Goal: Task Accomplishment & Management: Use online tool/utility

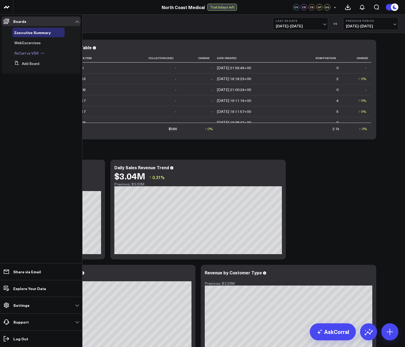
click at [29, 55] on span "RxCart vs VSR" at bounding box center [26, 53] width 24 height 5
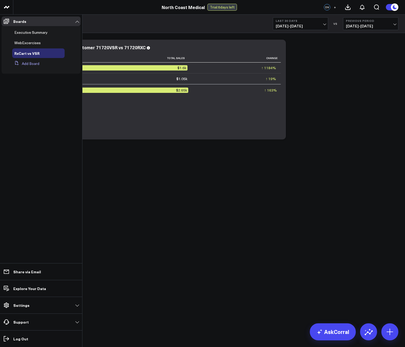
click at [27, 65] on button "Add Board" at bounding box center [25, 64] width 27 height 10
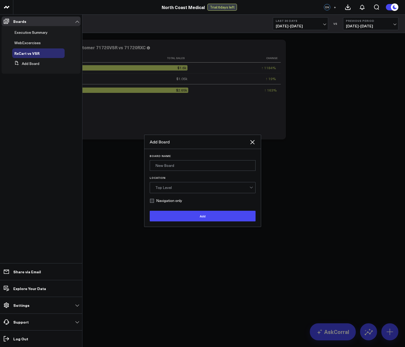
click at [151, 144] on div "Add Board" at bounding box center [199, 142] width 99 height 6
click at [168, 159] on div "Board Name" at bounding box center [203, 162] width 106 height 16
click at [169, 164] on input "Board Name" at bounding box center [203, 165] width 106 height 11
type input "C"
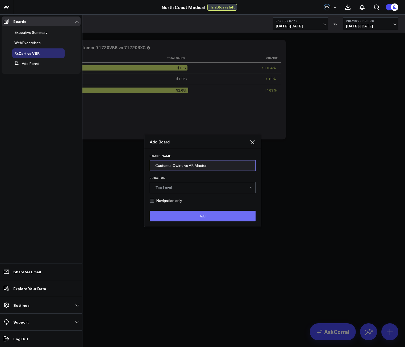
type input "Customer Owing vs AR Master"
click at [195, 213] on button "Add" at bounding box center [203, 216] width 106 height 11
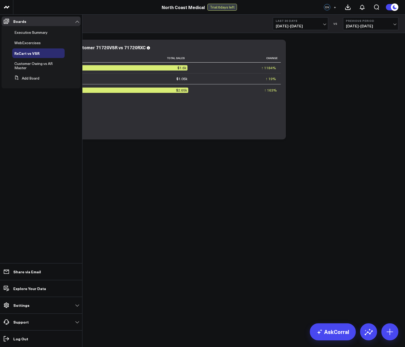
click at [176, 198] on body "North Coast Medical North Coast Medical Trial: 6 days left DV + RxCart vs VSR L…" at bounding box center [202, 173] width 405 height 347
click at [61, 64] on icon at bounding box center [61, 63] width 4 height 4
click at [52, 68] on link "Customer Owing vs AR Master" at bounding box center [36, 65] width 44 height 9
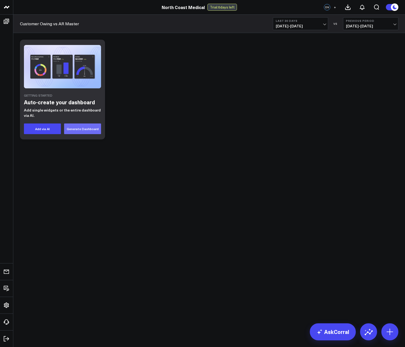
click at [84, 130] on button "Generate Dashboard" at bounding box center [82, 128] width 37 height 11
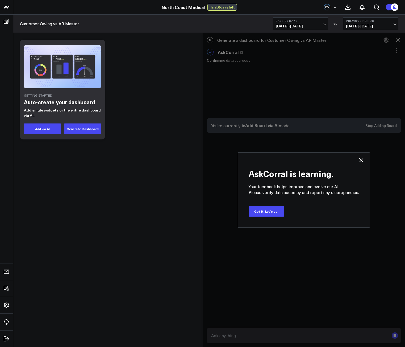
click at [356, 160] on div "AskCorral is learning. Your feedback helps improve and evolve our AI. Please ve…" at bounding box center [304, 189] width 132 height 75
click at [362, 160] on icon at bounding box center [361, 160] width 6 height 6
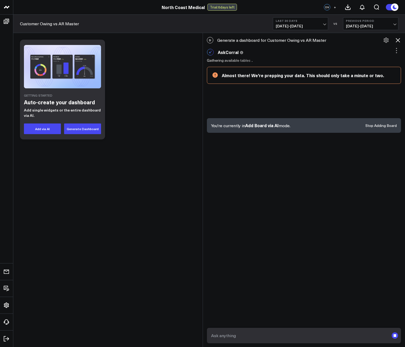
click at [397, 43] on icon at bounding box center [398, 40] width 6 height 6
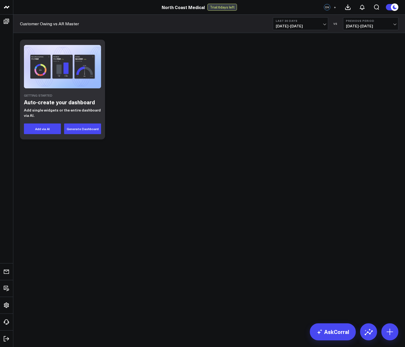
drag, startPoint x: 205, startPoint y: 112, endPoint x: 81, endPoint y: 145, distance: 128.5
click at [81, 147] on div "Getting Started Auto-create your dashboard Add single widgets or the entire das…" at bounding box center [209, 103] width 392 height 141
click at [387, 330] on icon at bounding box center [390, 331] width 9 height 9
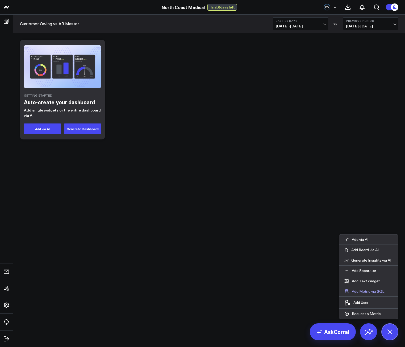
click at [358, 289] on button "Add Metric via SQL" at bounding box center [364, 291] width 51 height 10
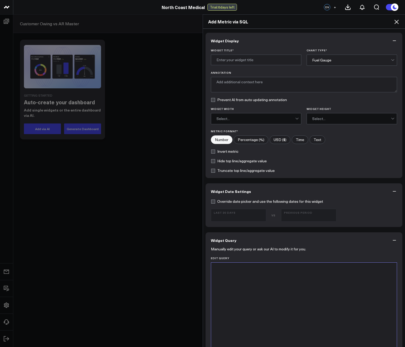
click at [243, 299] on div at bounding box center [304, 328] width 181 height 127
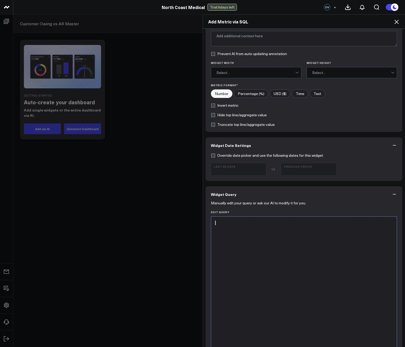
scroll to position [106, 0]
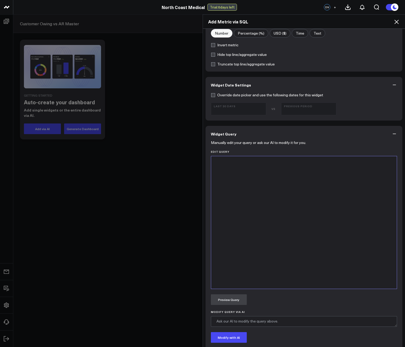
click at [227, 200] on div at bounding box center [304, 222] width 181 height 127
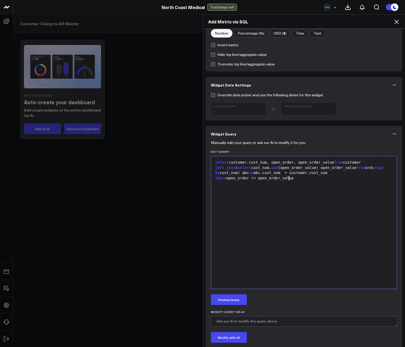
click at [262, 232] on div "select customer.cust_num, open_order, open_order_value from customer left join …" at bounding box center [304, 222] width 181 height 127
click at [233, 296] on button "Preview Query" at bounding box center [229, 299] width 36 height 11
click at [258, 180] on div "where open_order != open_order_value" at bounding box center [304, 178] width 181 height 5
click at [272, 176] on div "where open_order != open_order_value" at bounding box center [304, 178] width 181 height 5
click at [335, 164] on div "select customer.cust_num, open_order, open_order_value from customer" at bounding box center [304, 162] width 181 height 5
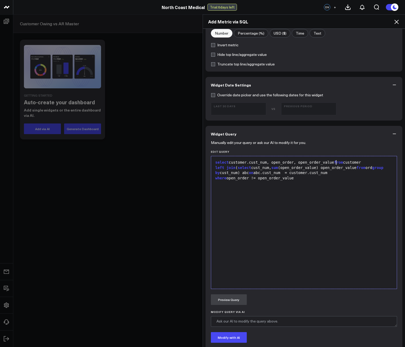
click at [335, 163] on div "select customer.cust_num, open_order, open_order_value from customer" at bounding box center [304, 162] width 181 height 5
click at [337, 164] on div "select customer.cust_num, open_order, open_order_value from customer" at bounding box center [304, 162] width 181 height 5
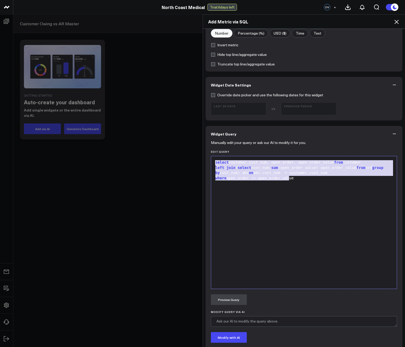
drag, startPoint x: 329, startPoint y: 207, endPoint x: 197, endPoint y: 136, distance: 149.7
click at [197, 136] on div "Add Metric via SQL Widget Display Widget Title * Chart Type * Fuel Gauge Annota…" at bounding box center [202, 180] width 405 height 332
copy div "select customer.cust_num, open_order, open_order_va lue from customer left join…"
click at [398, 21] on icon at bounding box center [396, 22] width 6 height 6
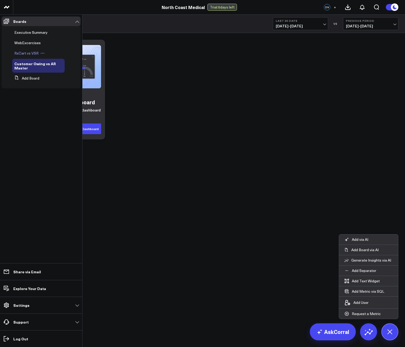
click at [37, 57] on div "RxCart vs VSR" at bounding box center [38, 53] width 52 height 10
click at [36, 54] on span "RxCart vs VSR" at bounding box center [26, 53] width 24 height 5
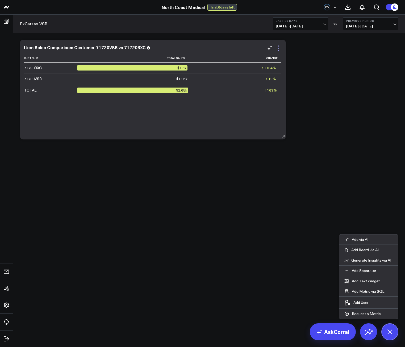
click at [278, 49] on icon at bounding box center [278, 48] width 6 height 6
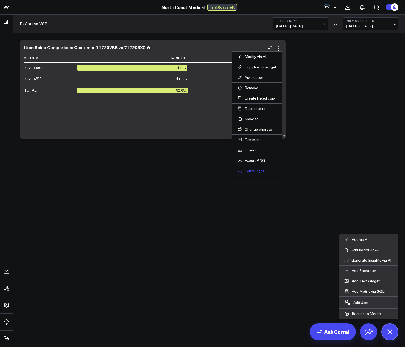
click at [247, 173] on button "Edit Widget" at bounding box center [257, 170] width 39 height 5
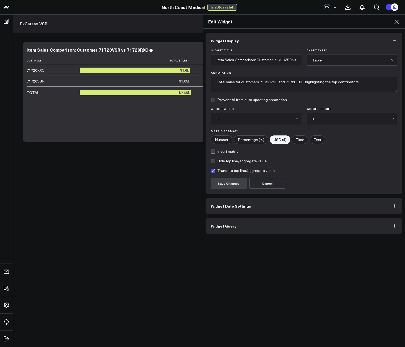
click at [397, 22] on icon at bounding box center [396, 22] width 4 height 4
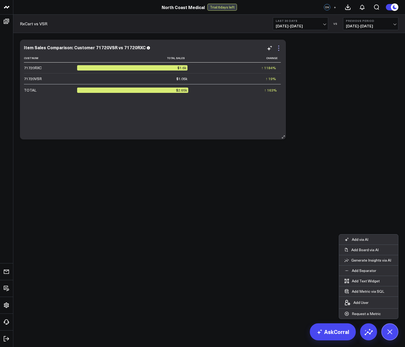
click at [279, 49] on icon at bounding box center [278, 48] width 6 height 6
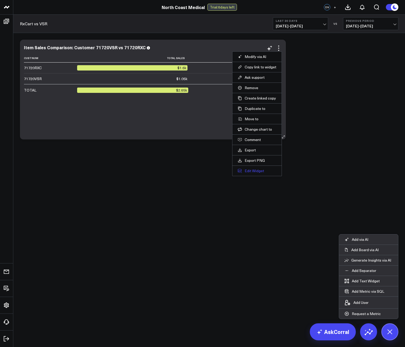
click at [256, 173] on button "Edit Widget" at bounding box center [257, 170] width 39 height 5
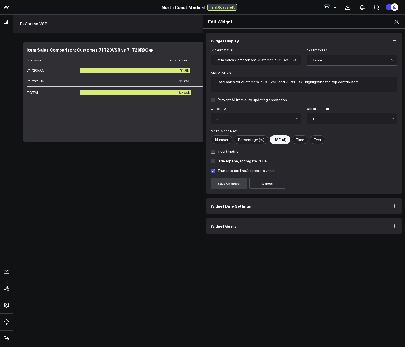
click at [237, 224] on button "Widget Query" at bounding box center [304, 226] width 197 height 16
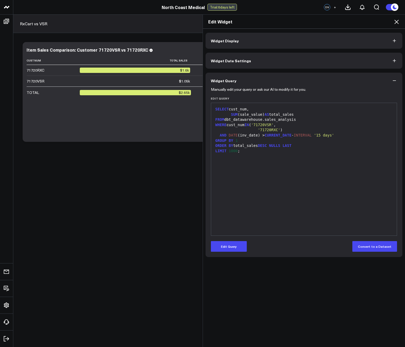
click at [264, 165] on div "SELECT cust_num, SUM (sale_value) AS total_sales FROM dbt_datawarehouse.sales_a…" at bounding box center [304, 169] width 181 height 127
drag, startPoint x: 261, startPoint y: 120, endPoint x: 223, endPoint y: 120, distance: 37.8
click at [223, 120] on div "FROM dbt_datawarehouse.sales_analysis" at bounding box center [304, 119] width 181 height 5
copy div "dbt_datawarehouse."
click at [394, 22] on icon at bounding box center [396, 22] width 6 height 6
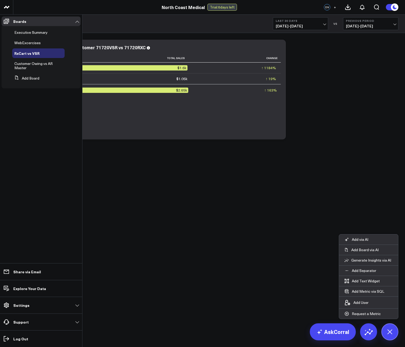
click at [36, 67] on link "Customer Owing vs AR Master" at bounding box center [36, 65] width 44 height 9
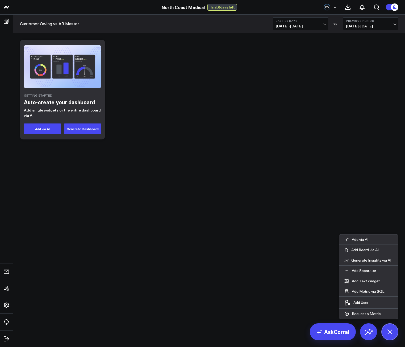
click at [318, 282] on body "North Coast Medical North Coast Medical Trial: 6 days left DV + Customer Owing …" at bounding box center [202, 173] width 405 height 347
click at [388, 331] on icon at bounding box center [390, 331] width 12 height 12
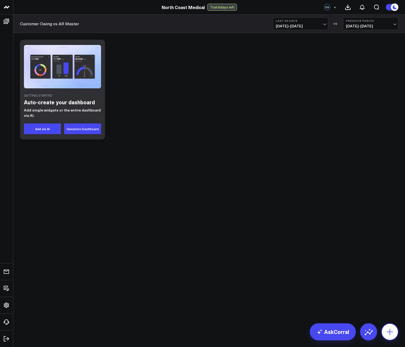
click at [390, 331] on icon at bounding box center [390, 331] width 6 height 6
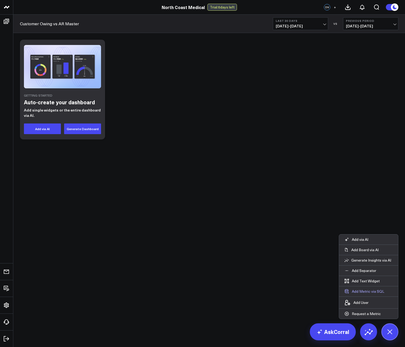
click at [375, 293] on button "Add Metric via SQL" at bounding box center [364, 291] width 51 height 10
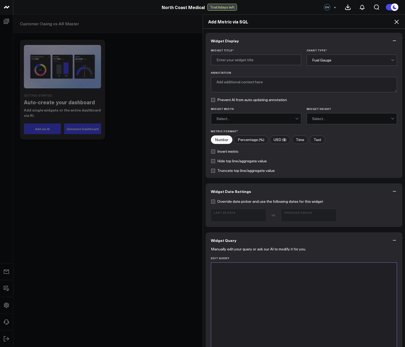
click at [252, 274] on div at bounding box center [304, 328] width 181 height 127
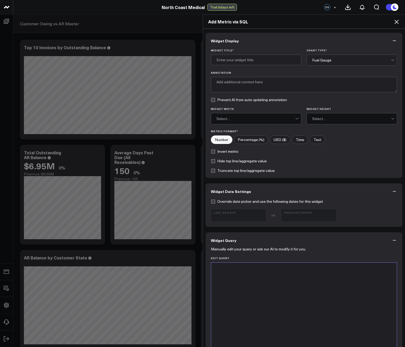
click at [324, 281] on div at bounding box center [304, 328] width 181 height 127
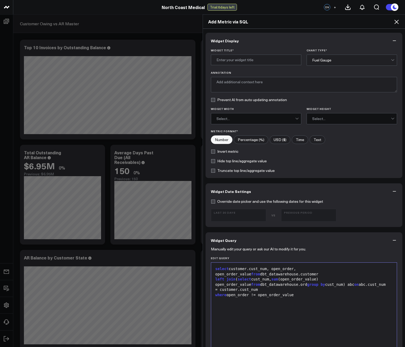
click at [360, 243] on button "Widget Query" at bounding box center [304, 240] width 197 height 16
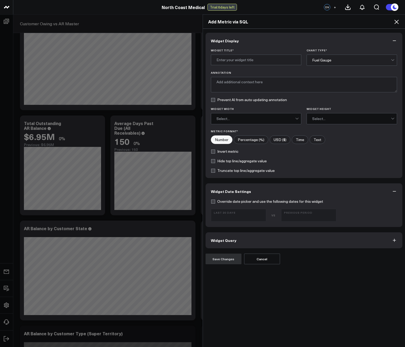
scroll to position [53, 0]
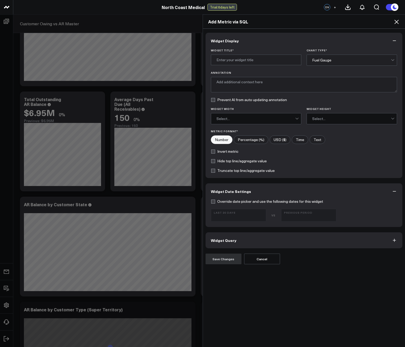
click at [283, 248] on button "Widget Query" at bounding box center [304, 240] width 197 height 16
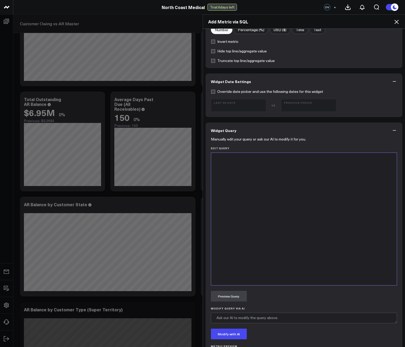
scroll to position [155, 0]
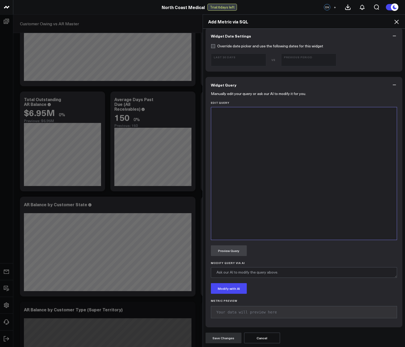
click at [246, 200] on div at bounding box center [304, 173] width 181 height 127
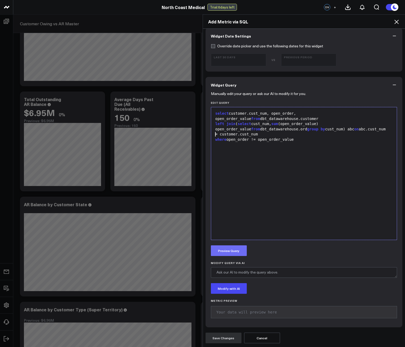
click at [229, 252] on button "Preview Query" at bounding box center [229, 250] width 36 height 11
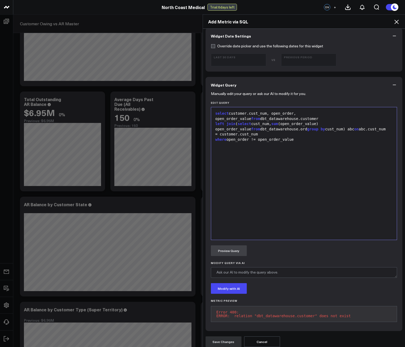
click at [388, 113] on div "select customer.cust_num, open_order, open_order_value from dbt_datawarehouse.c…" at bounding box center [304, 116] width 181 height 10
click at [389, 121] on div "left join ( select cust_num, sum (open_order_value) open_order_value from dbt_d…" at bounding box center [304, 129] width 181 height 16
click at [389, 115] on div "select customer.cust_num, open_order, open_order_value from dbt_datawarehouse.c…" at bounding box center [304, 116] width 181 height 10
click at [227, 247] on button "Preview Query" at bounding box center [229, 250] width 36 height 11
click at [306, 153] on div "select customer.cust_num, open_order, open_order_value from dbt_datawarehouse.c…" at bounding box center [304, 173] width 181 height 127
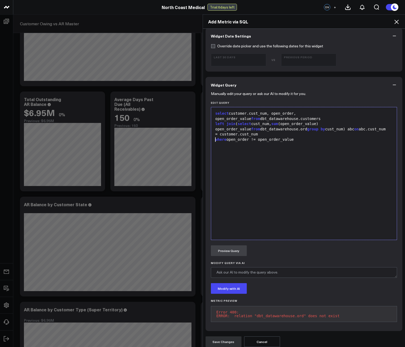
click at [257, 130] on div "left join ( select cust_num, sum (open_order_value) open_order_value from dbt_d…" at bounding box center [304, 129] width 181 height 16
click at [226, 254] on button "Preview Query" at bounding box center [229, 250] width 36 height 11
click at [279, 117] on div "select customer.cust_num, open_order, open_order_value from dbt_datawarehouse.c…" at bounding box center [304, 116] width 181 height 10
click at [231, 252] on button "Preview Query" at bounding box center [229, 250] width 36 height 11
click at [385, 137] on div "where open_order != open_order_value" at bounding box center [304, 139] width 181 height 5
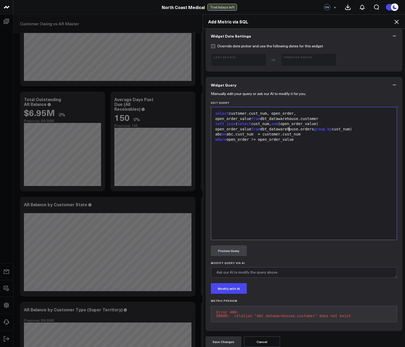
click at [389, 112] on div "select customer.cust_num, open_order, open_order_value from dbt_datawarehouse.c…" at bounding box center [304, 116] width 181 height 10
click at [367, 128] on div "left join ( select cust_num, sum (open_order_value) open_order_value from dbt_d…" at bounding box center [304, 129] width 181 height 16
click at [244, 113] on div "select customer.cust_num, open_order, open_order_value from dbt_datawarehouse.c…" at bounding box center [304, 116] width 181 height 10
click at [292, 152] on div "select customers.cust_num, open_order, open_order_value from dbt_datawarehouse.…" at bounding box center [304, 173] width 181 height 127
click at [230, 252] on button "Preview Query" at bounding box center [229, 250] width 36 height 11
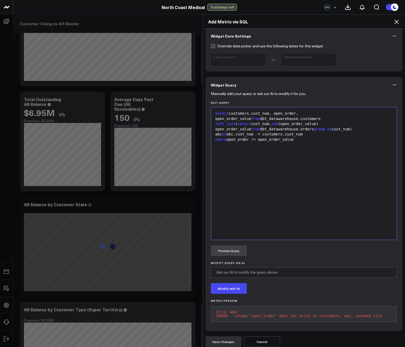
click at [359, 137] on div "where open_order != open_order_value" at bounding box center [304, 139] width 181 height 5
click at [228, 253] on button "Preview Query" at bounding box center [229, 250] width 36 height 11
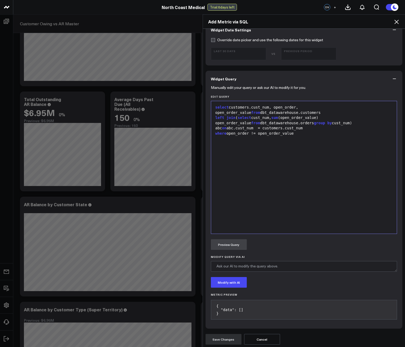
scroll to position [163, 0]
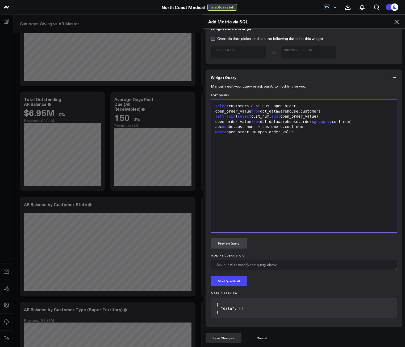
click at [276, 153] on div "select customers.cust_num, open_order, open_order_value from dbt_datawarehouse.…" at bounding box center [304, 165] width 181 height 127
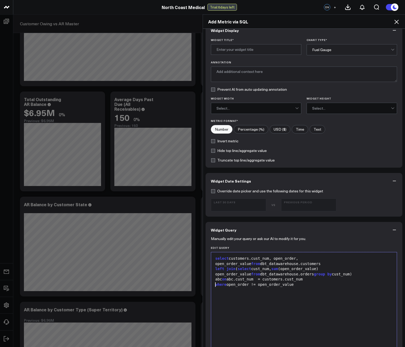
scroll to position [0, 0]
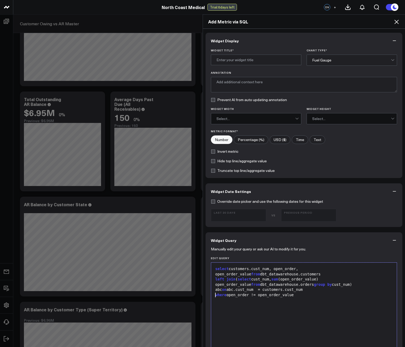
click at [252, 67] on div "Widget Title * Chart Type * Fuel Gauge Annotation Prevent AI from auto updating…" at bounding box center [304, 113] width 197 height 129
click at [250, 64] on input "Widget Title *" at bounding box center [256, 60] width 90 height 11
type input "C"
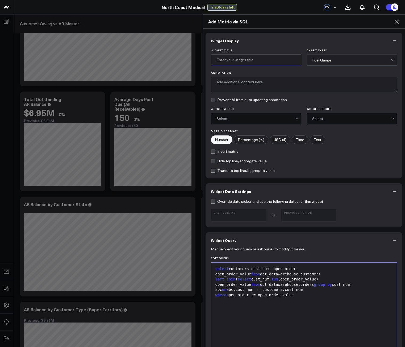
type input "A"
type input "Customer Open Order Value Bucket"
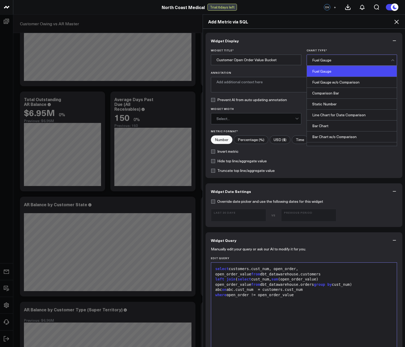
click at [320, 62] on div "Fuel Gauge" at bounding box center [351, 60] width 79 height 4
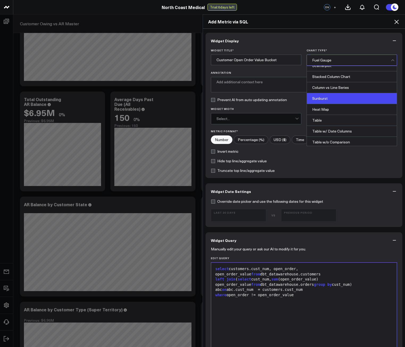
scroll to position [214, 0]
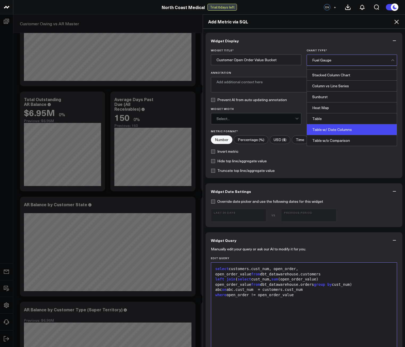
click at [330, 129] on div "Table w/ Date Columns" at bounding box center [352, 129] width 90 height 11
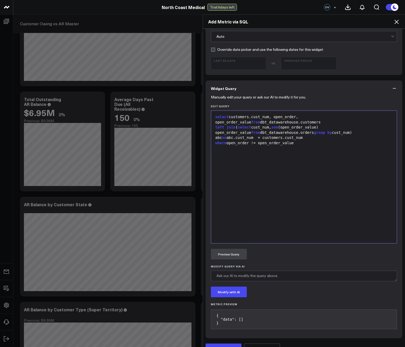
scroll to position [195, 0]
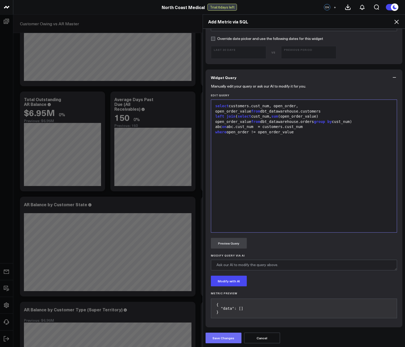
click at [231, 335] on button "Save Changes" at bounding box center [224, 337] width 36 height 11
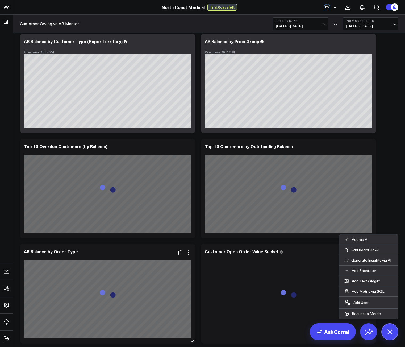
scroll to position [273, 0]
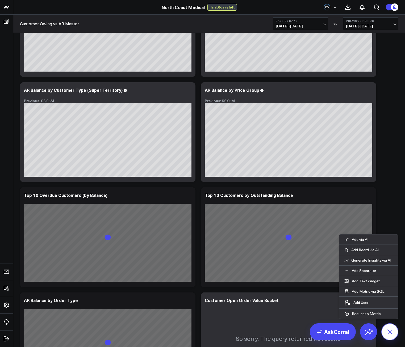
click at [391, 333] on icon at bounding box center [389, 331] width 9 height 9
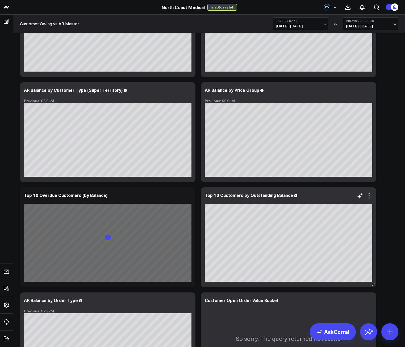
scroll to position [352, 0]
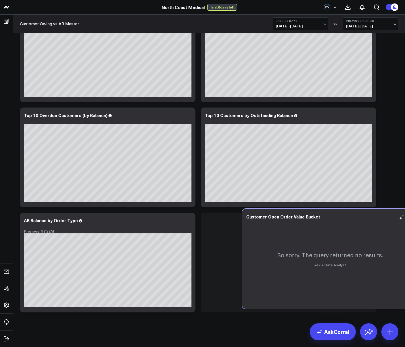
drag, startPoint x: 310, startPoint y: 258, endPoint x: 341, endPoint y: 274, distance: 34.4
click at [341, 259] on p "So sorry. The query returned no results." at bounding box center [330, 255] width 106 height 8
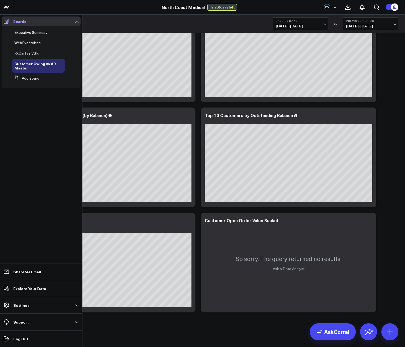
click at [8, 24] on icon at bounding box center [6, 21] width 6 height 6
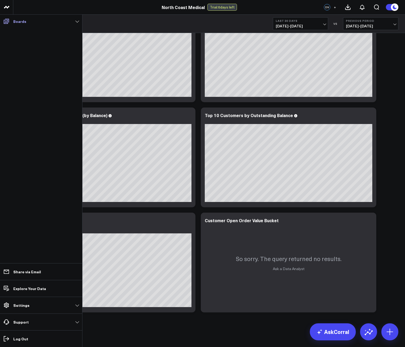
click at [8, 24] on icon at bounding box center [6, 21] width 6 height 6
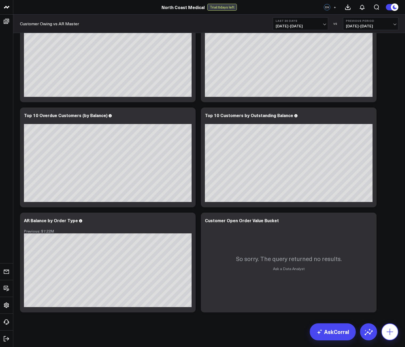
click at [389, 328] on icon at bounding box center [389, 331] width 9 height 9
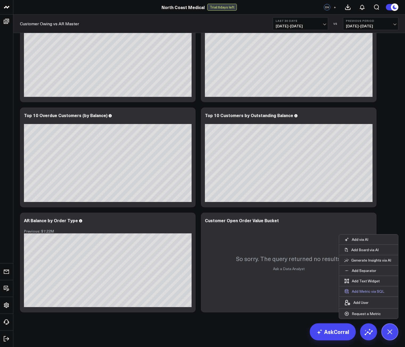
click at [367, 292] on button "Add Metric via SQL" at bounding box center [364, 291] width 51 height 10
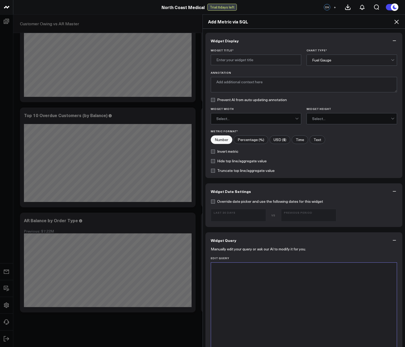
click at [275, 295] on div at bounding box center [304, 328] width 180 height 127
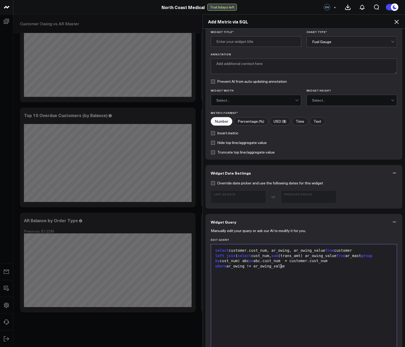
scroll to position [27, 0]
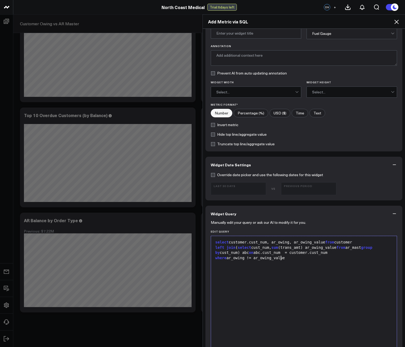
click at [281, 278] on div "select customer.cust_num, ar_owing, ar_owing_value from customer left join ( se…" at bounding box center [304, 302] width 180 height 127
click at [309, 253] on div "left join ( select cust_num, sum (trans_amt) ar_owing_value from ar_mast group …" at bounding box center [304, 250] width 180 height 10
click at [317, 247] on div "left join ( select cust_num, sum (trans_amt) ar_owing_value from ar_mast group …" at bounding box center [304, 250] width 180 height 10
click at [325, 243] on span "from" at bounding box center [329, 242] width 9 height 4
click at [327, 243] on div "select customer.cust_num, ar_owing, ar_owing_value from customer" at bounding box center [304, 242] width 180 height 5
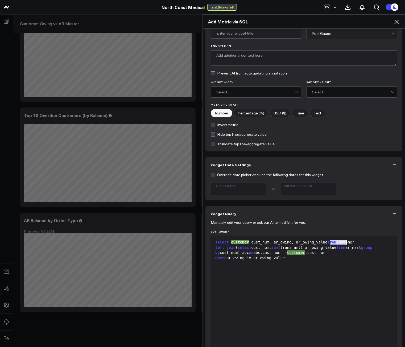
click at [328, 243] on div "select customer .cust_num, ar_owing, ar_owing_value from customer" at bounding box center [304, 242] width 180 height 5
click at [328, 246] on div "left join ( select cust_num, sum (trans_amt) ar_owing_value from ar_mast group …" at bounding box center [304, 250] width 180 height 10
click at [328, 243] on div "select customer.cust_num, ar_owing, ar_owing_value from customer" at bounding box center [304, 242] width 180 height 5
click at [399, 20] on icon at bounding box center [396, 22] width 6 height 6
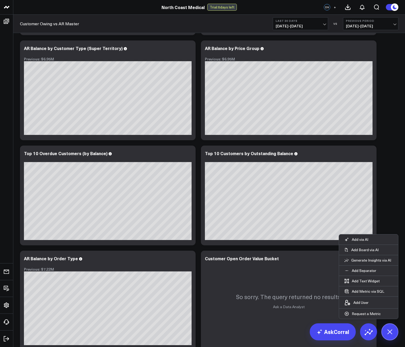
scroll to position [319, 0]
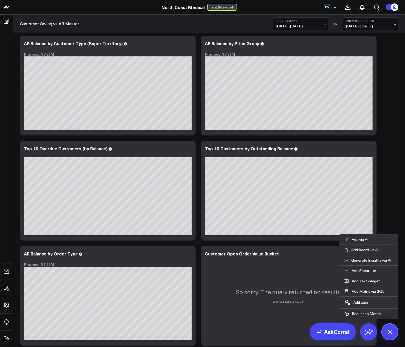
click at [391, 138] on div "Modify via AI Copy link to widget Ask support Remove Create linked copy Executi…" at bounding box center [208, 33] width 383 height 630
click at [390, 340] on button at bounding box center [389, 331] width 17 height 17
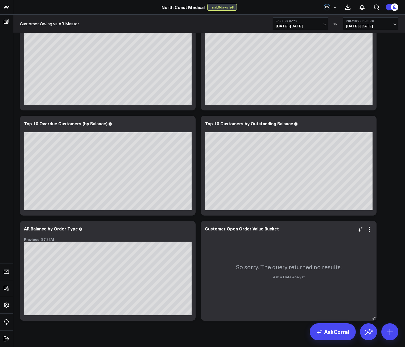
scroll to position [352, 0]
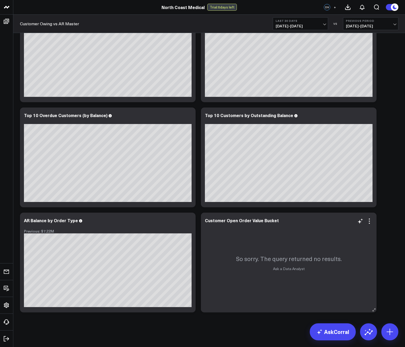
click at [285, 281] on div "So sorry. The query returned no results. Ask a Data Analyst" at bounding box center [289, 262] width 176 height 100
click at [369, 221] on icon at bounding box center [369, 220] width 1 height 1
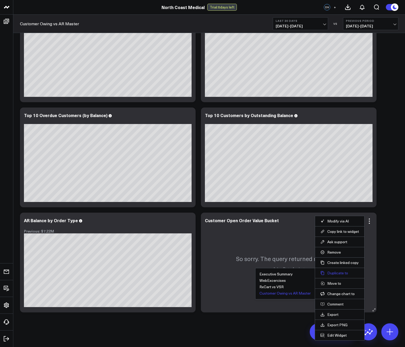
click at [332, 274] on button "Duplicate to" at bounding box center [339, 272] width 39 height 5
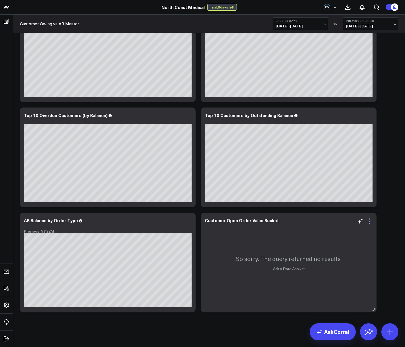
click at [369, 223] on icon at bounding box center [369, 223] width 1 height 1
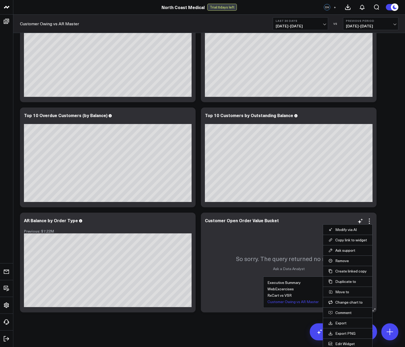
click at [292, 302] on button "Customer Owing vs AR Master" at bounding box center [292, 302] width 51 height 4
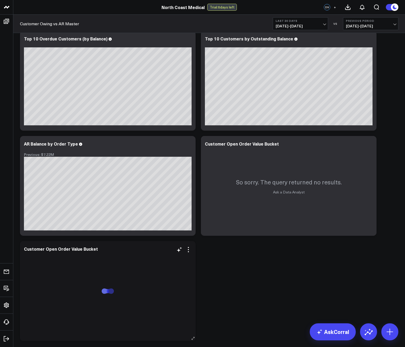
scroll to position [457, 0]
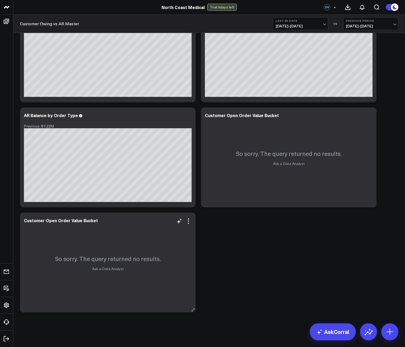
click at [192, 220] on div "So sorry. The query returned no results. Ask a Data Analyst" at bounding box center [108, 262] width 176 height 100
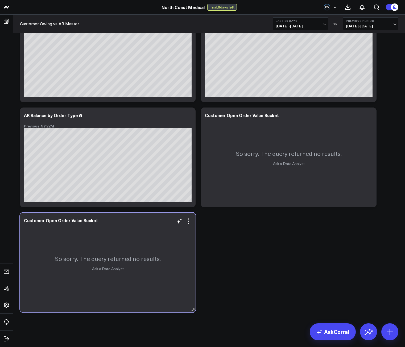
click at [191, 224] on div "So sorry. The query returned no results. Ask a Data Analyst" at bounding box center [108, 262] width 176 height 100
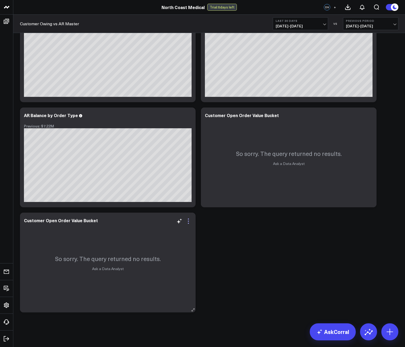
click at [190, 223] on icon at bounding box center [188, 221] width 6 height 6
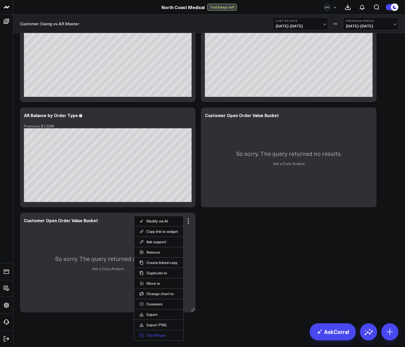
click at [156, 335] on button "Edit Widget" at bounding box center [158, 335] width 39 height 5
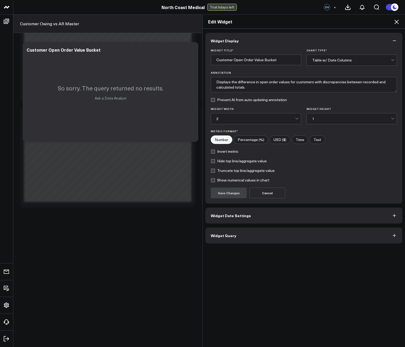
click at [238, 235] on button "Widget Query" at bounding box center [303, 235] width 197 height 16
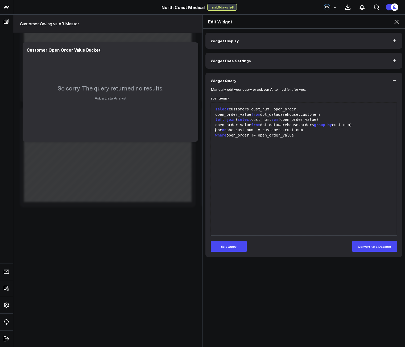
click at [289, 170] on div "select customers.cust_num, open_order, open_order_value from dbt_datawarehouse.…" at bounding box center [304, 169] width 180 height 127
click at [228, 250] on button "Edit Query" at bounding box center [229, 246] width 36 height 11
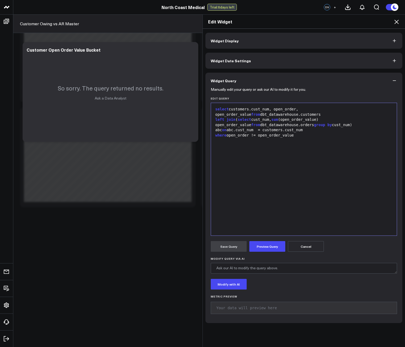
click at [262, 149] on div "select customers.cust_num, open_order, open_order_value from dbt_datawarehouse.…" at bounding box center [304, 169] width 180 height 127
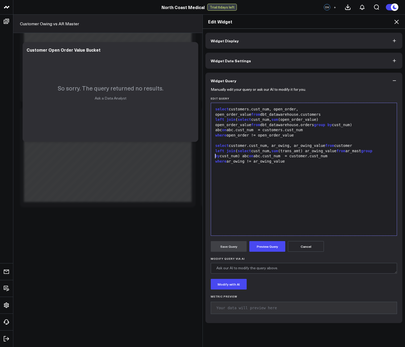
click at [358, 117] on div "left join ( select cust_num, sum (open_order_value) open_order_value from dbt_d…" at bounding box center [304, 125] width 180 height 16
drag, startPoint x: 358, startPoint y: 112, endPoint x: 360, endPoint y: 111, distance: 2.8
click at [358, 117] on div "left join ( select cust_num, sum (open_order_value) open_order_value from dbt_d…" at bounding box center [304, 125] width 180 height 16
click at [364, 108] on div "select customers.cust_num, open_order, open_order_value from dbt_datawarehouse.…" at bounding box center [304, 112] width 180 height 10
drag, startPoint x: 373, startPoint y: 109, endPoint x: 339, endPoint y: 108, distance: 33.5
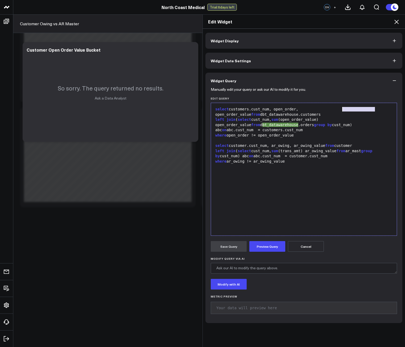
click at [339, 108] on div "select customers.cust_num, open_order, open_order_value from dbt_datawarehouse.…" at bounding box center [304, 112] width 180 height 10
copy div "dbt_datawarehouse"
click at [325, 143] on span "from" at bounding box center [329, 145] width 9 height 4
click at [327, 143] on div "select customer.cust_num, ar_owing, ar_owing_value from customer" at bounding box center [304, 145] width 180 height 5
click at [308, 165] on div "select customers.cust_num, open_order, open_order_value from dbt_datawarehouse.…" at bounding box center [304, 169] width 180 height 127
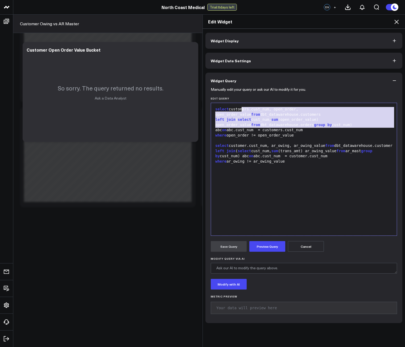
drag, startPoint x: 296, startPoint y: 129, endPoint x: 174, endPoint y: 96, distance: 126.4
click at [185, 98] on div "Edit Widget Widget Display Widget Date Settings Widget Query Manually edit your…" at bounding box center [202, 180] width 405 height 332
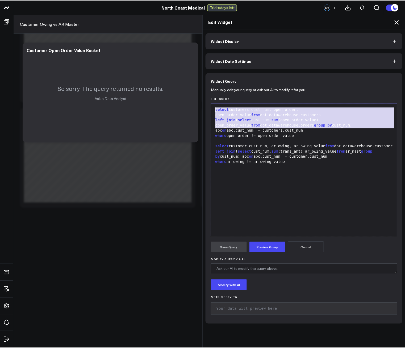
scroll to position [351, 0]
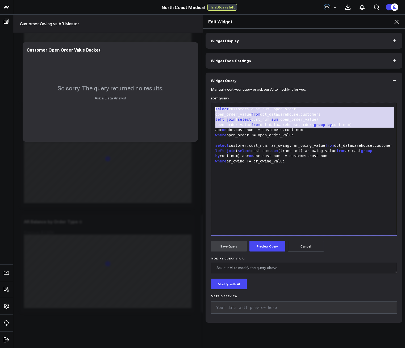
click at [281, 159] on div "where ar_owing != ar_owing_value" at bounding box center [304, 161] width 181 height 5
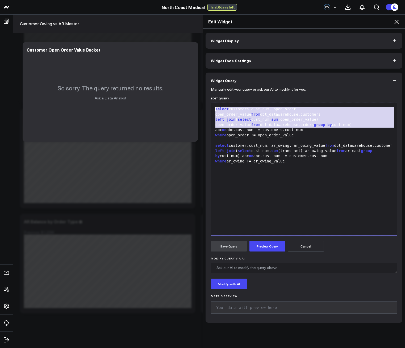
drag, startPoint x: 287, startPoint y: 127, endPoint x: 172, endPoint y: 98, distance: 118.5
click at [172, 98] on div "Edit Widget Widget Display Widget Date Settings Widget Query Manually edit your…" at bounding box center [202, 181] width 405 height 334
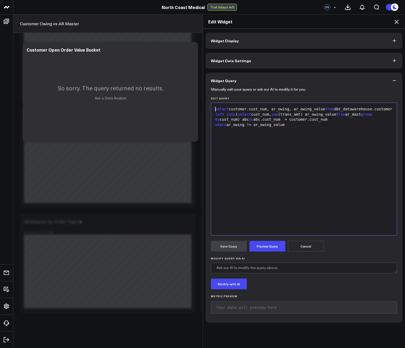
click at [293, 127] on div "where ar_owing != ar_owing_value" at bounding box center [304, 124] width 181 height 5
click at [321, 116] on div "left join ( select cust_num, sum (trans_amt) ar_owing_value from ar_mast group …" at bounding box center [304, 117] width 181 height 10
click at [320, 116] on div "left join ( select cust_num, sum (trans_amt) ar_owing_value from ar_mast group …" at bounding box center [304, 117] width 181 height 10
click at [284, 112] on div "left join ( select cust_num, sum (trans_amt) ar_owing_value from ar_mast group …" at bounding box center [304, 117] width 181 height 10
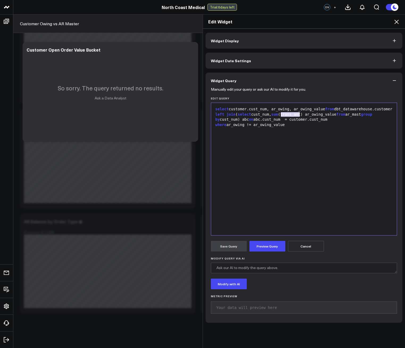
click at [275, 137] on div "select customer.cust_num, ar_owing, ar_owing_value from dbt_datawarehouse.custo…" at bounding box center [304, 169] width 181 height 127
click at [282, 115] on div "left join ( select cust_num, sum (trans_amt) ar_owing_value from ar_mast group …" at bounding box center [304, 117] width 181 height 10
click at [341, 158] on div "select customer.cust_num, ar_owing, ar_owing_value from dbt_datawarehouse.custo…" at bounding box center [304, 169] width 181 height 127
click at [349, 115] on div "left join ( select cust_num, sum (balance) ar_owing_value from ar_mast group by…" at bounding box center [304, 117] width 181 height 10
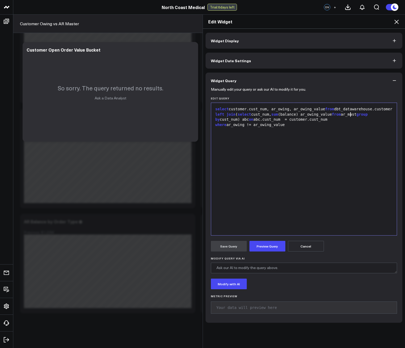
click at [349, 115] on div "left join ( select cust_num, sum (balance) ar_owing_value from ar_mast group by…" at bounding box center [304, 117] width 181 height 10
click at [269, 247] on button "Preview Query" at bounding box center [267, 246] width 36 height 11
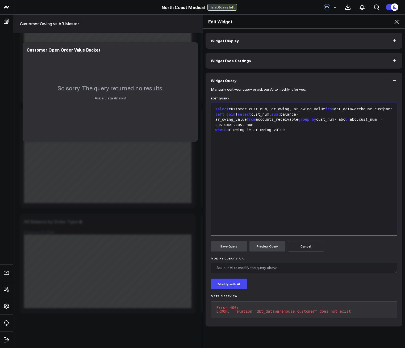
click at [387, 107] on div "select customer.cust_num, ar_owing, ar_owing_value from dbt_datawarehouse.custo…" at bounding box center [304, 109] width 181 height 5
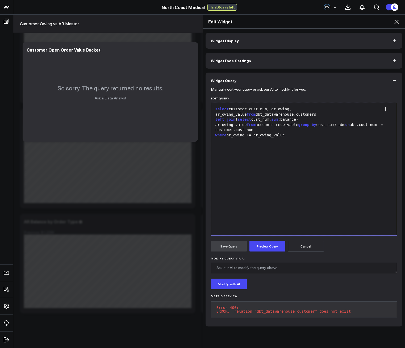
click at [337, 109] on div "select customer.cust_num, ar_owing, ar_owing_value from dbt_datawarehouse.custo…" at bounding box center [304, 112] width 181 height 10
copy div "dbt_datawarehouse"
click at [339, 117] on div "left join ( select cust_num, sum (balance) ar_owing_value from accounts_receiva…" at bounding box center [304, 125] width 181 height 16
click at [257, 248] on button "Preview Query" at bounding box center [267, 246] width 36 height 11
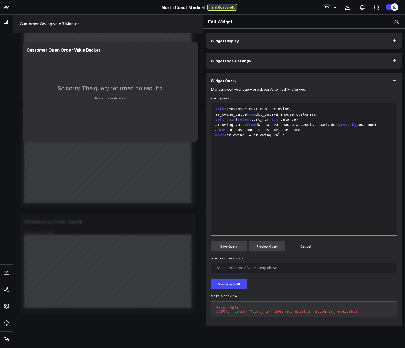
click at [253, 118] on div "left join ( select cust_num, sum (balance) ar_owing_value from dbt_datawarehous…" at bounding box center [304, 125] width 181 height 16
click at [254, 117] on div "left join ( select cust_num, sum (balance) ar_owing_value from dbt_datawarehous…" at bounding box center [304, 125] width 181 height 16
click at [270, 243] on button "Preview Query" at bounding box center [267, 246] width 36 height 11
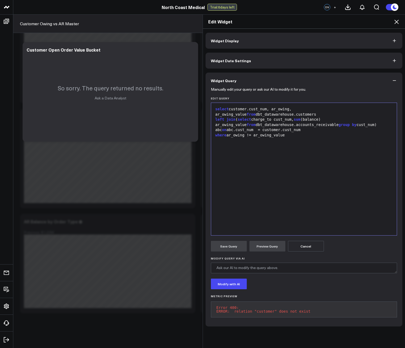
click at [265, 117] on div "left join ( select charge_to cust_num, sum (balance) ar_owing_value from dbt_da…" at bounding box center [304, 125] width 181 height 16
copy div "charge_to"
click at [323, 118] on div "left join ( select charge_to cust_num, sum (balance) ar_owing_value from dbt_da…" at bounding box center [304, 125] width 181 height 16
click at [323, 118] on div "left join ( select charge_to cust_num , sum (balance) ar_owing_value from dbt_d…" at bounding box center [304, 125] width 181 height 16
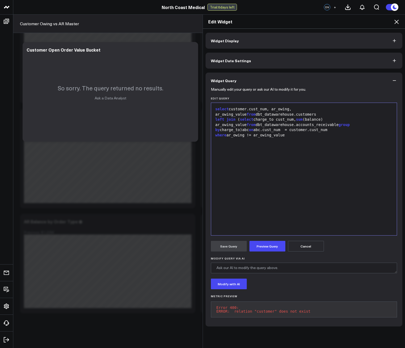
click at [265, 238] on form "Manually edit your query or ask our AI to modify it for you. Edit Query Selecti…" at bounding box center [304, 205] width 186 height 233
click at [265, 244] on button "Preview Query" at bounding box center [267, 246] width 36 height 11
click at [371, 106] on div "select customer.cust_num, ar_owing, ar_owing_value from dbt_datawarehouse.custo…" at bounding box center [304, 169] width 181 height 127
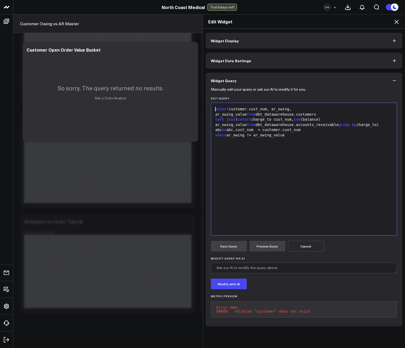
click at [371, 106] on div "select customer.cust_num, ar_owing, ar_owing_value from dbt_datawarehouse.custo…" at bounding box center [304, 169] width 181 height 127
click at [371, 107] on div "select customer.cust_num, ar_owing, ar_owing_value from dbt_datawarehouse.custo…" at bounding box center [304, 112] width 181 height 10
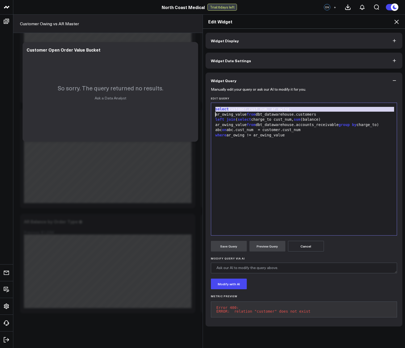
click at [371, 107] on div "select customer.cust_num, ar_owing, ar_owing_value from dbt_datawarehouse.custo…" at bounding box center [304, 112] width 181 height 10
click at [371, 109] on div "select customer.cust_num, ar_owing, ar_owing_value from dbt_datawarehouse.custo…" at bounding box center [304, 112] width 181 height 10
copy div "customers"
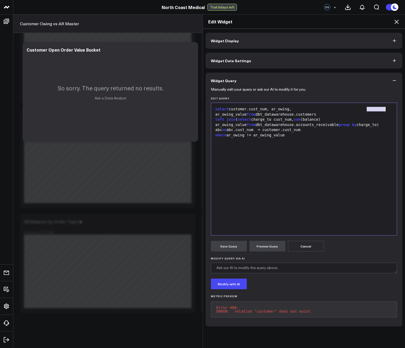
click at [242, 107] on div "select customer.cust_num, ar_owing, ar_owing_value from dbt_datawarehouse.custo…" at bounding box center [304, 112] width 181 height 10
click at [241, 107] on div "select customer.cust_num, ar_owing, ar_owing_value from dbt_datawarehouse.custo…" at bounding box center [304, 112] width 181 height 10
click at [222, 122] on div "left join ( select charge_to cust_num, sum (balance) ar_owing_value from dbt_da…" at bounding box center [304, 125] width 181 height 16
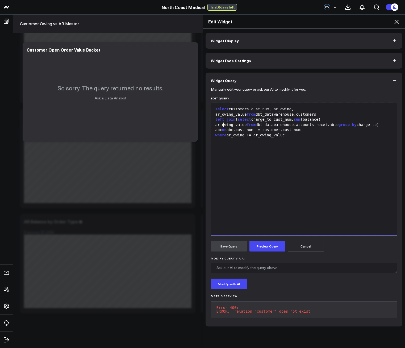
click at [221, 125] on div "left join ( select charge_to cust_num, sum (balance) ar_owing_value from dbt_da…" at bounding box center [304, 125] width 181 height 16
click at [221, 124] on div "left join ( select charge_to cust_num, sum (balance) ar_owing_value from dbt_da…" at bounding box center [304, 125] width 181 height 16
click at [257, 244] on button "Preview Query" at bounding box center [267, 246] width 36 height 11
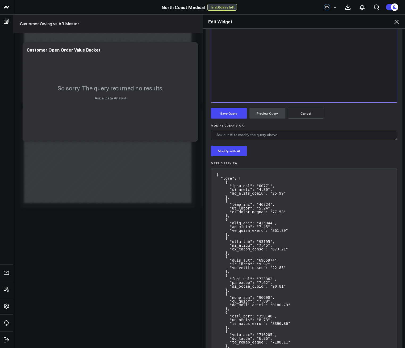
scroll to position [53, 0]
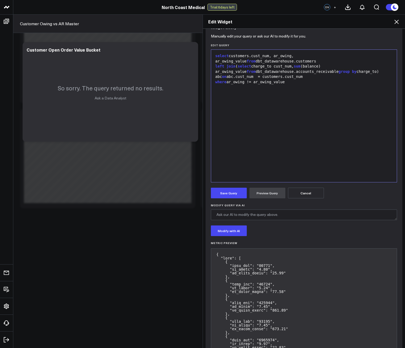
copy pre "80113"
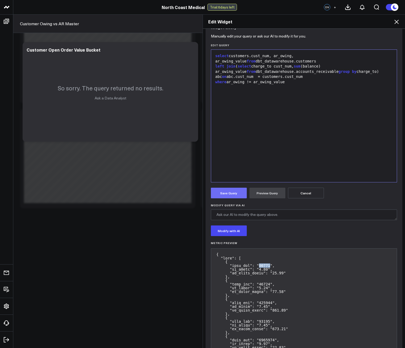
click at [241, 192] on button "Save Query" at bounding box center [229, 193] width 36 height 11
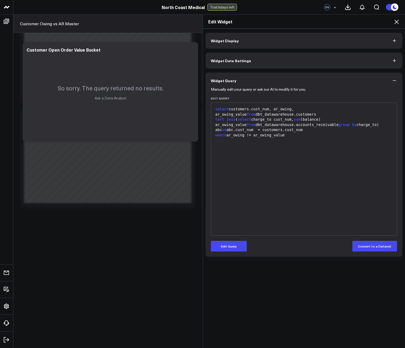
scroll to position [0, 0]
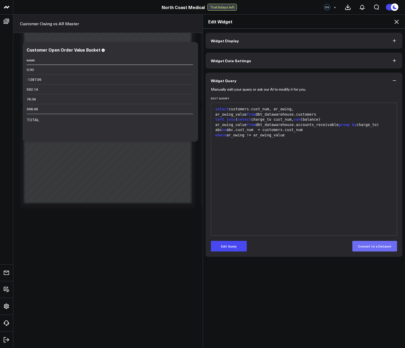
click at [376, 246] on button "Convert to a Dataset" at bounding box center [374, 246] width 45 height 11
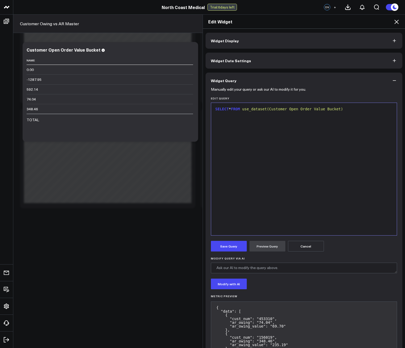
click at [396, 23] on icon at bounding box center [396, 22] width 4 height 4
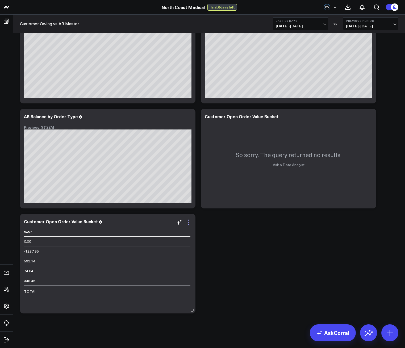
click at [187, 223] on icon at bounding box center [188, 222] width 6 height 6
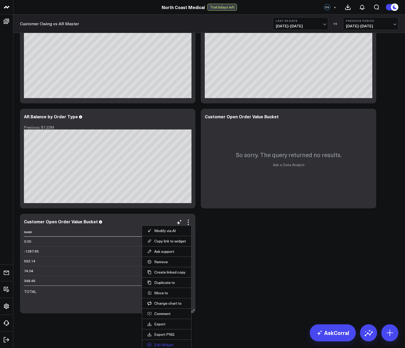
click at [160, 345] on button "Edit Widget" at bounding box center [166, 344] width 39 height 5
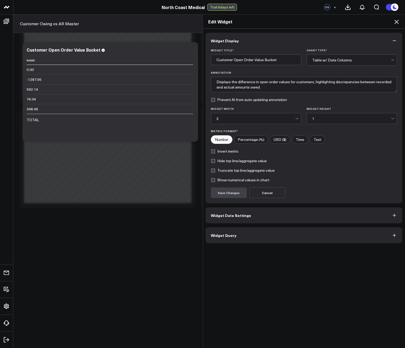
click at [244, 234] on button "Widget Query" at bounding box center [304, 235] width 197 height 16
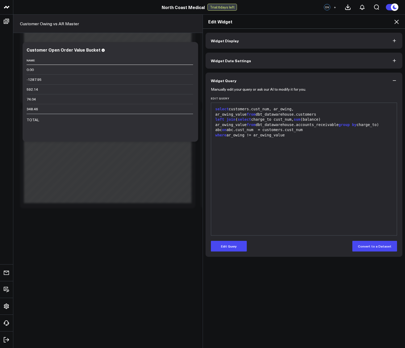
click at [266, 151] on div "select customers.cust_num, ar_owing, ar_owing_value from dbt_datawarehouse.cust…" at bounding box center [304, 169] width 181 height 127
click at [382, 40] on button "Widget Display" at bounding box center [304, 41] width 197 height 16
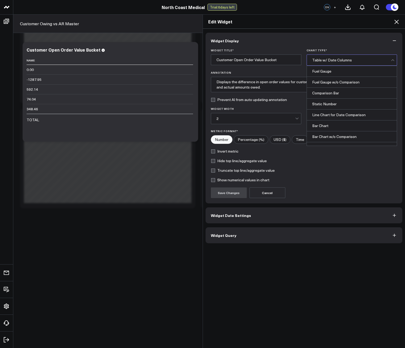
click at [376, 57] on div "Table w/ Date Columns" at bounding box center [351, 60] width 79 height 11
click at [320, 235] on button "Widget Query" at bounding box center [304, 235] width 197 height 16
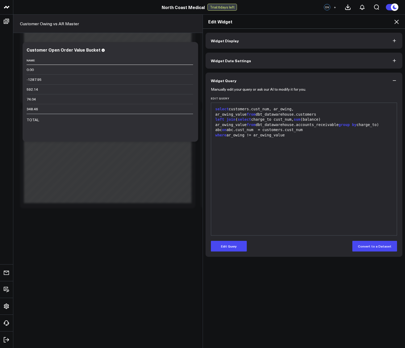
click at [269, 170] on div "select customers.cust_num, ar_owing, ar_owing_value from dbt_datawarehouse.cust…" at bounding box center [304, 169] width 181 height 127
click at [296, 152] on div "select customers.cust_num, ar_owing, ar_owing_value from dbt_datawarehouse.cust…" at bounding box center [304, 169] width 181 height 127
click at [227, 244] on button "Edit Query" at bounding box center [229, 246] width 36 height 11
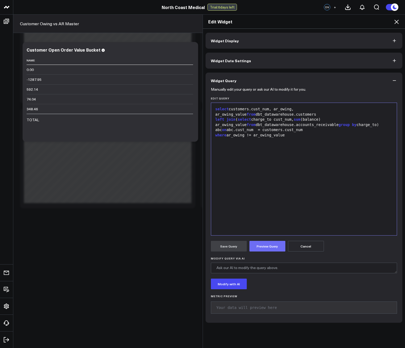
click at [257, 247] on button "Preview Query" at bounding box center [267, 246] width 36 height 11
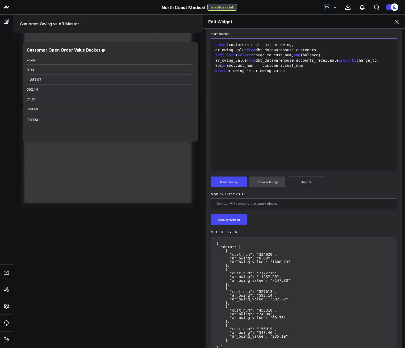
scroll to position [56, 0]
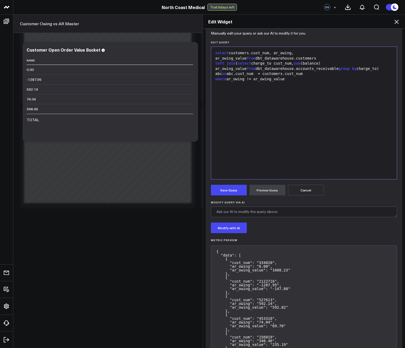
click at [397, 19] on icon at bounding box center [396, 22] width 6 height 6
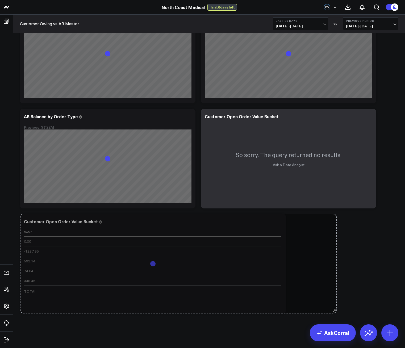
drag, startPoint x: 193, startPoint y: 311, endPoint x: 335, endPoint y: 306, distance: 141.3
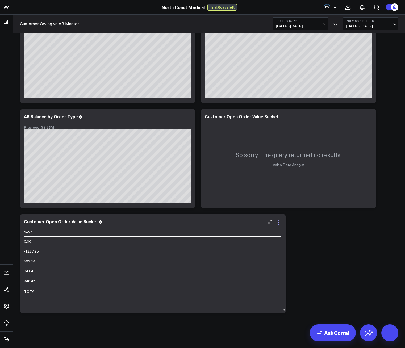
click at [278, 224] on icon at bounding box center [278, 224] width 1 height 1
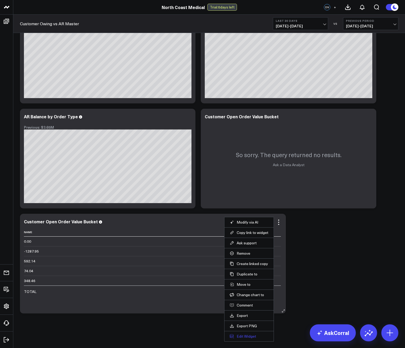
click at [248, 336] on button "Edit Widget" at bounding box center [249, 336] width 39 height 5
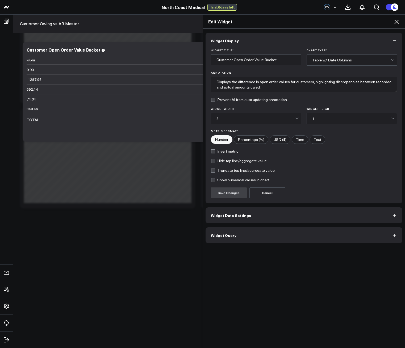
click at [333, 59] on div "Table w/ Date Columns" at bounding box center [351, 60] width 79 height 4
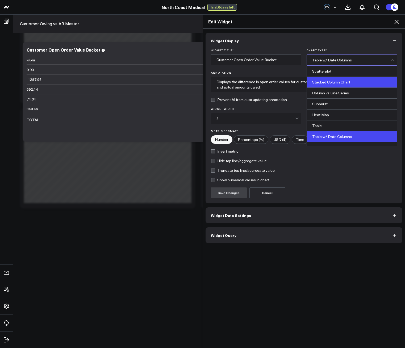
scroll to position [214, 0]
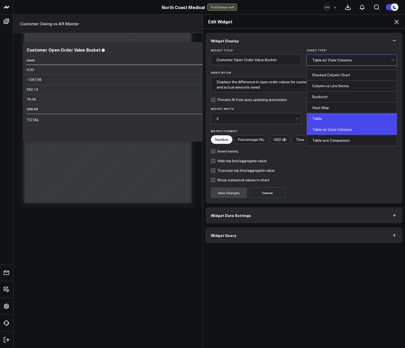
click at [325, 118] on div "Table" at bounding box center [352, 118] width 90 height 11
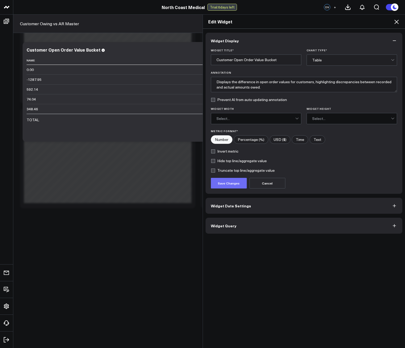
click at [230, 185] on button "Save Changes" at bounding box center [229, 183] width 36 height 11
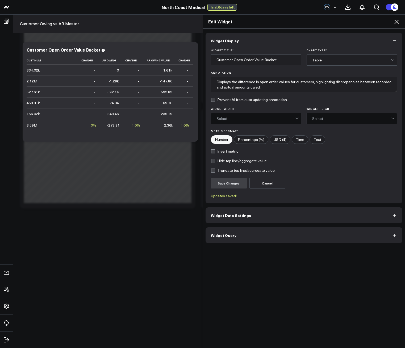
click at [223, 151] on label "Invert metric" at bounding box center [225, 151] width 28 height 4
click at [215, 151] on input "Invert metric" at bounding box center [213, 151] width 4 height 4
click at [223, 151] on label "Invert metric" at bounding box center [225, 151] width 28 height 4
click at [215, 151] on input "Invert metric" at bounding box center [213, 151] width 4 height 4
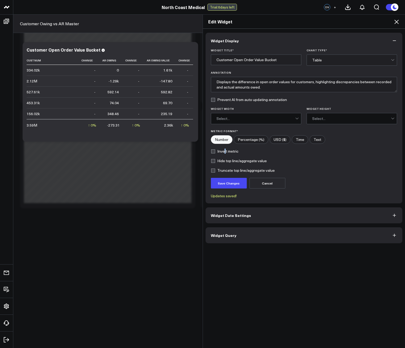
checkbox input "false"
click at [244, 236] on button "Widget Query" at bounding box center [304, 235] width 197 height 16
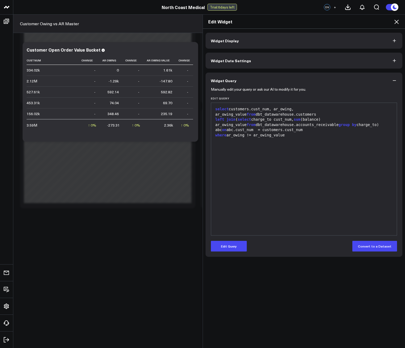
click at [233, 60] on span "Widget Date Settings" at bounding box center [231, 61] width 40 height 4
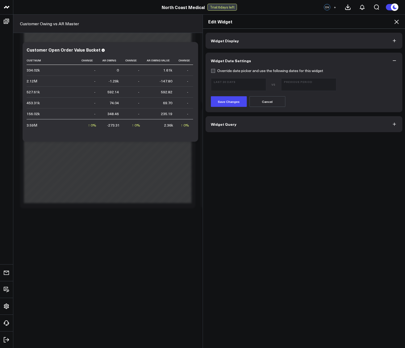
click at [240, 47] on button "Widget Display" at bounding box center [304, 41] width 197 height 16
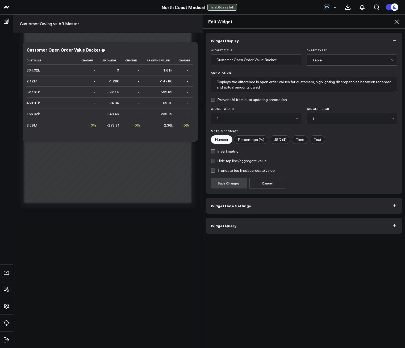
click at [316, 66] on form "Widget Title * Customer Open Order Value Bucket Chart Type * Table Annotation D…" at bounding box center [304, 119] width 186 height 140
click at [319, 62] on div "Table" at bounding box center [351, 60] width 79 height 4
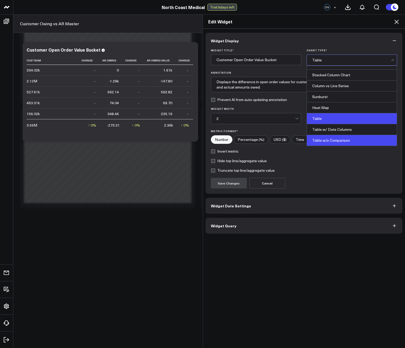
click at [330, 143] on div "Table w/o Comparison" at bounding box center [352, 140] width 90 height 11
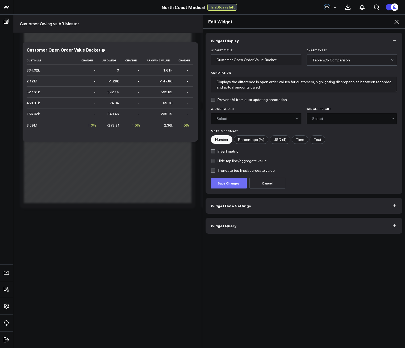
click at [227, 184] on button "Save Changes" at bounding box center [229, 183] width 36 height 11
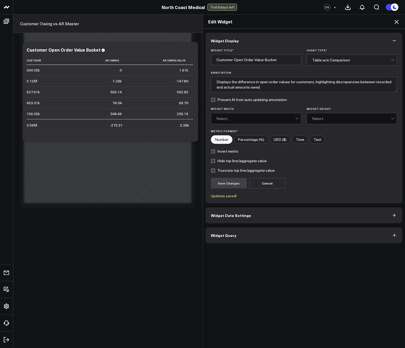
click at [228, 167] on form "Widget Title * Customer Open Order Value Bucket Chart Type * Table w/o Comparis…" at bounding box center [304, 123] width 186 height 149
click at [228, 168] on label "Truncate top line/aggregate value" at bounding box center [243, 170] width 64 height 4
click at [215, 168] on input "Truncate top line/aggregate value" at bounding box center [213, 170] width 4 height 4
checkbox input "true"
click at [231, 181] on button "Save Changes" at bounding box center [229, 183] width 36 height 11
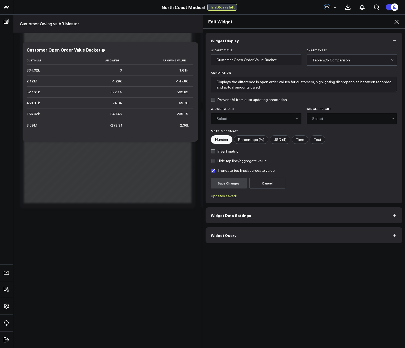
click at [229, 162] on label "Hide top line/aggregate value" at bounding box center [239, 161] width 56 height 4
click at [215, 162] on input "Hide top line/aggregate value" at bounding box center [213, 161] width 4 height 4
checkbox input "true"
click at [229, 179] on button "Save Changes" at bounding box center [229, 183] width 36 height 11
click at [227, 151] on label "Invert metric" at bounding box center [225, 151] width 28 height 4
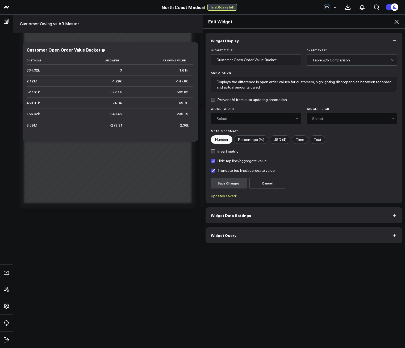
click at [215, 151] on input "Invert metric" at bounding box center [213, 151] width 4 height 4
checkbox input "true"
click at [229, 185] on button "Save Changes" at bounding box center [229, 183] width 36 height 11
click at [314, 140] on input"] "Text" at bounding box center [317, 140] width 15 height 8
radio input"] "true"
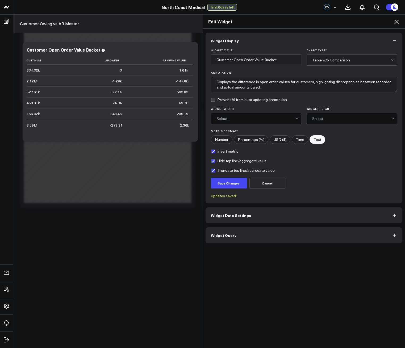
click at [217, 150] on label "Invert metric" at bounding box center [225, 151] width 28 height 4
click at [215, 150] on input "Invert metric" at bounding box center [213, 151] width 4 height 4
checkbox input "false"
click at [225, 186] on button "Save Changes" at bounding box center [229, 183] width 36 height 11
click at [237, 242] on button "Widget Query" at bounding box center [304, 235] width 197 height 16
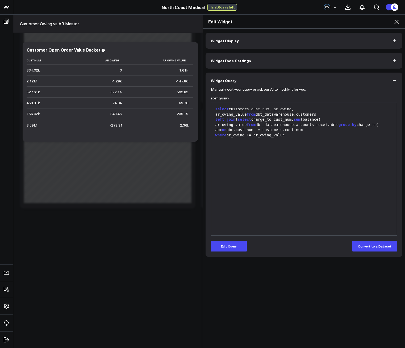
click at [251, 45] on button "Widget Display" at bounding box center [304, 41] width 197 height 16
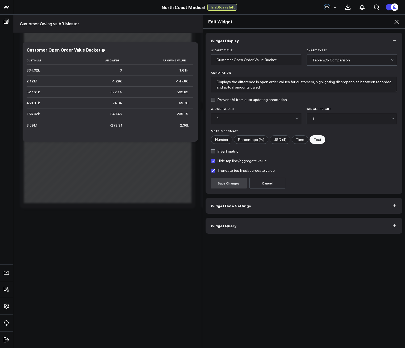
click at [32, 87] on div "Edit Widget Widget Display Widget Title * Customer Open Order Value Bucket Char…" at bounding box center [202, 181] width 405 height 334
click at [333, 61] on div "Table w/o Comparison" at bounding box center [351, 60] width 79 height 4
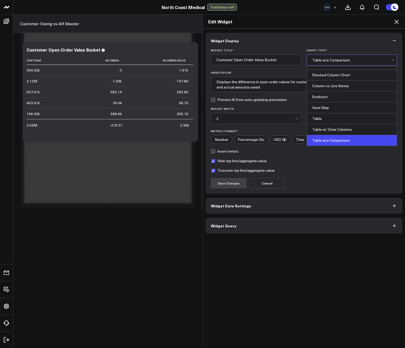
click at [333, 61] on div "Table w/o Comparison" at bounding box center [351, 60] width 79 height 4
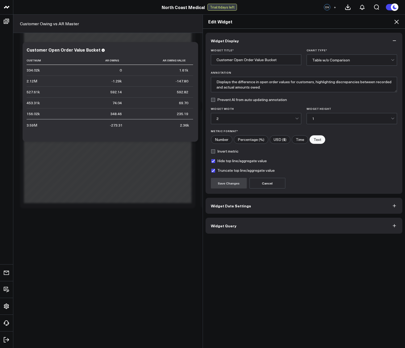
click at [234, 102] on form "Widget Title * Customer Open Order Value Bucket Chart Type * Table w/o Comparis…" at bounding box center [304, 119] width 186 height 140
click at [234, 101] on label "Prevent AI from auto updating annotation" at bounding box center [249, 100] width 76 height 4
click at [215, 101] on input "Prevent AI from auto updating annotation" at bounding box center [213, 100] width 4 height 4
click at [234, 101] on label "Prevent AI from auto updating annotation" at bounding box center [249, 100] width 76 height 4
click at [215, 101] on input "Prevent AI from auto updating annotation" at bounding box center [213, 100] width 4 height 4
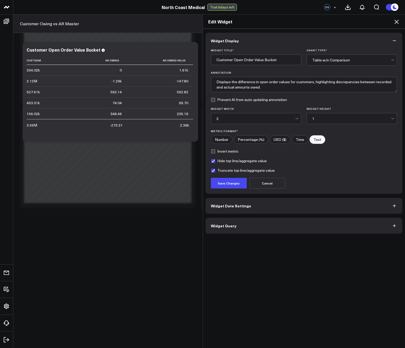
checkbox input "false"
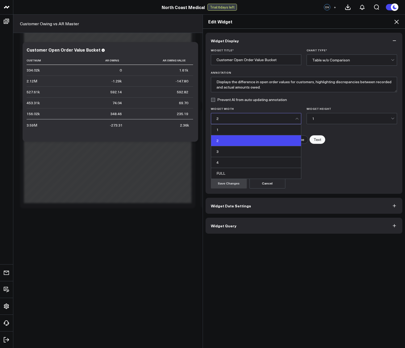
click at [236, 114] on div "2" at bounding box center [255, 118] width 79 height 11
click at [249, 123] on div "2" at bounding box center [255, 118] width 79 height 11
click at [249, 122] on div "2" at bounding box center [255, 118] width 79 height 11
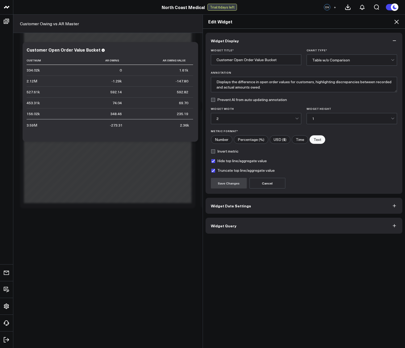
click at [223, 151] on label "Invert metric" at bounding box center [225, 151] width 28 height 4
click at [215, 151] on input "Invert metric" at bounding box center [213, 151] width 4 height 4
checkbox input "true"
click at [221, 185] on button "Save Changes" at bounding box center [229, 183] width 36 height 11
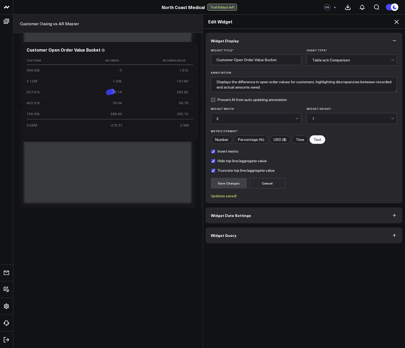
click at [397, 18] on div "Edit Widget" at bounding box center [304, 22] width 202 height 14
click at [396, 22] on icon at bounding box center [396, 22] width 4 height 4
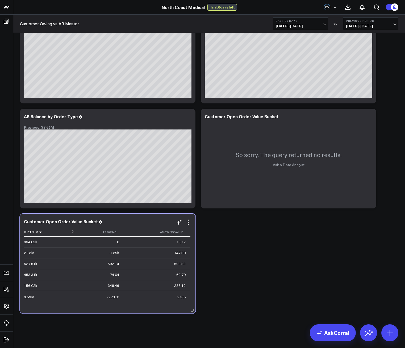
click at [40, 234] on icon at bounding box center [40, 232] width 4 height 3
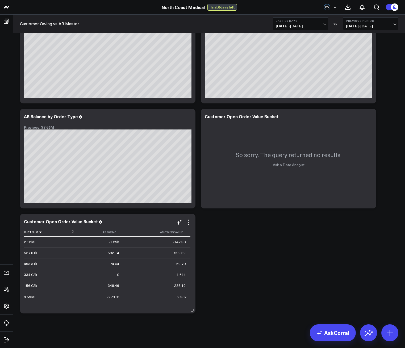
click at [40, 233] on icon at bounding box center [40, 232] width 4 height 3
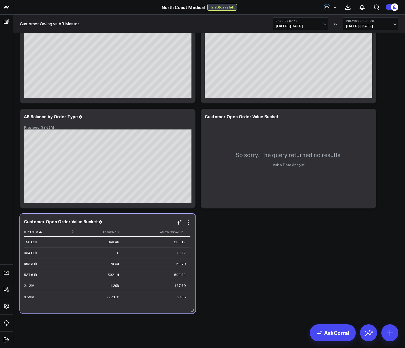
click at [120, 234] on th "Ar Owing" at bounding box center [100, 232] width 47 height 9
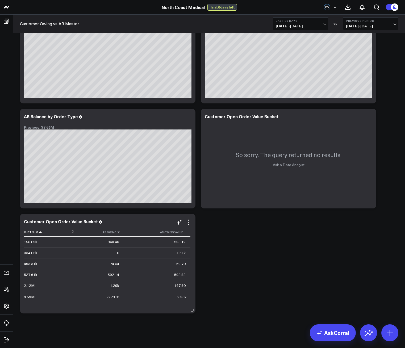
click at [120, 234] on icon at bounding box center [118, 232] width 4 height 3
click at [188, 224] on icon at bounding box center [188, 224] width 1 height 1
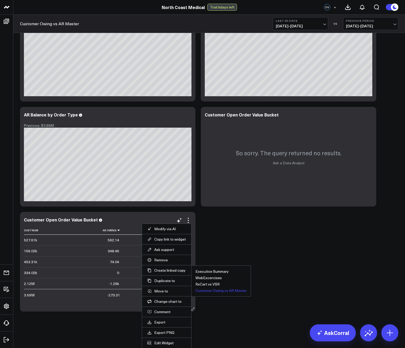
scroll to position [458, 0]
click at [168, 342] on button "Edit Widget" at bounding box center [166, 342] width 39 height 5
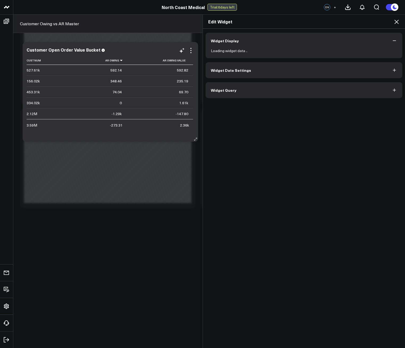
scroll to position [456, 0]
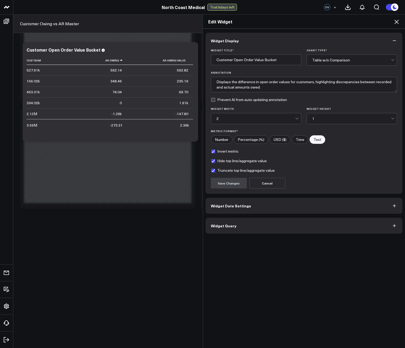
click at [222, 151] on label "Invert metric" at bounding box center [225, 151] width 28 height 4
click at [215, 151] on input "Invert metric" at bounding box center [213, 151] width 4 height 4
checkbox input "false"
click at [230, 181] on button "Save Changes" at bounding box center [229, 183] width 36 height 11
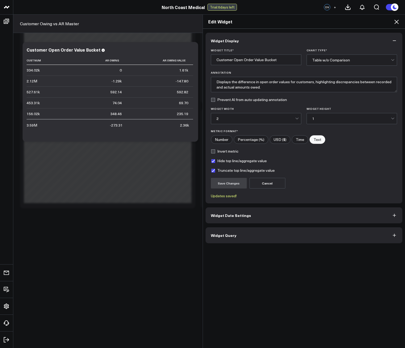
click at [253, 163] on label "Hide top line/aggregate value" at bounding box center [239, 161] width 56 height 4
click at [215, 163] on input "Hide top line/aggregate value" at bounding box center [213, 161] width 4 height 4
checkbox input "false"
click at [248, 171] on label "Truncate top line/aggregate value" at bounding box center [243, 170] width 64 height 4
click at [215, 171] on input "Truncate top line/aggregate value" at bounding box center [213, 170] width 4 height 4
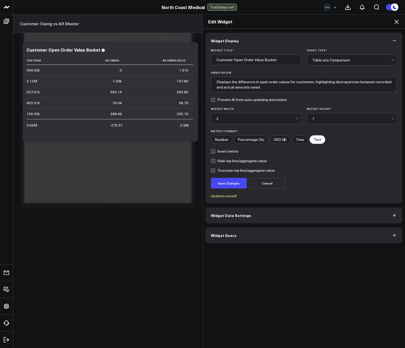
checkbox input "false"
click at [230, 182] on button "Save Changes" at bounding box center [229, 183] width 36 height 11
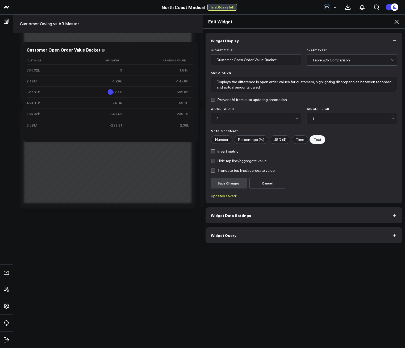
click at [396, 22] on icon at bounding box center [396, 22] width 4 height 4
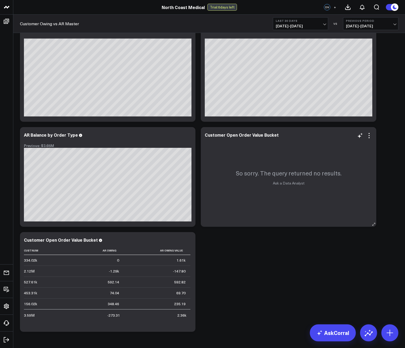
scroll to position [456, 0]
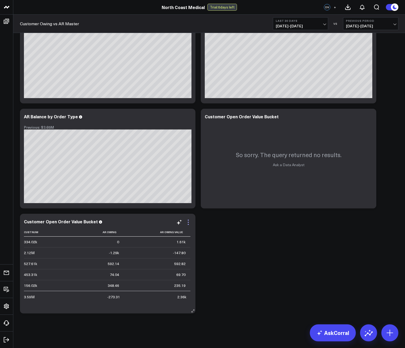
click at [188, 224] on icon at bounding box center [188, 224] width 1 height 1
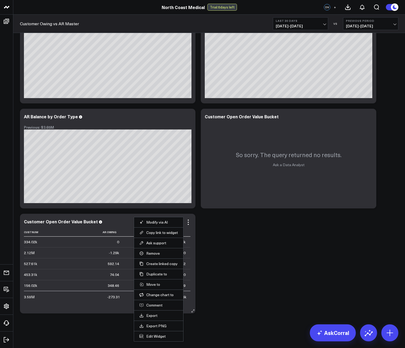
click at [156, 224] on button "Modify via AI" at bounding box center [158, 222] width 39 height 5
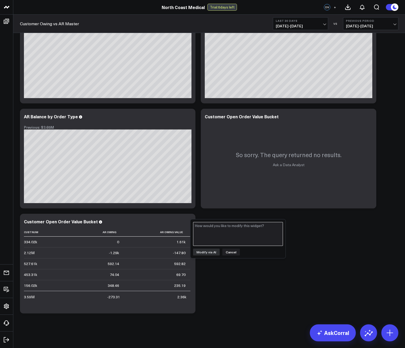
click at [207, 239] on textarea at bounding box center [238, 234] width 90 height 24
type textarea "the cust_num field should be text"
click at [209, 250] on button "Modify via AI" at bounding box center [206, 252] width 27 height 7
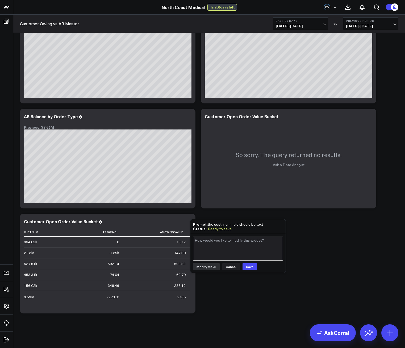
click at [217, 247] on textarea at bounding box center [238, 249] width 90 height 24
click at [227, 266] on button "Cancel" at bounding box center [231, 266] width 18 height 7
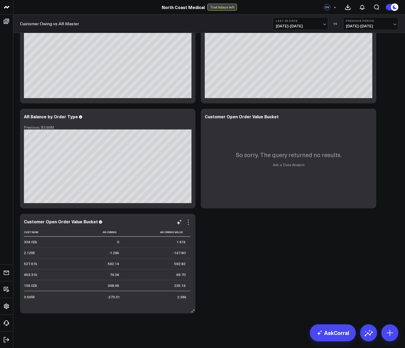
click at [188, 224] on icon at bounding box center [188, 222] width 6 height 6
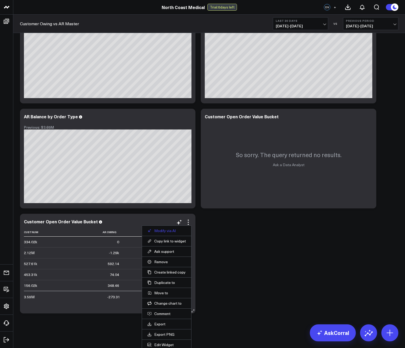
click at [175, 230] on button "Modify via AI" at bounding box center [166, 230] width 39 height 5
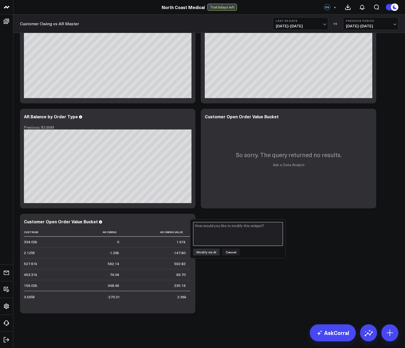
click at [218, 238] on textarea at bounding box center [238, 234] width 90 height 24
type textarea "T"
type textarea "The cust_num field should be a varchar"
click at [203, 255] on button "Modify via AI" at bounding box center [206, 252] width 27 height 7
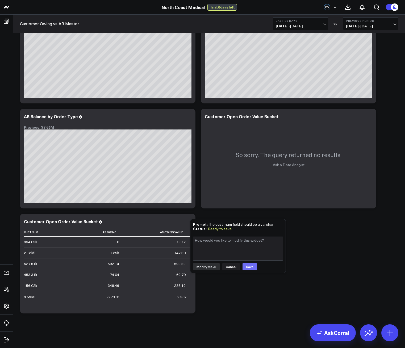
click at [251, 267] on button "Save" at bounding box center [250, 266] width 14 height 7
click at [229, 265] on button "Cancel" at bounding box center [231, 266] width 18 height 7
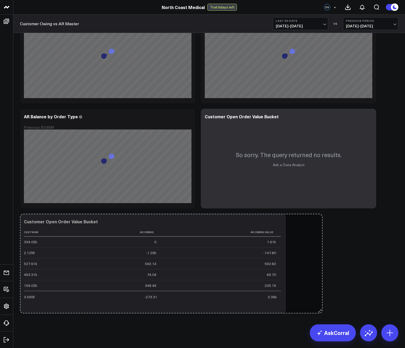
drag, startPoint x: 195, startPoint y: 308, endPoint x: 322, endPoint y: 302, distance: 127.3
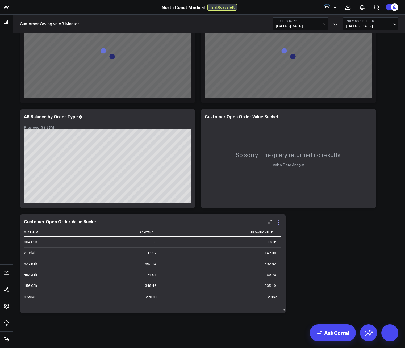
click at [279, 224] on icon at bounding box center [278, 222] width 6 height 6
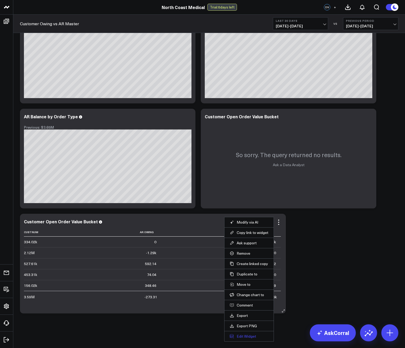
click at [250, 335] on button "Edit Widget" at bounding box center [249, 336] width 39 height 5
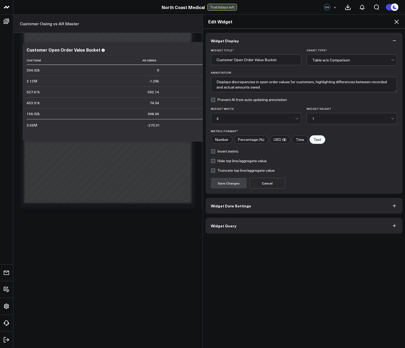
click at [282, 141] on input"] "USD ($)" at bounding box center [280, 140] width 20 height 8
radio input"] "true"
click at [226, 221] on button "Widget Query" at bounding box center [304, 226] width 197 height 16
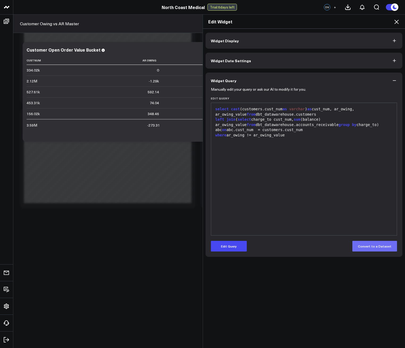
click at [377, 243] on button "Convert to a Dataset" at bounding box center [374, 246] width 45 height 11
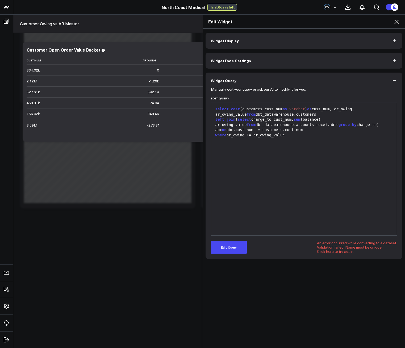
click at [247, 62] on button "Widget Date Settings" at bounding box center [304, 61] width 197 height 16
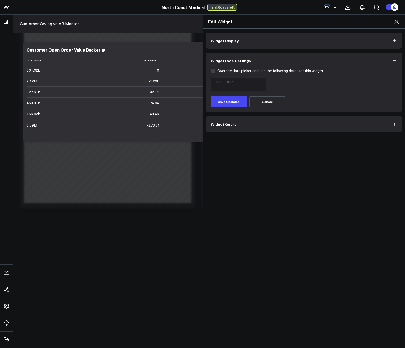
click at [244, 48] on button "Widget Display" at bounding box center [304, 41] width 197 height 16
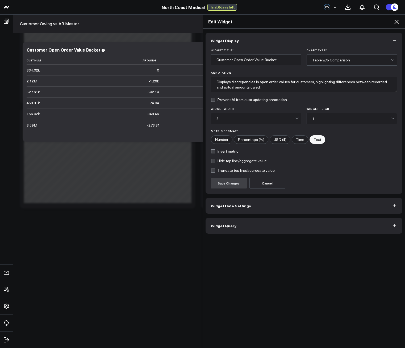
click at [218, 163] on label "Hide top line/aggregate value" at bounding box center [239, 161] width 56 height 4
click at [215, 163] on input "Hide top line/aggregate value" at bounding box center [213, 161] width 4 height 4
click at [220, 161] on label "Hide top line/aggregate value" at bounding box center [239, 161] width 56 height 4
click at [215, 161] on input "Hide top line/aggregate value" at bounding box center [213, 161] width 4 height 4
checkbox input "false"
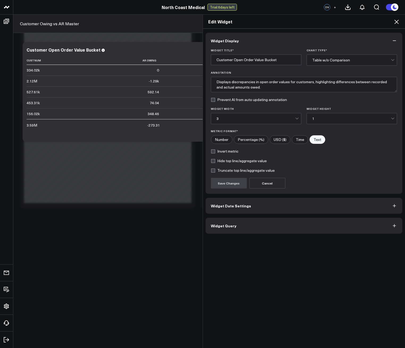
click at [221, 153] on label "Invert metric" at bounding box center [225, 151] width 28 height 4
click at [215, 153] on input "Invert metric" at bounding box center [213, 151] width 4 height 4
click at [223, 157] on form "Widget Title * Customer Open Order Value Bucket Chart Type * Table w/o Comparis…" at bounding box center [304, 119] width 186 height 140
click at [223, 155] on form "Widget Title * Customer Open Order Value Bucket Chart Type * Table w/o Comparis…" at bounding box center [304, 119] width 186 height 140
click at [208, 153] on div "Widget Title * Customer Open Order Value Bucket Chart Type * Table w/o Comparis…" at bounding box center [304, 121] width 197 height 145
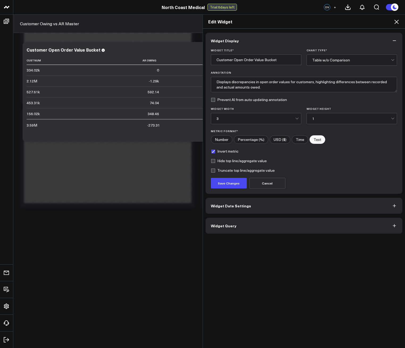
click at [211, 152] on label "Invert metric" at bounding box center [225, 151] width 28 height 4
click at [211, 152] on input "Invert metric" at bounding box center [213, 151] width 4 height 4
checkbox input "false"
click at [396, 26] on div "Edit Widget" at bounding box center [304, 22] width 202 height 14
click at [397, 22] on icon at bounding box center [396, 22] width 4 height 4
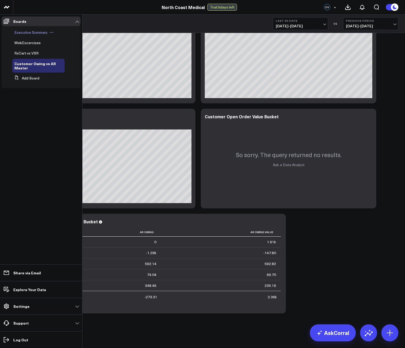
click at [27, 34] on span "Executive Summary" at bounding box center [30, 32] width 33 height 5
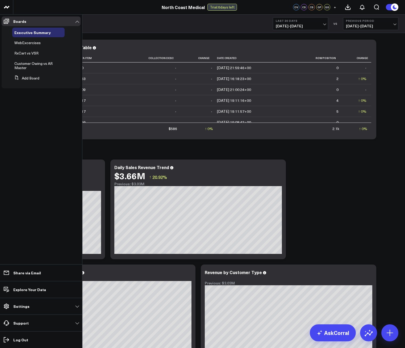
drag, startPoint x: 25, startPoint y: 63, endPoint x: 37, endPoint y: 78, distance: 19.5
click at [25, 63] on span "Customer Owing vs AR Master" at bounding box center [33, 65] width 38 height 9
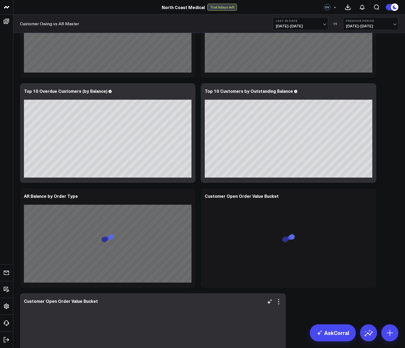
scroll to position [456, 0]
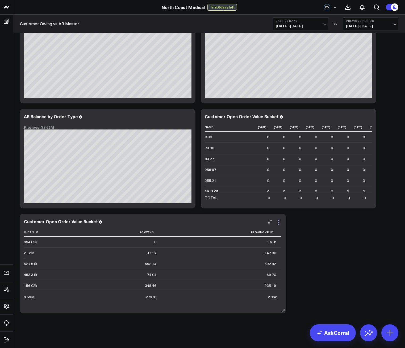
click at [279, 225] on icon at bounding box center [278, 222] width 6 height 6
click at [271, 222] on icon at bounding box center [269, 222] width 6 height 6
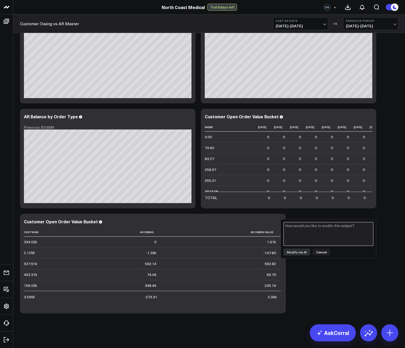
click at [291, 229] on textarea at bounding box center [328, 234] width 90 height 24
type textarea "Cust Num should be a text field, don't make it a number"
click at [294, 246] on div "Cust Num should be a text field, don't make it a number Modify via AI Cancel" at bounding box center [328, 238] width 95 height 39
click at [295, 249] on button "Modify via AI" at bounding box center [296, 252] width 27 height 7
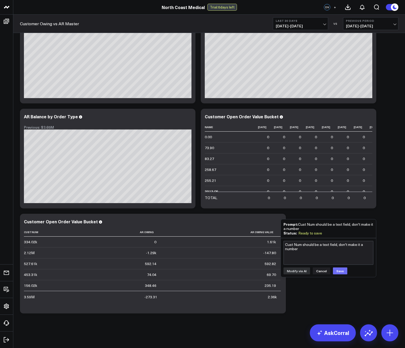
click at [338, 270] on button "Save" at bounding box center [340, 271] width 14 height 7
click at [305, 247] on textarea "Cust Num should be a text field, don't make it a number" at bounding box center [328, 253] width 90 height 24
type textarea "C"
type textarea "V"
type textarea "cust num is a text field, don't make it a aggregate"
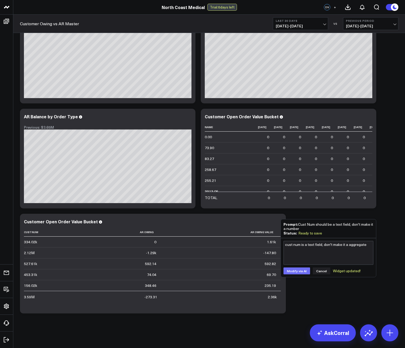
click at [293, 268] on button "Modify via AI" at bounding box center [296, 271] width 27 height 7
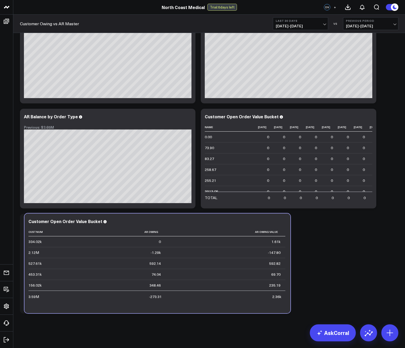
drag, startPoint x: 32, startPoint y: 277, endPoint x: 37, endPoint y: 277, distance: 4.5
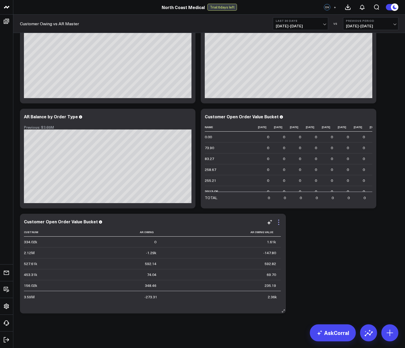
click at [280, 224] on icon at bounding box center [278, 222] width 6 height 6
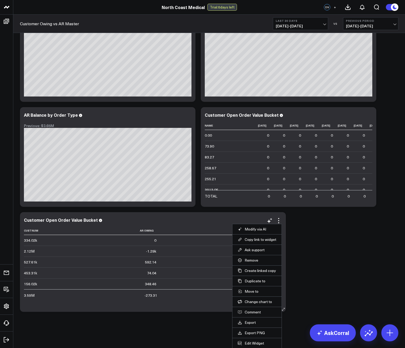
scroll to position [458, 0]
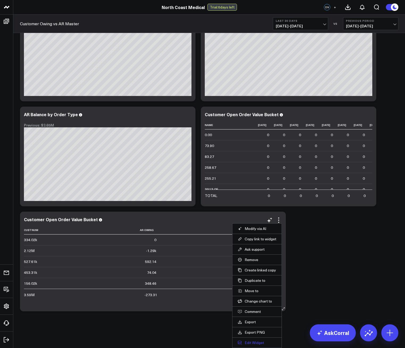
click at [259, 340] on button "Edit Widget" at bounding box center [257, 342] width 39 height 5
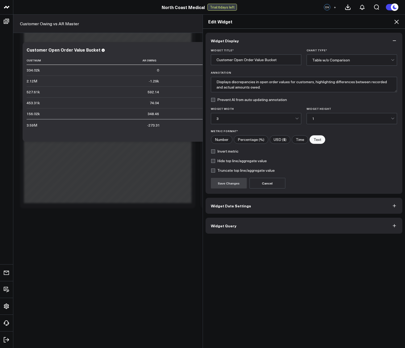
click at [219, 151] on label "Invert metric" at bounding box center [225, 151] width 28 height 4
click at [215, 151] on input "Invert metric" at bounding box center [213, 151] width 4 height 4
click at [219, 151] on label "Invert metric" at bounding box center [225, 151] width 28 height 4
click at [215, 151] on input "Invert metric" at bounding box center [213, 151] width 4 height 4
checkbox input "false"
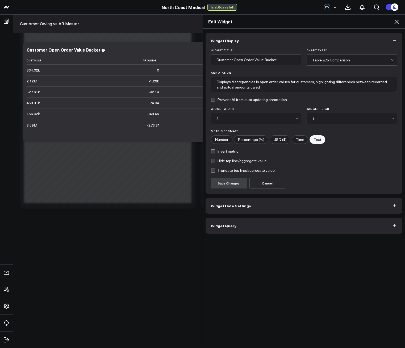
click at [237, 141] on input"] "Percentage (%)" at bounding box center [251, 140] width 34 height 8
radio input"] "true"
click at [226, 140] on input"] "Number" at bounding box center [221, 140] width 21 height 8
radio input"] "true"
click at [272, 143] on input"] "USD ($)" at bounding box center [280, 140] width 20 height 8
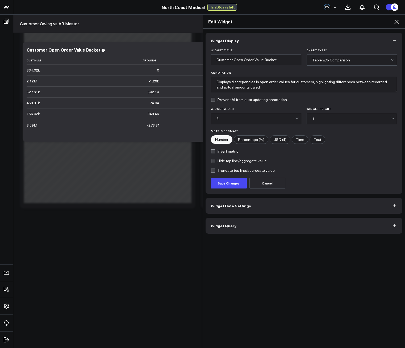
radio input"] "true"
click at [273, 140] on input"] "USD ($)" at bounding box center [280, 140] width 20 height 8
click at [239, 179] on button "Save Changes" at bounding box center [229, 183] width 36 height 11
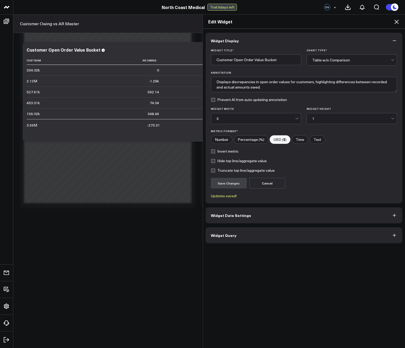
click at [231, 211] on button "Widget Date Settings" at bounding box center [304, 215] width 197 height 16
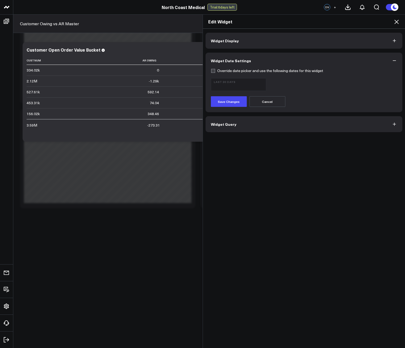
click at [238, 134] on div "Widget Display Widget Date Settings Override date picker and use the following …" at bounding box center [304, 189] width 202 height 320
click at [237, 130] on button "Widget Query" at bounding box center [304, 124] width 197 height 16
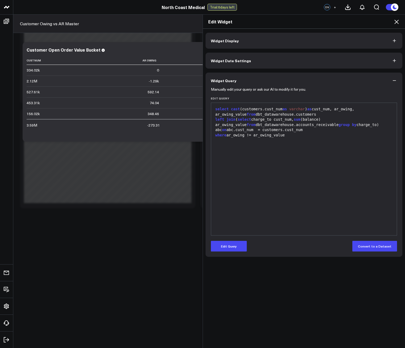
click at [366, 44] on button "Widget Display" at bounding box center [304, 41] width 197 height 16
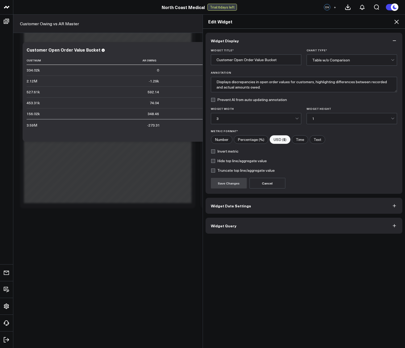
click at [216, 153] on label "Invert metric" at bounding box center [225, 151] width 28 height 4
click at [215, 153] on input "Invert metric" at bounding box center [213, 151] width 4 height 4
checkbox input "true"
click at [227, 188] on button "Save Changes" at bounding box center [229, 183] width 36 height 11
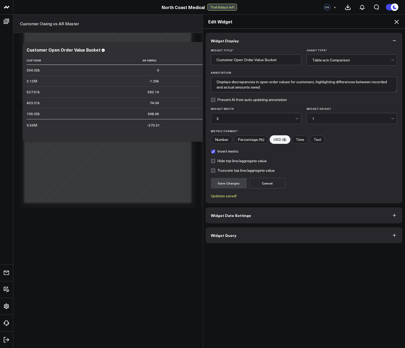
click at [396, 25] on icon at bounding box center [396, 22] width 6 height 6
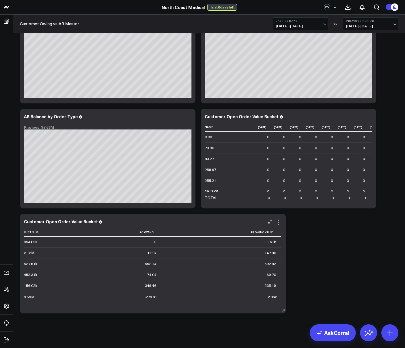
click at [281, 222] on icon at bounding box center [278, 222] width 6 height 6
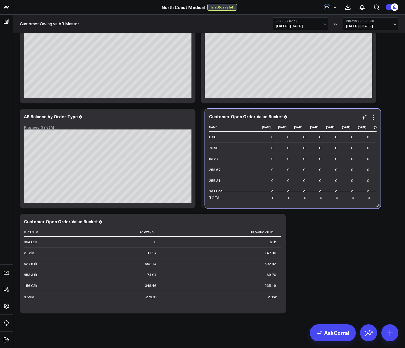
drag, startPoint x: 229, startPoint y: 203, endPoint x: 226, endPoint y: 202, distance: 3.2
click at [226, 202] on div "Customer Open Order Value Bucket Name 2025-07-23 2025-07-24 2025-07-25 2025-07-…" at bounding box center [293, 159] width 176 height 100
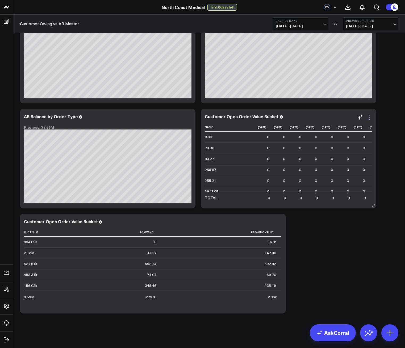
click at [371, 118] on icon at bounding box center [369, 117] width 6 height 6
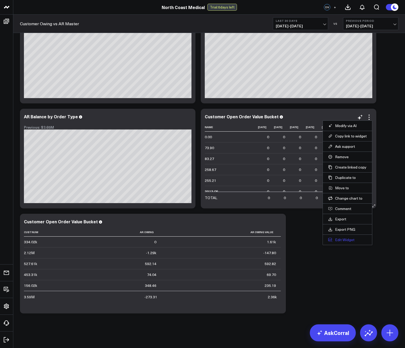
click at [344, 240] on button "Edit Widget" at bounding box center [347, 239] width 39 height 5
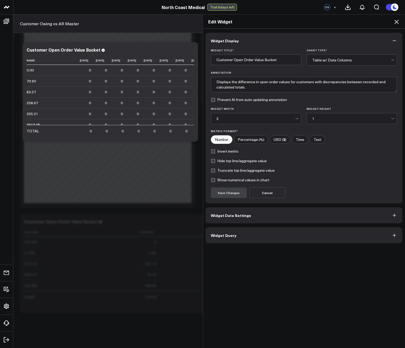
click at [245, 230] on button "Widget Query" at bounding box center [304, 235] width 197 height 16
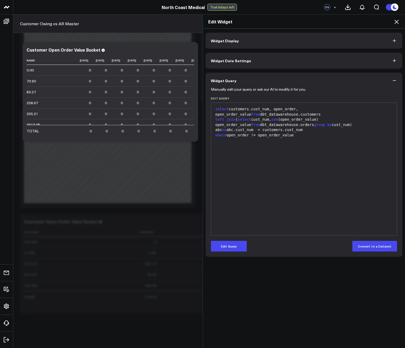
click at [326, 67] on button "Widget Date Settings" at bounding box center [304, 61] width 197 height 16
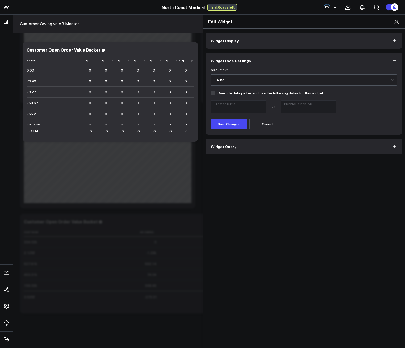
click at [259, 57] on button "Widget Date Settings" at bounding box center [304, 61] width 197 height 16
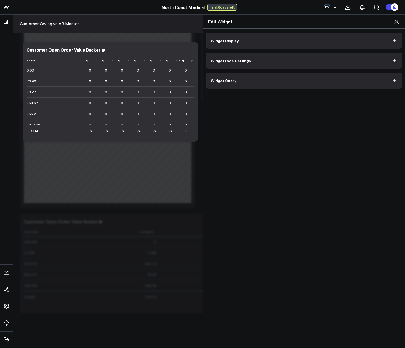
click at [231, 45] on button "Widget Display" at bounding box center [304, 41] width 197 height 16
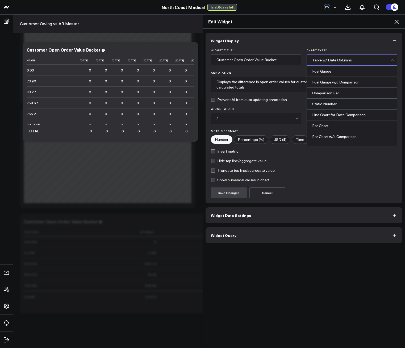
click at [316, 64] on div "Table w/ Date Columns" at bounding box center [351, 60] width 79 height 11
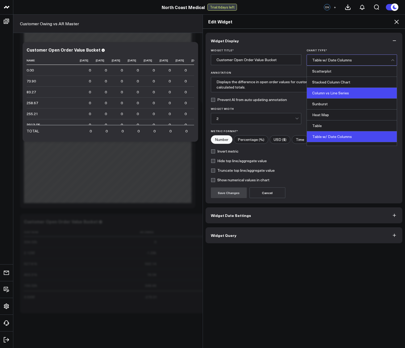
scroll to position [214, 0]
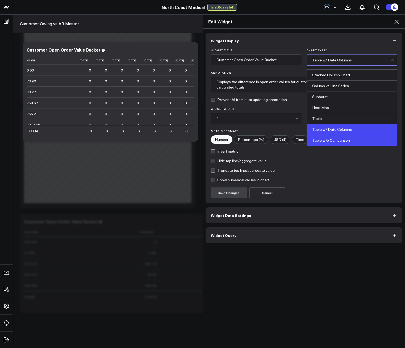
click at [327, 139] on div "Table w/o Comparison" at bounding box center [352, 140] width 90 height 11
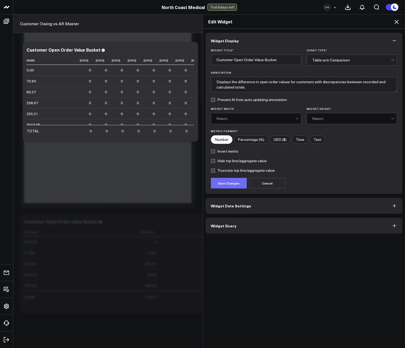
click at [239, 180] on button "Save Changes" at bounding box center [229, 183] width 36 height 11
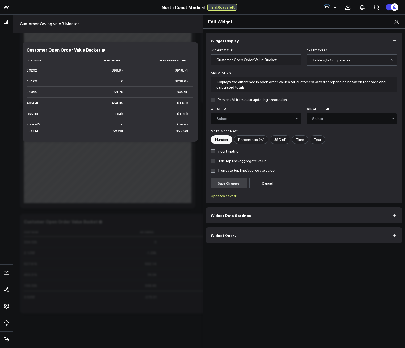
click at [194, 64] on div "Edit Widget Widget Display Widget Title * Customer Open Order Value Bucket Char…" at bounding box center [202, 181] width 405 height 334
drag, startPoint x: 194, startPoint y: 64, endPoint x: 190, endPoint y: 76, distance: 12.2
click at [190, 76] on div "Edit Widget Widget Display Widget Title * Customer Open Order Value Bucket Char…" at bounding box center [202, 181] width 405 height 334
drag, startPoint x: 191, startPoint y: 69, endPoint x: 189, endPoint y: 86, distance: 16.8
click at [189, 86] on div "Edit Widget Widget Display Widget Title * Customer Open Order Value Bucket Char…" at bounding box center [202, 181] width 405 height 334
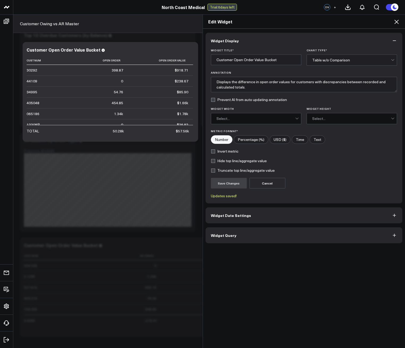
scroll to position [456, 0]
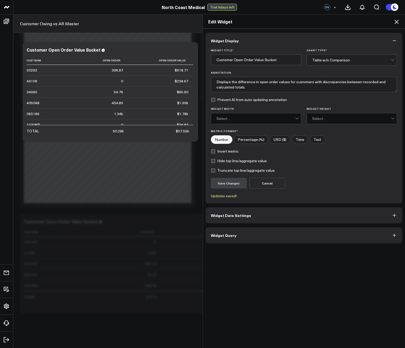
click at [193, 58] on div "Edit Widget Widget Display Widget Title * Customer Open Order Value Bucket Char…" at bounding box center [202, 181] width 405 height 334
drag, startPoint x: 193, startPoint y: 58, endPoint x: 185, endPoint y: 90, distance: 33.3
click at [186, 88] on div "Edit Widget Widget Display Widget Title * Customer Open Order Value Bucket Char…" at bounding box center [202, 181] width 405 height 334
click at [238, 215] on span "Widget Date Settings" at bounding box center [231, 215] width 40 height 4
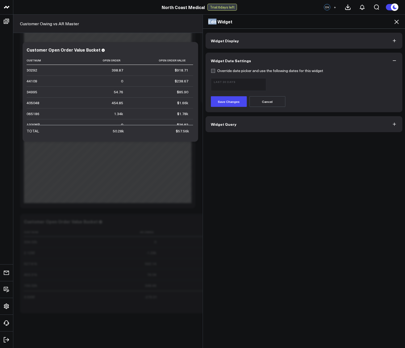
click at [236, 125] on button "Widget Query" at bounding box center [304, 124] width 197 height 16
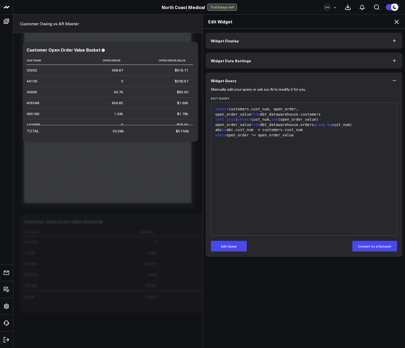
click at [396, 27] on div "Edit Widget" at bounding box center [304, 22] width 202 height 14
click at [396, 24] on icon at bounding box center [396, 22] width 6 height 6
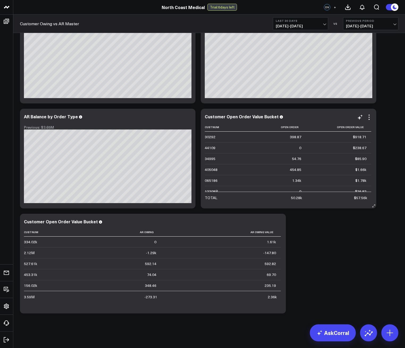
scroll to position [27, 0]
click at [366, 114] on icon at bounding box center [369, 117] width 6 height 6
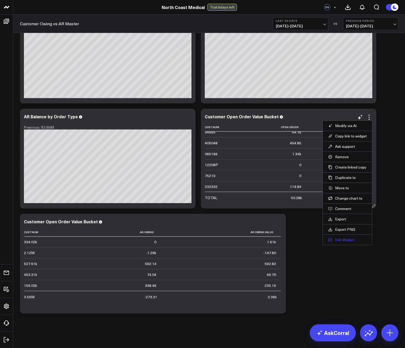
click at [348, 240] on button "Edit Widget" at bounding box center [347, 239] width 39 height 5
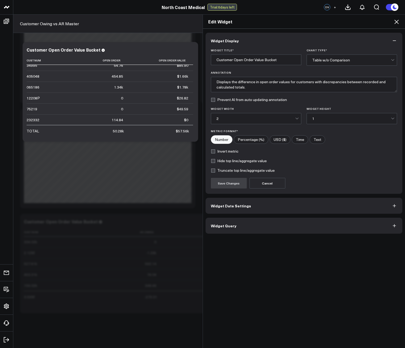
click at [249, 221] on button "Widget Query" at bounding box center [304, 226] width 197 height 16
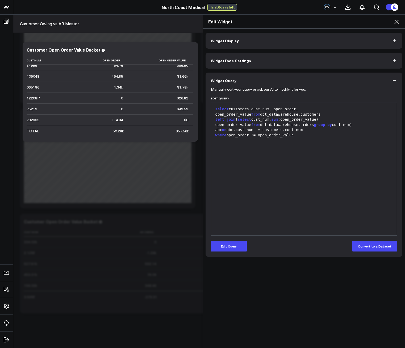
click at [294, 43] on button "Widget Display" at bounding box center [304, 41] width 197 height 16
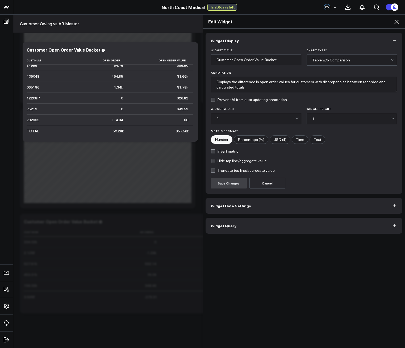
click at [396, 23] on icon at bounding box center [396, 22] width 4 height 4
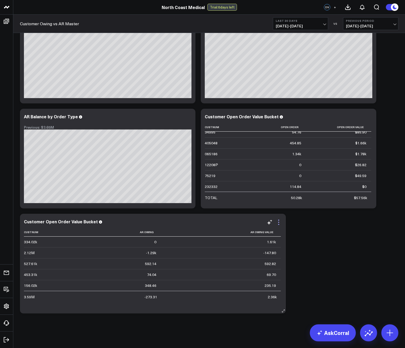
click at [281, 221] on icon at bounding box center [278, 222] width 6 height 6
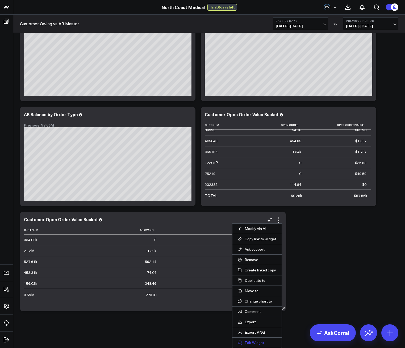
click at [254, 344] on button "Edit Widget" at bounding box center [257, 342] width 39 height 5
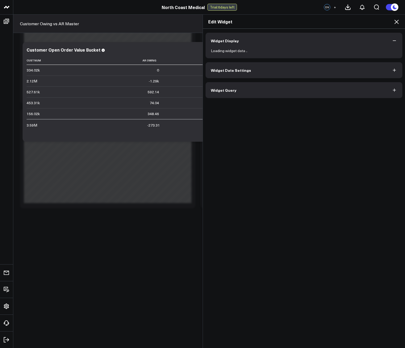
scroll to position [456, 0]
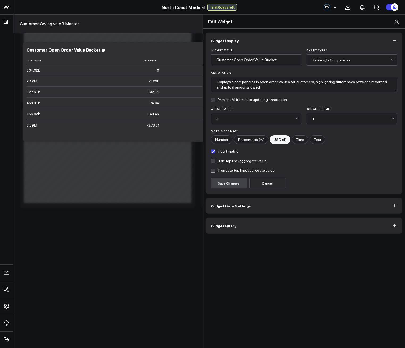
click at [236, 232] on button "Widget Query" at bounding box center [304, 226] width 197 height 16
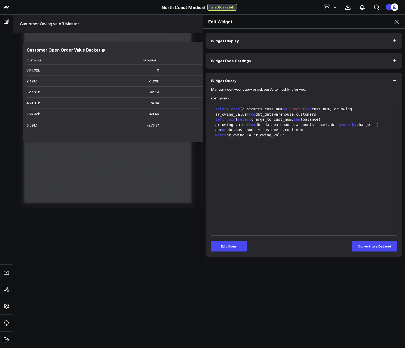
click at [396, 19] on icon at bounding box center [396, 22] width 6 height 6
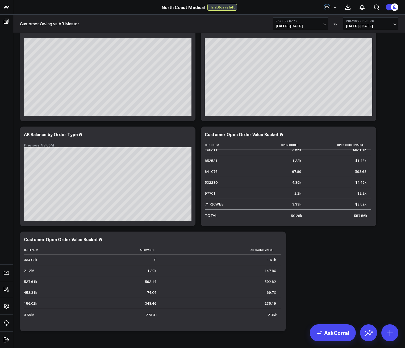
scroll to position [456, 0]
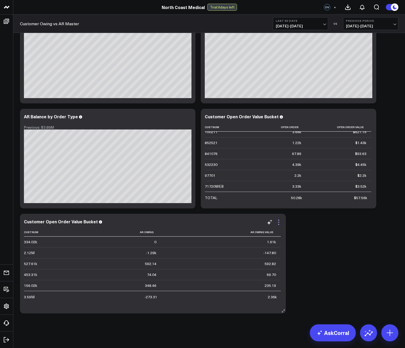
click at [278, 224] on icon at bounding box center [278, 222] width 6 height 6
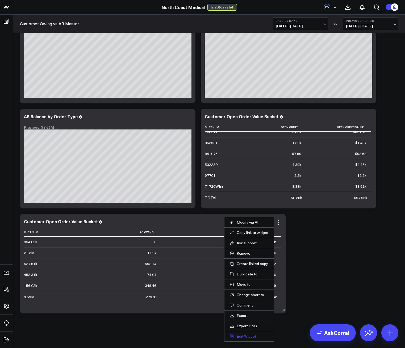
click at [239, 335] on button "Edit Widget" at bounding box center [249, 336] width 39 height 5
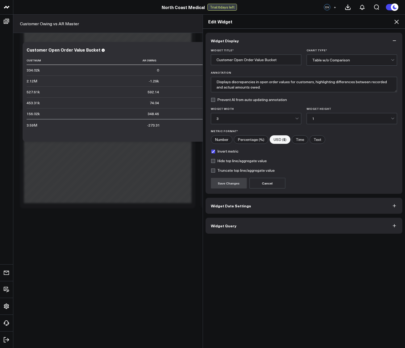
click at [216, 153] on label "Invert metric" at bounding box center [225, 151] width 28 height 4
click at [215, 153] on input "Invert metric" at bounding box center [213, 151] width 4 height 4
checkbox input "false"
click at [240, 183] on button "Save Changes" at bounding box center [229, 183] width 36 height 11
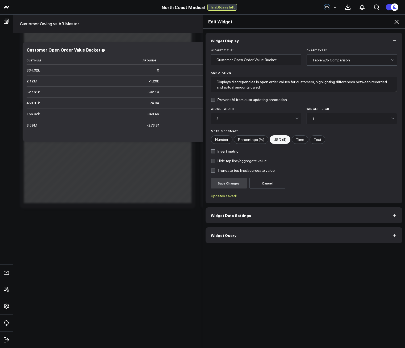
click at [396, 22] on icon at bounding box center [396, 22] width 6 height 6
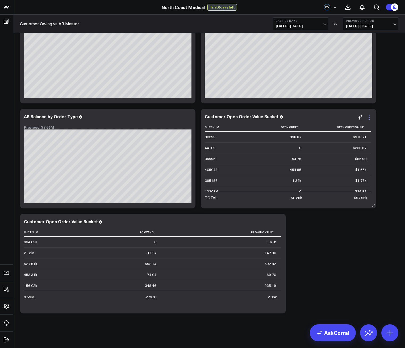
click at [370, 114] on icon at bounding box center [369, 117] width 6 height 6
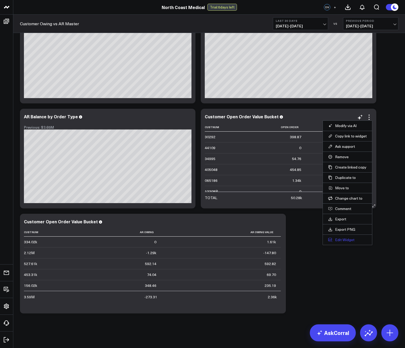
click at [341, 239] on button "Edit Widget" at bounding box center [347, 239] width 39 height 5
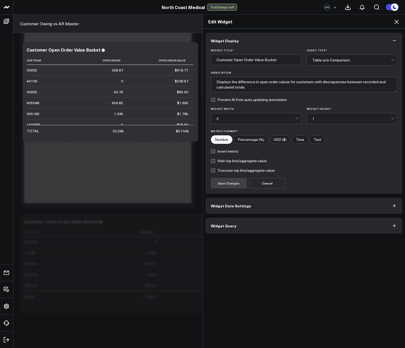
click at [395, 21] on icon at bounding box center [396, 22] width 6 height 6
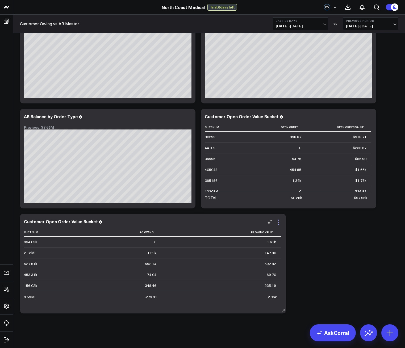
click at [279, 223] on icon at bounding box center [278, 222] width 6 height 6
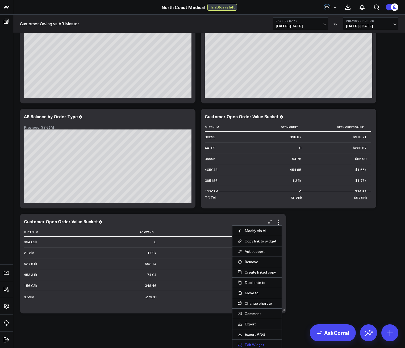
click at [254, 344] on button "Edit Widget" at bounding box center [257, 344] width 39 height 5
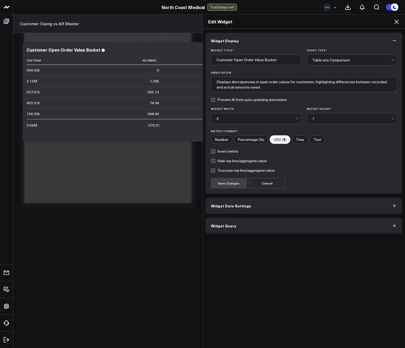
click at [219, 138] on input"] "Number" at bounding box center [221, 140] width 21 height 8
radio input"] "true"
click at [230, 201] on button "Widget Date Settings" at bounding box center [304, 206] width 197 height 16
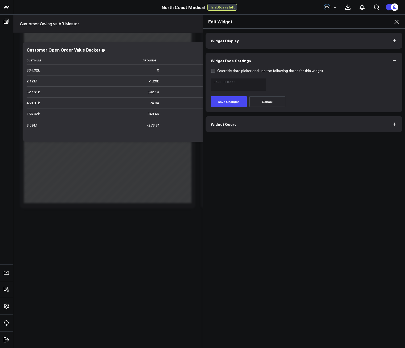
click at [231, 131] on button "Widget Query" at bounding box center [304, 124] width 197 height 16
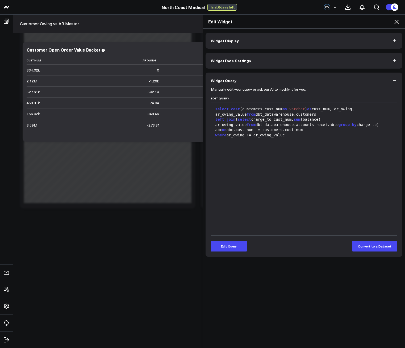
click at [233, 41] on span "Widget Display" at bounding box center [225, 41] width 28 height 4
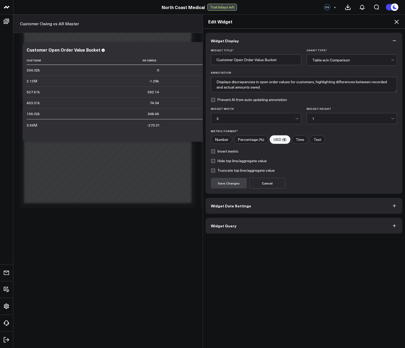
click at [220, 140] on input"] "Number" at bounding box center [221, 140] width 21 height 8
radio input"] "true"
click at [229, 183] on button "Save Changes" at bounding box center [229, 183] width 36 height 11
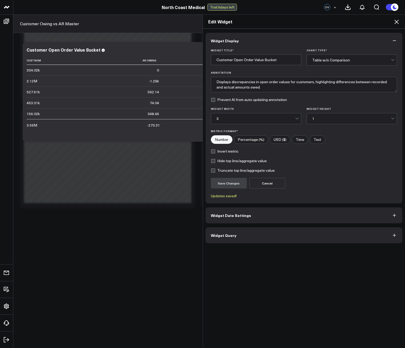
click at [229, 222] on button "Widget Date Settings" at bounding box center [304, 215] width 197 height 16
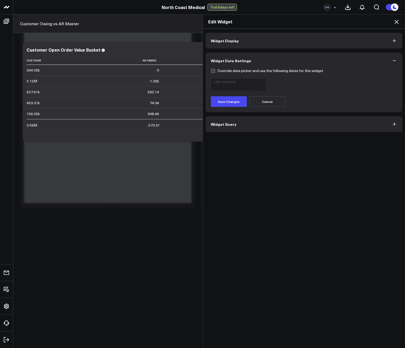
click at [254, 124] on button "Widget Query" at bounding box center [304, 124] width 197 height 16
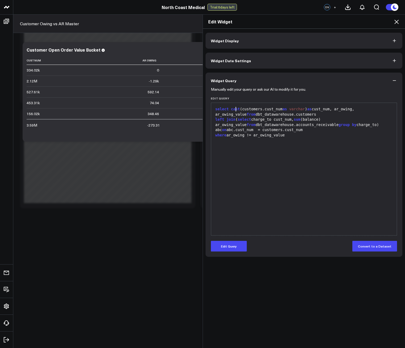
click at [233, 110] on span "cast" at bounding box center [235, 109] width 9 height 4
click at [293, 130] on div "left join ( select charge_to cust_num, sum (balance) ar_owing_value from dbt_da…" at bounding box center [304, 125] width 181 height 16
drag, startPoint x: 261, startPoint y: 179, endPoint x: 260, endPoint y: 188, distance: 9.3
click at [260, 181] on div "select cast (customers.cust_num as varchar ) as cust_num, ar_owing, ar_owing_va…" at bounding box center [304, 169] width 181 height 127
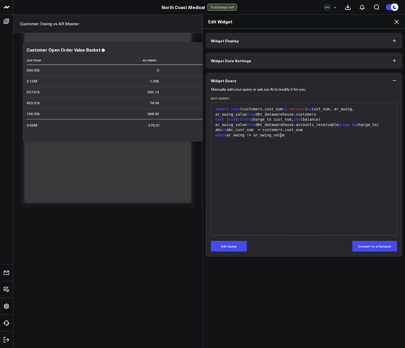
click at [237, 252] on div "Manually edit your query or ask our AI to modify it for you. Edit Query 9 1 2 3…" at bounding box center [304, 173] width 197 height 168
click at [237, 250] on button "Edit Query" at bounding box center [229, 246] width 36 height 11
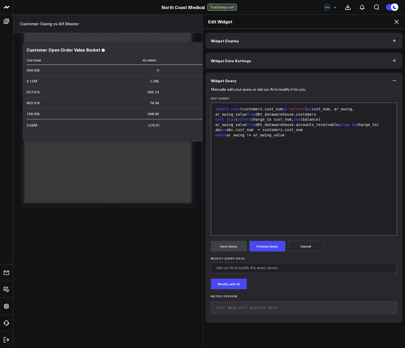
drag, startPoint x: 233, startPoint y: 110, endPoint x: 231, endPoint y: 111, distance: 3.0
click at [231, 111] on span "cast" at bounding box center [235, 109] width 9 height 4
drag, startPoint x: 269, startPoint y: 109, endPoint x: 293, endPoint y: 109, distance: 24.2
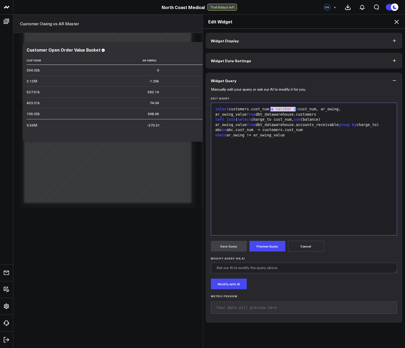
click at [293, 109] on div "select customers.cust_num as varchar ) as cust_num, ar_owing, ar_owing_value fr…" at bounding box center [304, 112] width 181 height 10
click at [267, 109] on div "select customers.cust_num a cust_num, ar_owing, ar_owing_value from dbt_datawar…" at bounding box center [304, 112] width 181 height 10
drag, startPoint x: 274, startPoint y: 109, endPoint x: 278, endPoint y: 109, distance: 4.0
click at [278, 109] on div "select customers.cust_num cust_num, ar_owing, ar_owing_value from dbt_datawareh…" at bounding box center [304, 112] width 181 height 10
click at [278, 109] on div "select customers.cus t_ num cust_num, ar_owing, ar_owing_value from db t_ dataw…" at bounding box center [304, 112] width 181 height 10
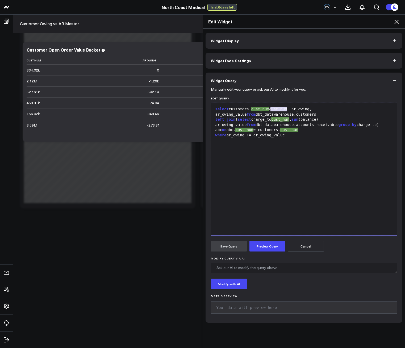
click at [278, 109] on div "select customers. cust_num cust_num, ar_owing, ar_owing_value from dbt_dataware…" at bounding box center [304, 112] width 181 height 10
click at [259, 245] on button "Preview Query" at bounding box center [267, 246] width 36 height 11
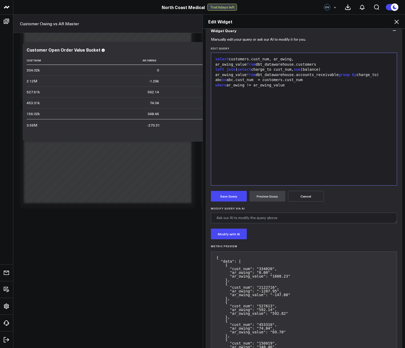
scroll to position [53, 0]
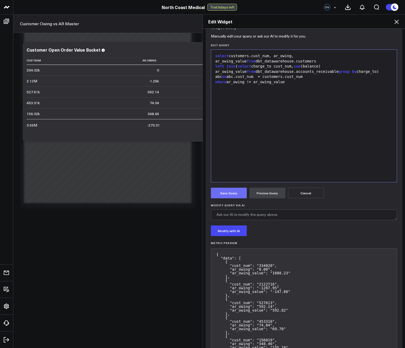
click at [225, 190] on button "Save Query" at bounding box center [229, 193] width 36 height 11
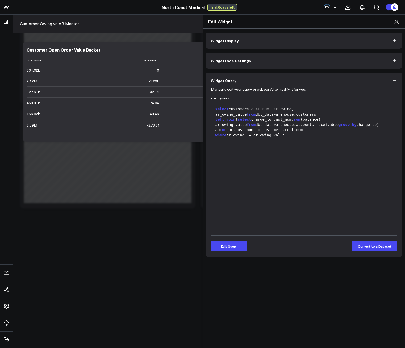
scroll to position [0, 0]
click at [379, 247] on button "Convert to a Dataset" at bounding box center [374, 246] width 45 height 11
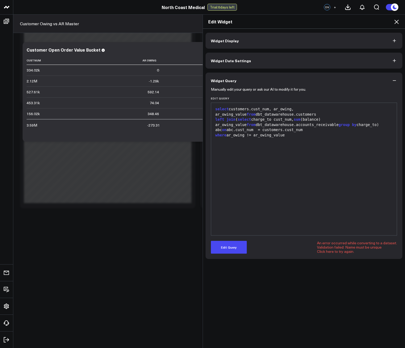
click at [230, 40] on span "Widget Display" at bounding box center [225, 41] width 28 height 4
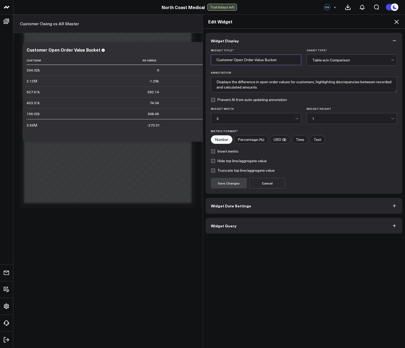
click at [248, 61] on input "Customer Open Order Value Bucket" at bounding box center [256, 60] width 90 height 11
click at [250, 64] on input "Customer Open Order Value Bucket" at bounding box center [256, 60] width 90 height 11
drag, startPoint x: 251, startPoint y: 60, endPoint x: 233, endPoint y: 59, distance: 18.4
click at [233, 59] on input "Customer Open Order Value Bucket" at bounding box center [256, 60] width 90 height 11
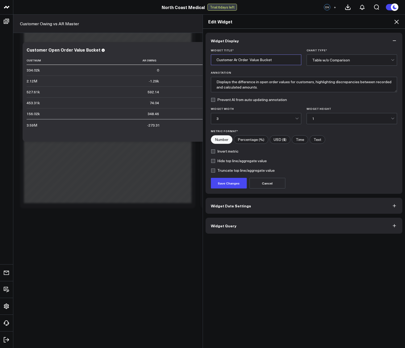
click at [235, 57] on input "Customer Ar Order Value Bucket" at bounding box center [256, 60] width 90 height 11
click at [235, 58] on input "Customer Ar Order Value Bucket" at bounding box center [256, 60] width 90 height 11
type input "Customer Ar Order Value Bucket"
click at [254, 226] on button "Widget Query" at bounding box center [304, 226] width 197 height 16
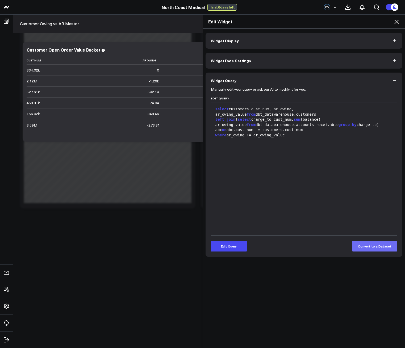
click at [381, 249] on button "Convert to a Dataset" at bounding box center [374, 246] width 45 height 11
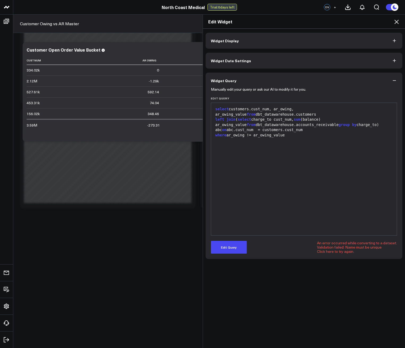
click at [234, 39] on span "Widget Display" at bounding box center [225, 41] width 28 height 4
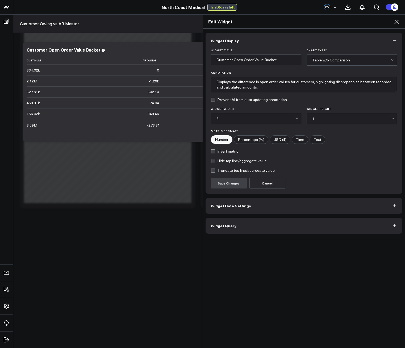
click at [227, 205] on span "Widget Date Settings" at bounding box center [231, 206] width 40 height 4
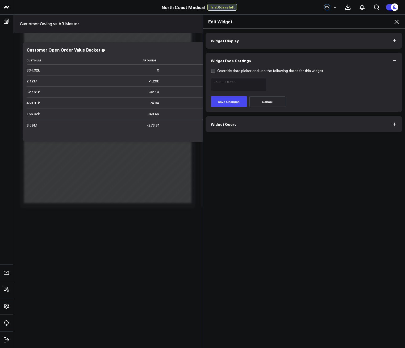
click at [222, 41] on span "Widget Display" at bounding box center [225, 41] width 28 height 4
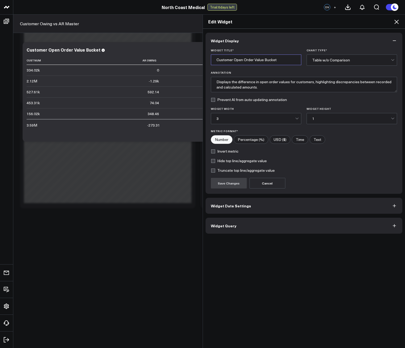
drag, startPoint x: 234, startPoint y: 61, endPoint x: 252, endPoint y: 61, distance: 17.8
click at [252, 61] on input "Customer Open Order Value Bucket" at bounding box center [256, 60] width 90 height 11
click at [241, 61] on input "Customer Open Order Value Bucket" at bounding box center [256, 60] width 90 height 11
drag, startPoint x: 229, startPoint y: 61, endPoint x: 253, endPoint y: 61, distance: 23.9
click at [253, 61] on input "Customer Open Order Value Bucket" at bounding box center [256, 60] width 90 height 11
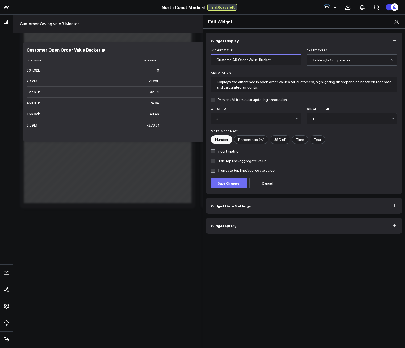
type input "Custome AR Order Value Bucket"
click at [219, 180] on button "Save Changes" at bounding box center [229, 183] width 36 height 11
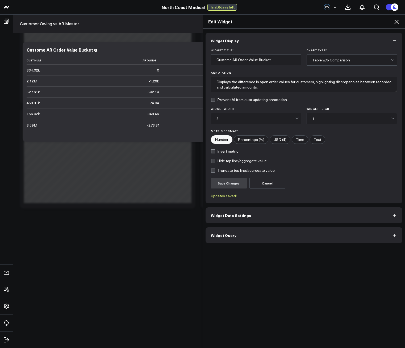
click at [241, 233] on button "Widget Query" at bounding box center [304, 235] width 197 height 16
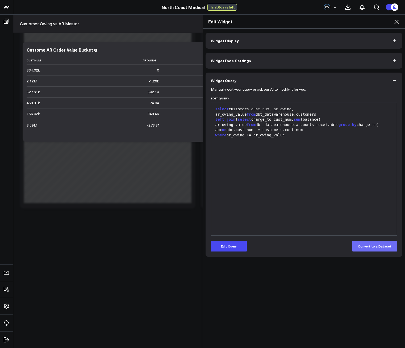
click at [367, 250] on button "Convert to a Dataset" at bounding box center [374, 246] width 45 height 11
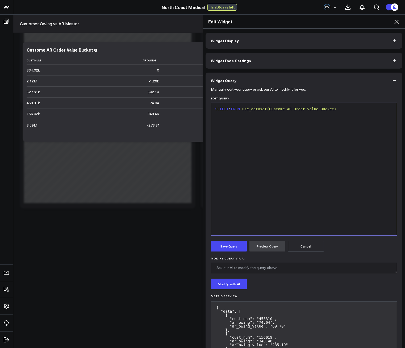
click at [303, 249] on button "Cancel" at bounding box center [306, 246] width 36 height 11
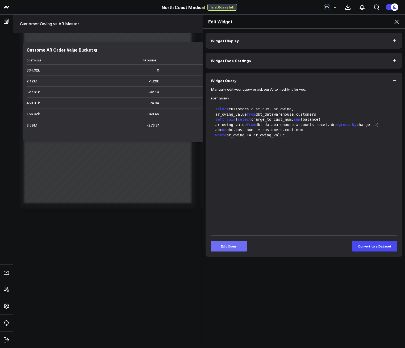
click at [227, 247] on button "Edit Query" at bounding box center [229, 246] width 36 height 11
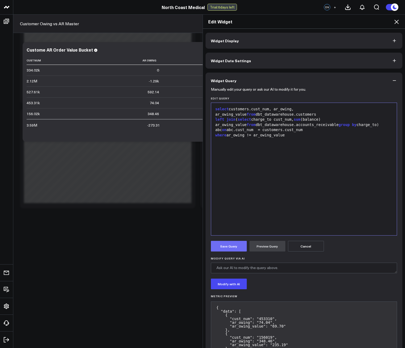
click at [232, 246] on button "Save Query" at bounding box center [229, 246] width 36 height 11
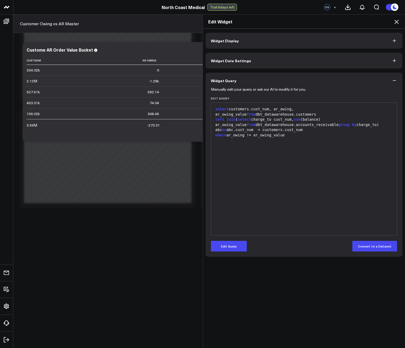
click at [226, 44] on button "Widget Display" at bounding box center [304, 41] width 197 height 16
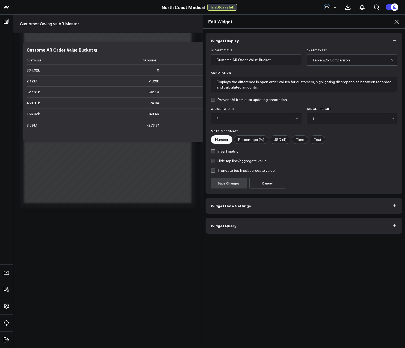
click at [399, 24] on icon at bounding box center [396, 22] width 6 height 6
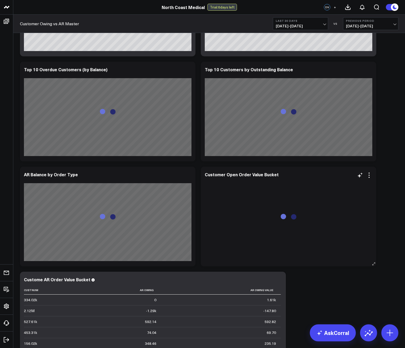
scroll to position [456, 0]
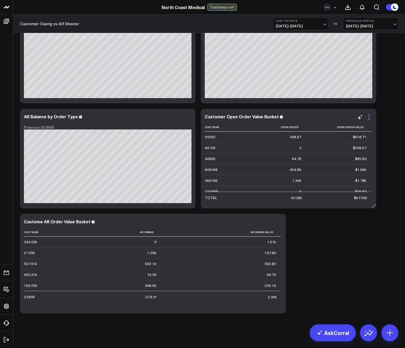
click at [370, 118] on icon at bounding box center [369, 117] width 6 height 6
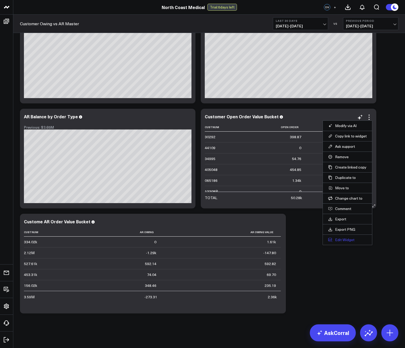
click at [347, 242] on button "Edit Widget" at bounding box center [347, 239] width 39 height 5
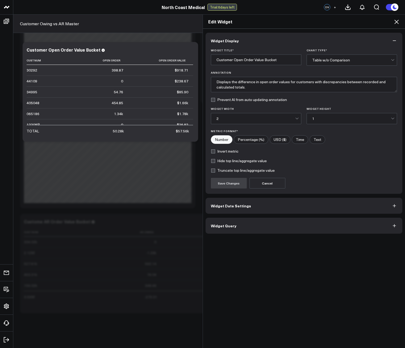
click at [231, 198] on button "Widget Date Settings" at bounding box center [304, 206] width 197 height 16
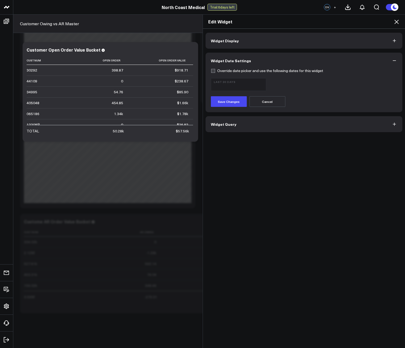
drag, startPoint x: 240, startPoint y: 131, endPoint x: 239, endPoint y: 127, distance: 4.0
click at [239, 127] on button "Widget Query" at bounding box center [304, 124] width 197 height 16
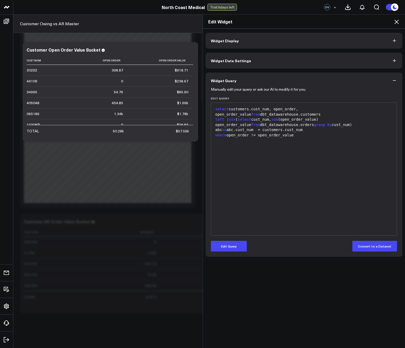
click at [350, 41] on button "Widget Display" at bounding box center [304, 41] width 197 height 16
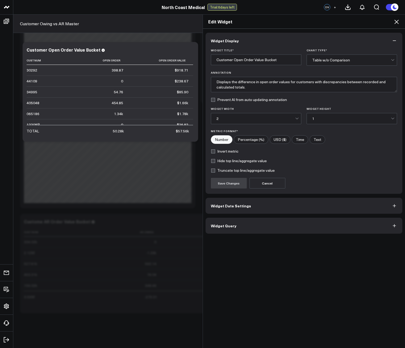
click at [398, 23] on icon at bounding box center [396, 22] width 6 height 6
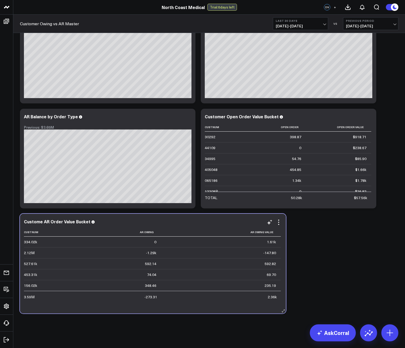
click at [282, 219] on div "Custome AR Order Value Bucket Cust Num Ar Owing Ar Owing Value 334.02k 0 1.61k …" at bounding box center [153, 264] width 266 height 100
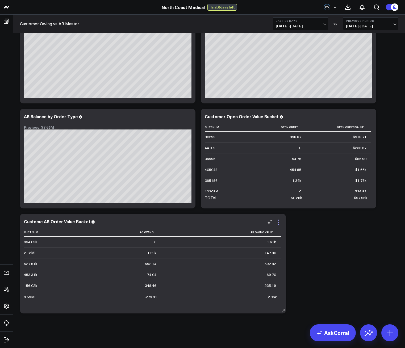
click at [281, 220] on icon at bounding box center [278, 222] width 6 height 6
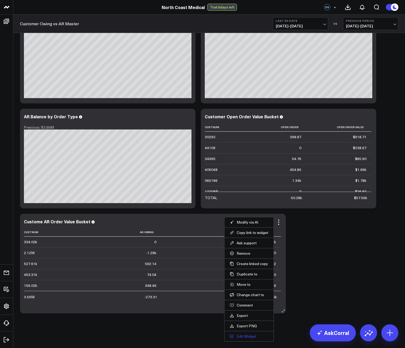
click at [251, 338] on button "Edit Widget" at bounding box center [249, 336] width 39 height 5
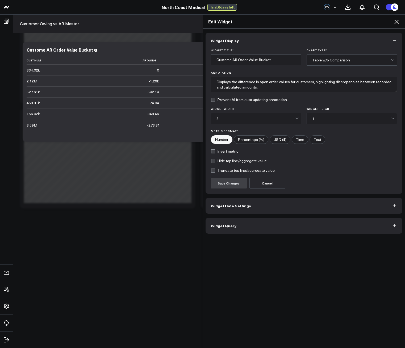
click at [229, 218] on button "Widget Query" at bounding box center [304, 226] width 197 height 16
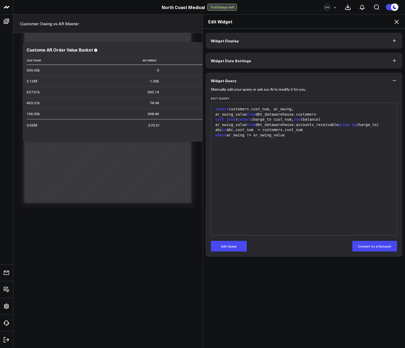
drag, startPoint x: 172, startPoint y: 129, endPoint x: 200, endPoint y: 129, distance: 27.9
click at [378, 254] on div "Manually edit your query or ask our AI to modify it for you. Edit Query 9 1 2 3…" at bounding box center [304, 173] width 197 height 168
click at [396, 19] on icon at bounding box center [396, 22] width 6 height 6
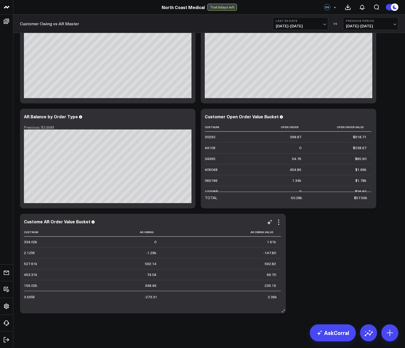
click at [282, 223] on div "Custome AR Order Value Bucket Cust Num Ar Owing Ar Owing Value 334.02k 0 1.61k …" at bounding box center [153, 264] width 266 height 100
click at [279, 223] on icon at bounding box center [278, 222] width 6 height 6
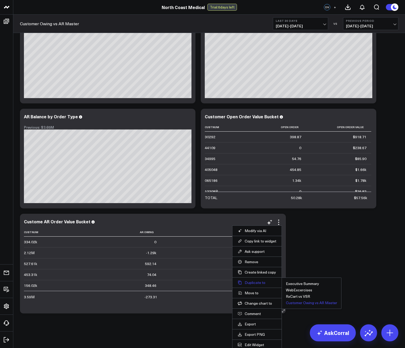
scroll to position [458, 0]
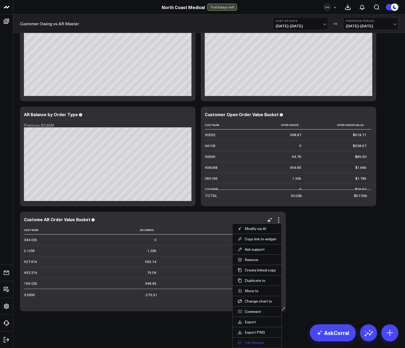
click at [245, 343] on button "Edit Widget" at bounding box center [257, 342] width 39 height 5
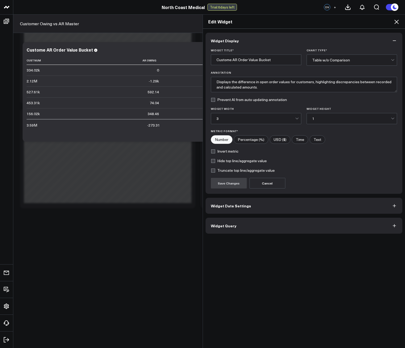
click at [246, 207] on button "Widget Date Settings" at bounding box center [304, 206] width 197 height 16
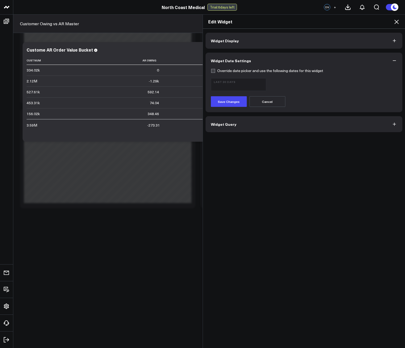
click at [258, 122] on button "Widget Query" at bounding box center [304, 124] width 197 height 16
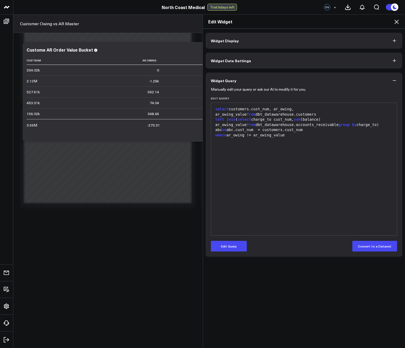
click at [262, 141] on div "select customers.cust_num, ar_owing, ar_owing_value from dbt_datawarehouse.cust…" at bounding box center [304, 169] width 181 height 127
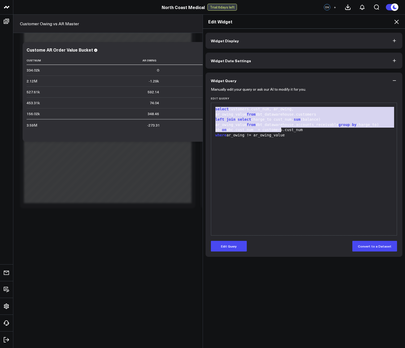
copy div "select customers.cust_num, ar_owing, ar_owing_value from dbt_datawarehouse.cust…"
click at [398, 21] on icon at bounding box center [396, 22] width 6 height 6
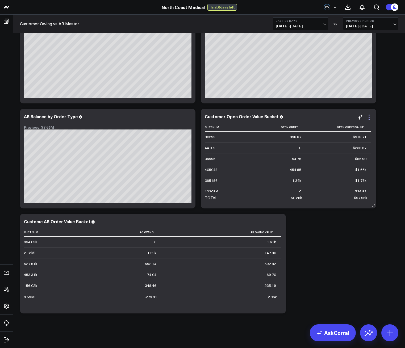
click at [370, 115] on icon at bounding box center [369, 117] width 6 height 6
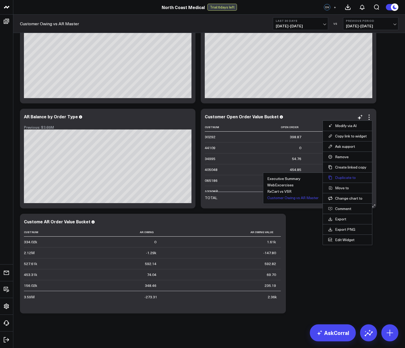
click at [350, 177] on button "Duplicate to" at bounding box center [347, 177] width 39 height 5
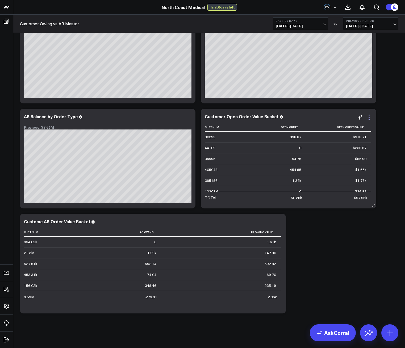
click at [372, 117] on icon at bounding box center [369, 117] width 6 height 6
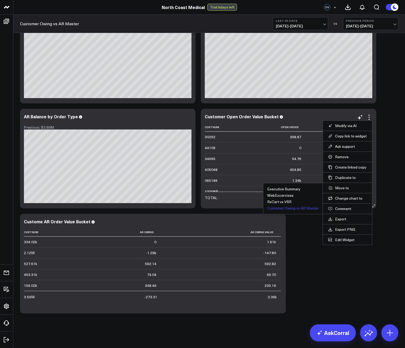
click at [279, 209] on button "Customer Owing vs AR Master" at bounding box center [292, 208] width 51 height 4
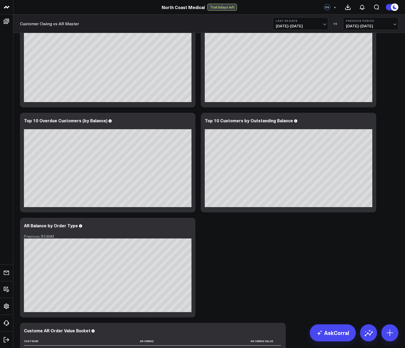
scroll to position [456, 0]
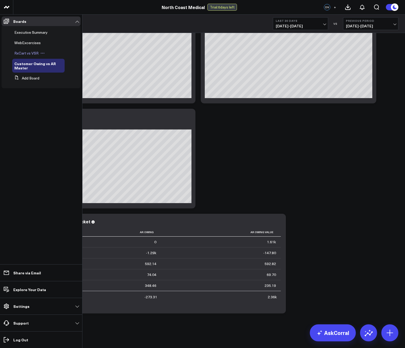
click at [31, 56] on div "RxCart vs VSR" at bounding box center [38, 53] width 52 height 10
click at [31, 54] on span "RxCart vs VSR" at bounding box center [26, 53] width 24 height 5
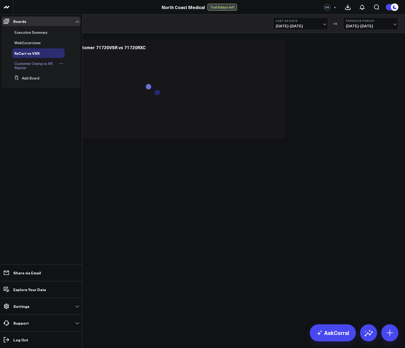
click at [30, 64] on span "Customer Owing vs AR Master" at bounding box center [33, 65] width 38 height 9
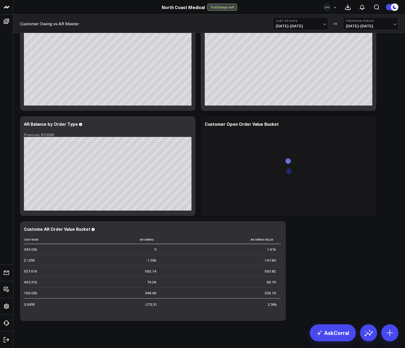
scroll to position [456, 0]
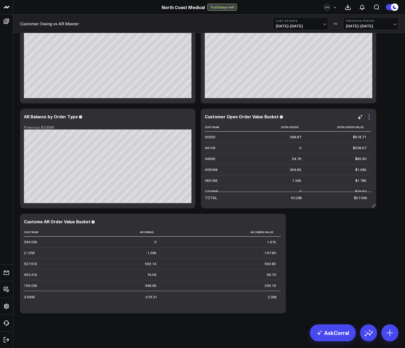
click at [372, 117] on icon at bounding box center [369, 117] width 6 height 6
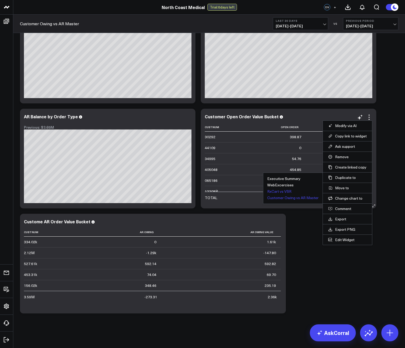
click at [277, 192] on button "RxCart vs VSR" at bounding box center [279, 192] width 24 height 4
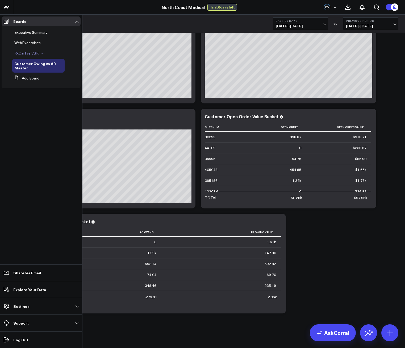
click at [38, 56] on div "RxCart vs VSR" at bounding box center [38, 53] width 52 height 10
click at [32, 54] on span "RxCart vs VSR" at bounding box center [26, 53] width 24 height 5
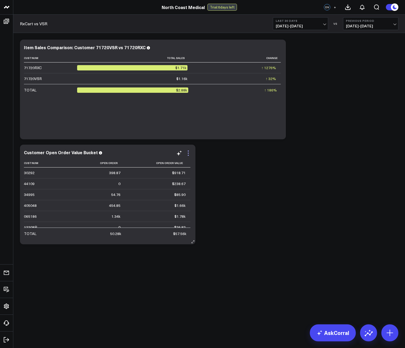
click at [191, 154] on icon at bounding box center [188, 153] width 6 height 6
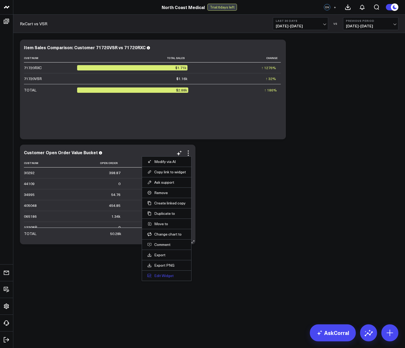
click at [162, 274] on button "Edit Widget" at bounding box center [166, 275] width 39 height 5
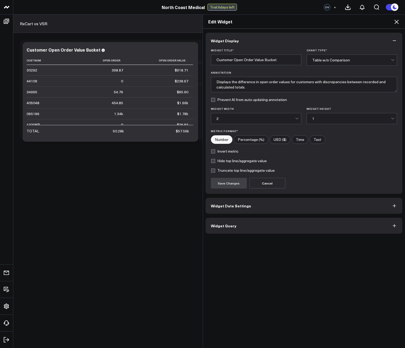
click at [257, 222] on button "Widget Query" at bounding box center [304, 226] width 197 height 16
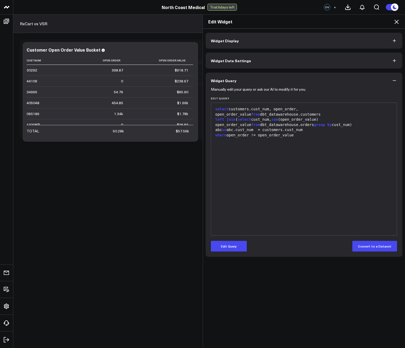
click at [292, 145] on div "select customers.cust_num, open_order, open_order_value from dbt_datawarehouse.…" at bounding box center [304, 169] width 181 height 127
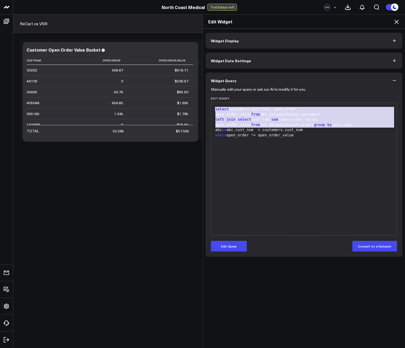
drag, startPoint x: 321, startPoint y: 144, endPoint x: 158, endPoint y: 89, distance: 171.7
click at [158, 89] on div "Edit Widget Widget Display Widget Date Settings Widget Query Manually edit your…" at bounding box center [202, 181] width 405 height 334
click at [290, 173] on div "select customers.cust_num, open_order, open_order_value from dbt_datawarehouse.…" at bounding box center [304, 169] width 181 height 127
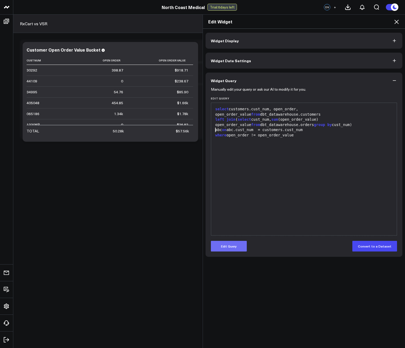
click at [241, 245] on button "Edit Query" at bounding box center [229, 246] width 36 height 11
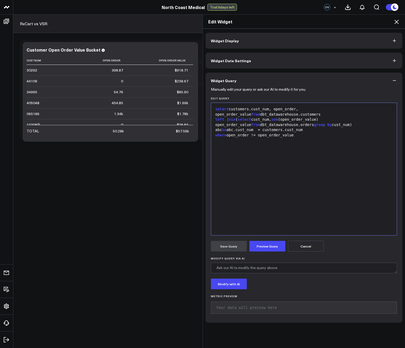
click at [306, 190] on div "select customers.cust_num, open_order, open_order_value from dbt_datawarehouse.…" at bounding box center [304, 169] width 181 height 127
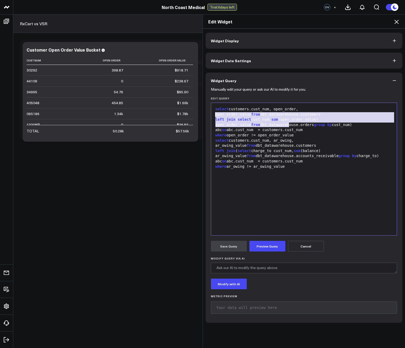
drag, startPoint x: 290, startPoint y: 123, endPoint x: 192, endPoint y: 113, distance: 98.4
click at [192, 113] on div "Edit Widget Widget Display Widget Date Settings Widget Query Manually edit your…" at bounding box center [202, 181] width 405 height 334
click at [286, 133] on div "where open_order != open_order_value" at bounding box center [304, 135] width 181 height 5
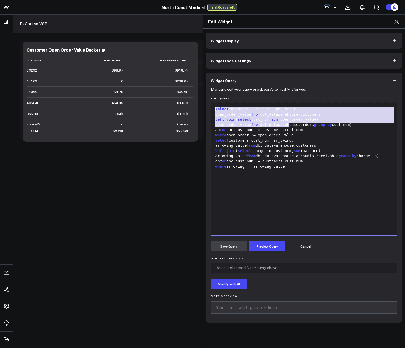
drag, startPoint x: 293, startPoint y: 125, endPoint x: 191, endPoint y: 102, distance: 104.6
click at [187, 97] on div "Edit Widget Widget Display Widget Date Settings Widget Query Manually edit your…" at bounding box center [202, 181] width 405 height 334
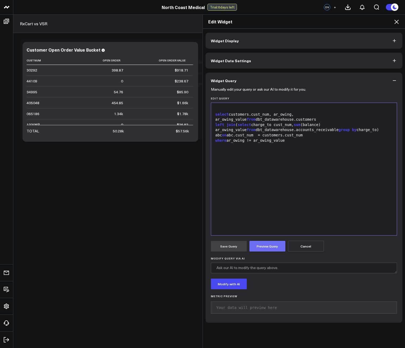
click at [274, 247] on button "Preview Query" at bounding box center [267, 246] width 36 height 11
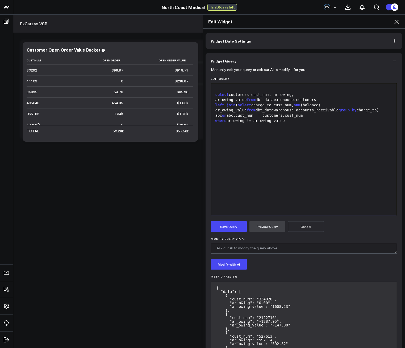
scroll to position [53, 0]
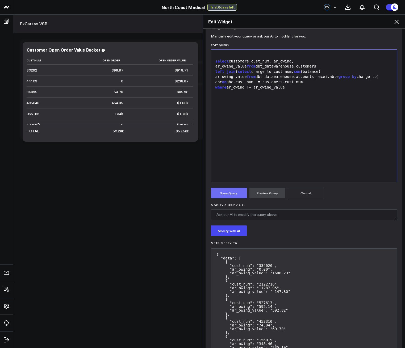
click at [230, 196] on button "Save Query" at bounding box center [229, 193] width 36 height 11
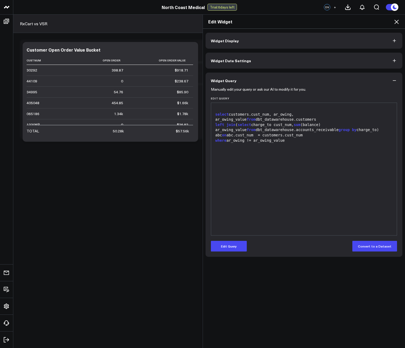
scroll to position [0, 0]
click at [286, 164] on div "select customers.cust_num, ar_owing, ar_owing_value from dbt_datawarehouse.cust…" at bounding box center [304, 169] width 181 height 127
click at [233, 239] on form "Manually edit your query or ask our AI to modify it for you. Edit Query Selecti…" at bounding box center [304, 170] width 186 height 163
click at [232, 248] on button "Edit Query" at bounding box center [229, 246] width 36 height 11
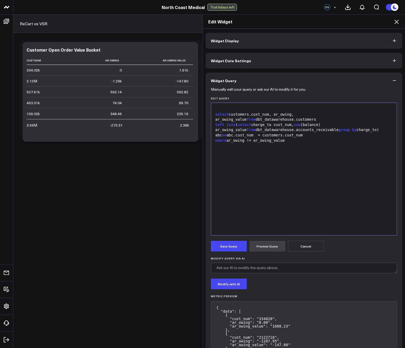
click at [299, 173] on div "select customers.cust_num, ar_owing, ar_owing_value from dbt_datawarehouse.cust…" at bounding box center [304, 169] width 181 height 127
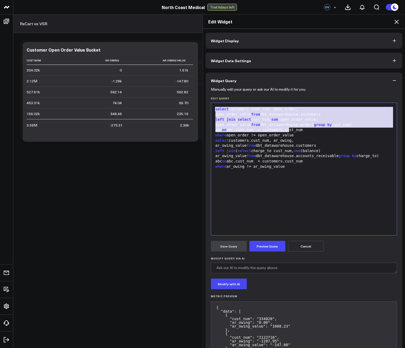
click at [299, 178] on div "select customers.cust_num, open_order, open_order_value from dbt_datawarehouse.…" at bounding box center [304, 169] width 181 height 127
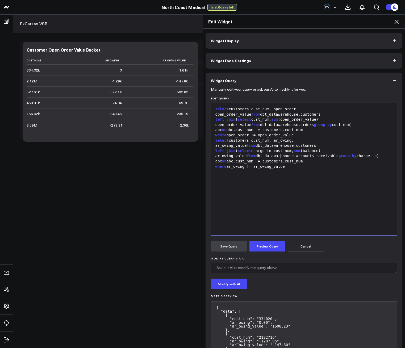
click at [292, 133] on div "where open_order != open_order_value" at bounding box center [304, 135] width 181 height 5
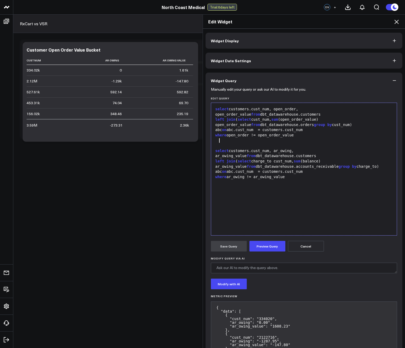
click at [237, 41] on button "Widget Display" at bounding box center [304, 41] width 197 height 16
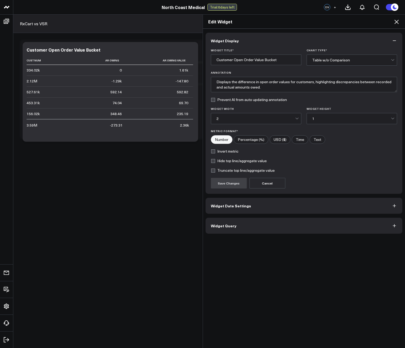
click at [237, 41] on button "Widget Display" at bounding box center [304, 41] width 197 height 16
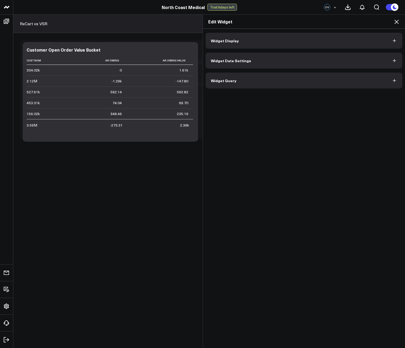
click at [243, 63] on span "Widget Date Settings" at bounding box center [231, 61] width 40 height 4
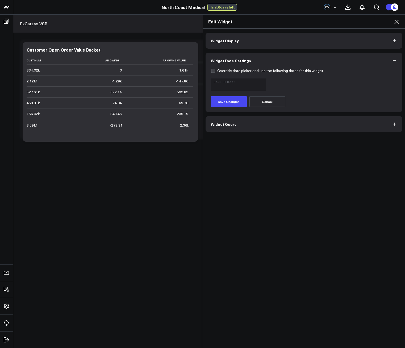
click at [243, 63] on span "Widget Date Settings" at bounding box center [231, 61] width 40 height 4
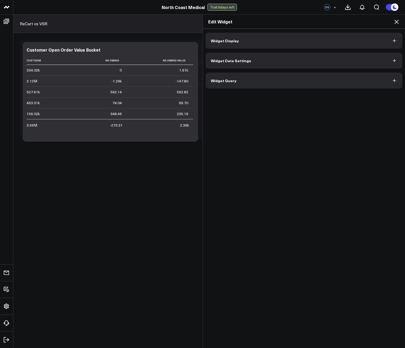
click at [239, 42] on button "Widget Display" at bounding box center [304, 41] width 197 height 16
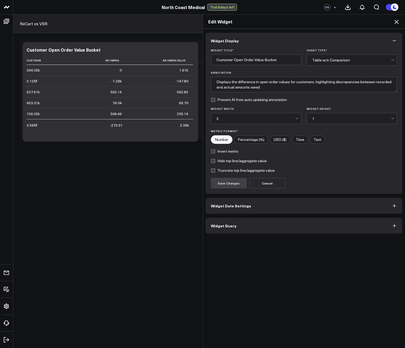
click at [234, 225] on button "Widget Query" at bounding box center [304, 226] width 197 height 16
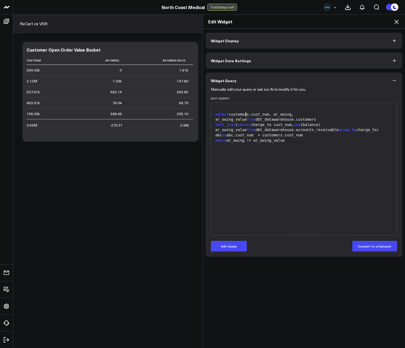
click at [244, 112] on div "select customers.cust_num, ar_owing, ar_owing_value from dbt_datawarehouse.cust…" at bounding box center [304, 117] width 181 height 10
click at [215, 115] on span "select" at bounding box center [222, 114] width 14 height 4
drag, startPoint x: 214, startPoint y: 115, endPoint x: 211, endPoint y: 111, distance: 5.2
click at [211, 111] on div "9 1 2 3 4 › ⌄ select customers.cust_num, ar_owing, ar_owing_value from dbt_data…" at bounding box center [304, 169] width 186 height 133
click at [211, 110] on div "9 1 2 3 4 › ⌄ select customers.cust_num, ar_owing, ar_owing_value from dbt_data…" at bounding box center [304, 169] width 186 height 133
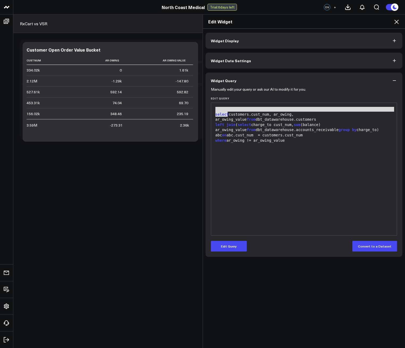
click at [214, 107] on div at bounding box center [304, 109] width 181 height 5
click at [222, 255] on div "Manually edit your query or ask our AI to modify it for you. Edit Query 9 1 2 3…" at bounding box center [304, 173] width 197 height 168
click at [222, 253] on div "Manually edit your query or ask our AI to modify it for you. Edit Query 9 1 2 3…" at bounding box center [304, 173] width 197 height 168
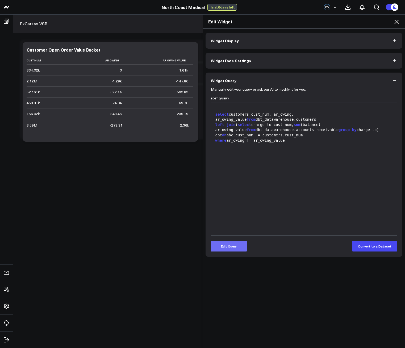
click at [223, 251] on button "Edit Query" at bounding box center [229, 246] width 36 height 11
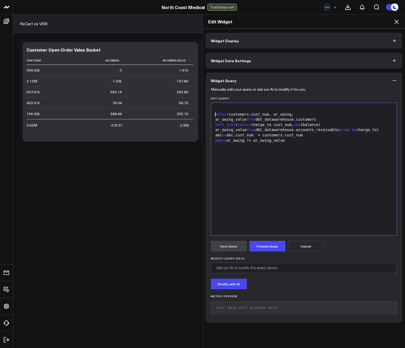
click at [214, 116] on div "select customers.cust_num, ar_owing, ar_owing_value from dbt_datawarehouse.cust…" at bounding box center [304, 117] width 181 height 10
click at [215, 110] on div at bounding box center [304, 109] width 181 height 5
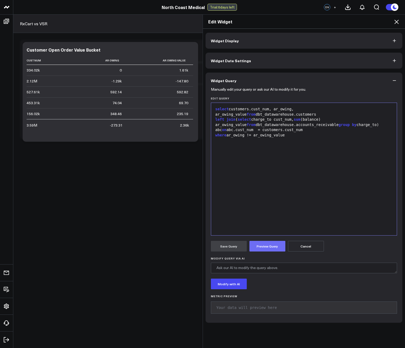
click at [260, 247] on button "Preview Query" at bounding box center [267, 246] width 36 height 11
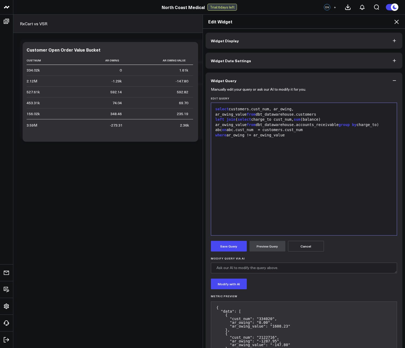
click at [265, 110] on div "select customers.cust_num, ar_owing, ar_owing_value from dbt_datawarehouse.cust…" at bounding box center [304, 112] width 181 height 10
click at [226, 245] on button "Save Query" at bounding box center [229, 246] width 36 height 11
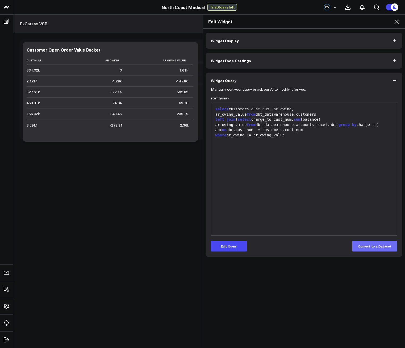
click at [386, 246] on button "Convert to a Dataset" at bounding box center [374, 246] width 45 height 11
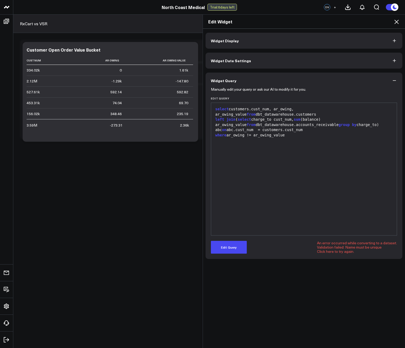
drag, startPoint x: 222, startPoint y: 246, endPoint x: 292, endPoint y: 79, distance: 180.9
click at [293, 139] on form "Manually edit your query or ask our AI to modify it for you. Edit Query 9 1 2 3…" at bounding box center [304, 171] width 186 height 165
click at [270, 40] on button "Widget Display" at bounding box center [304, 41] width 197 height 16
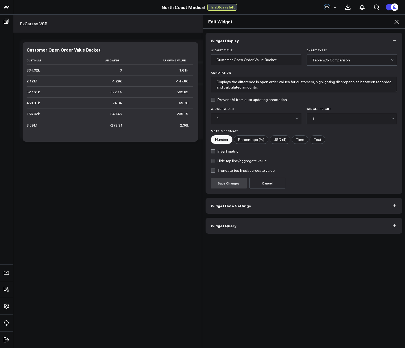
click at [395, 22] on icon at bounding box center [396, 22] width 6 height 6
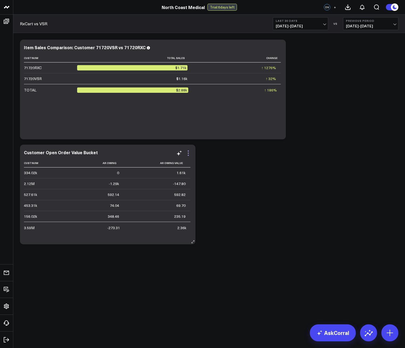
click at [190, 155] on icon at bounding box center [188, 153] width 6 height 6
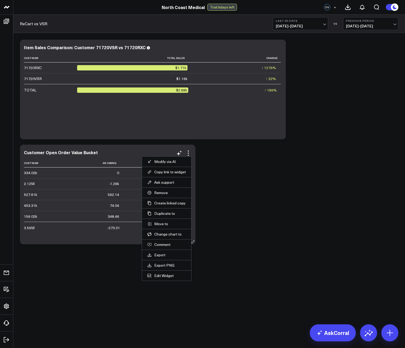
click at [181, 164] on li "Modify via AI" at bounding box center [166, 161] width 49 height 10
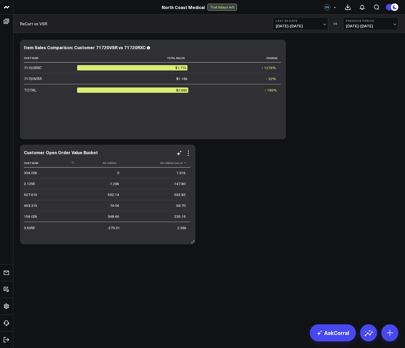
click at [181, 163] on th "Ar Owing Value" at bounding box center [157, 163] width 66 height 9
click at [189, 153] on icon at bounding box center [188, 153] width 6 height 6
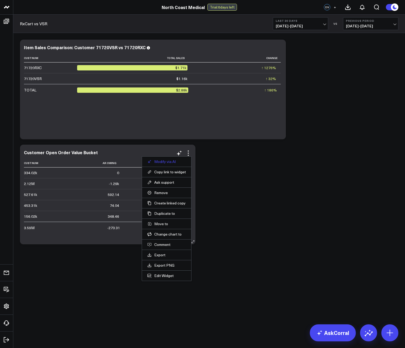
click at [176, 162] on button "Modify via AI" at bounding box center [166, 161] width 39 height 5
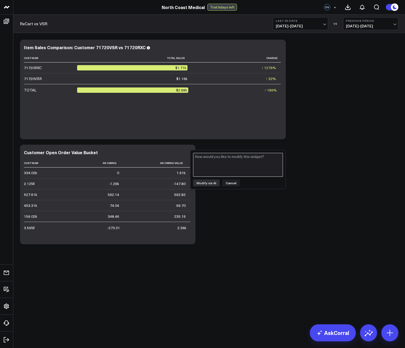
click at [202, 163] on textarea at bounding box center [238, 165] width 90 height 24
type textarea "cust_num needs to a be a text field not a numeric"
click at [196, 185] on button "Modify via AI" at bounding box center [206, 182] width 27 height 7
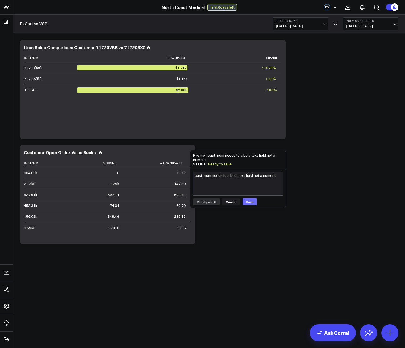
click at [252, 202] on button "Save" at bounding box center [250, 201] width 14 height 7
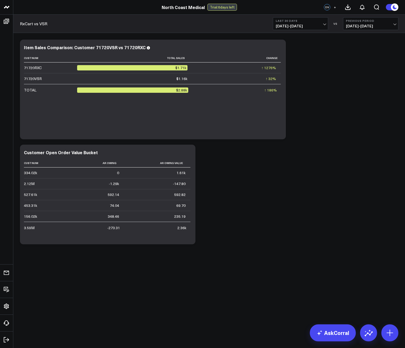
click at [174, 252] on div "Modify via AI Copy link to widget Ask support Remove Create linked copy Executi…" at bounding box center [209, 156] width 392 height 246
click at [191, 157] on div "Customer Open Order Value Bucket Cust Num Ar Owing Ar Owing Value 334.02k 0 1.6…" at bounding box center [108, 194] width 168 height 89
click at [191, 155] on icon at bounding box center [188, 153] width 6 height 6
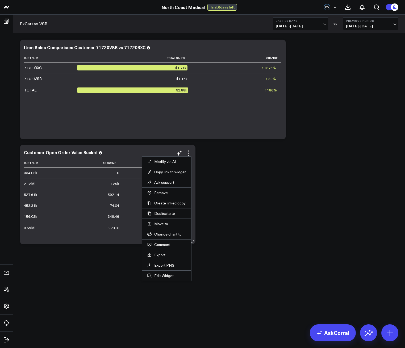
click at [165, 279] on li "Edit Widget" at bounding box center [166, 275] width 49 height 10
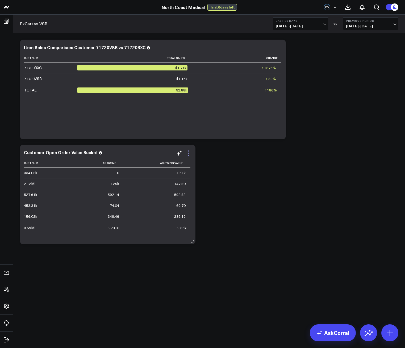
click at [188, 155] on icon at bounding box center [188, 155] width 1 height 1
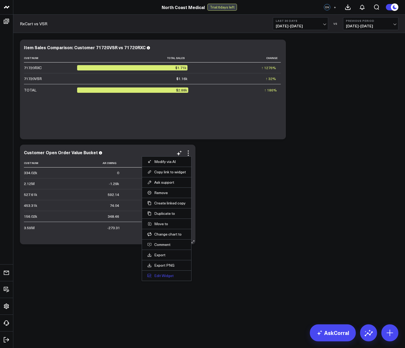
click at [161, 275] on button "Edit Widget" at bounding box center [166, 275] width 39 height 5
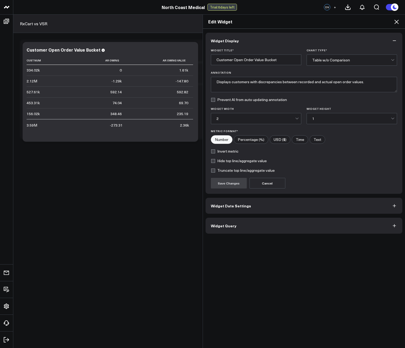
click at [240, 225] on button "Widget Query" at bounding box center [304, 226] width 197 height 16
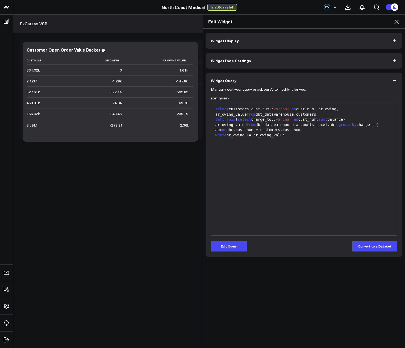
click at [237, 43] on button "Widget Display" at bounding box center [304, 41] width 197 height 16
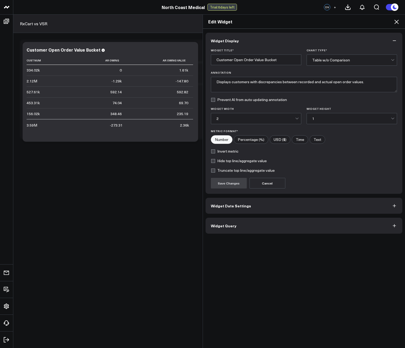
click at [219, 139] on input"] "Number" at bounding box center [221, 140] width 21 height 8
click at [248, 139] on input"] "Percentage (%)" at bounding box center [251, 140] width 34 height 8
radio input"] "true"
click at [248, 140] on input"] "Percentage (%)" at bounding box center [251, 140] width 34 height 8
click at [224, 137] on input"] "Number" at bounding box center [221, 140] width 21 height 8
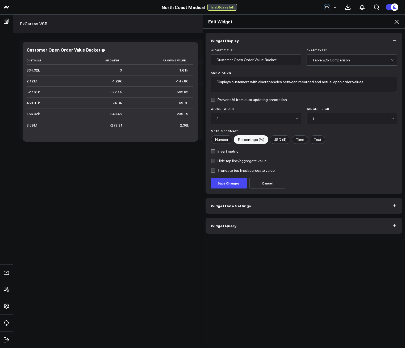
radio input"] "true"
click at [311, 141] on input"] "Text" at bounding box center [317, 140] width 15 height 8
radio input"] "true"
click at [220, 137] on input"] "Number" at bounding box center [221, 140] width 21 height 8
radio input"] "true"
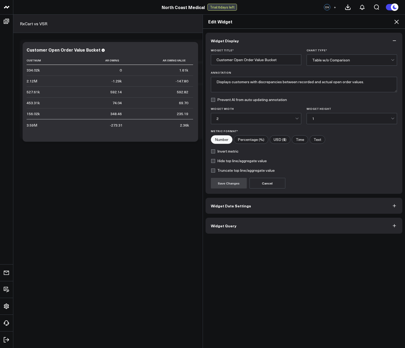
click at [31, 68] on div "Edit Widget Widget Display Widget Title * Customer Open Order Value Bucket Char…" at bounding box center [202, 181] width 405 height 334
drag, startPoint x: 31, startPoint y: 68, endPoint x: 104, endPoint y: 91, distance: 76.3
click at [85, 84] on div "Edit Widget Widget Display Widget Title * Customer Open Order Value Bucket Char…" at bounding box center [202, 181] width 405 height 334
click at [126, 105] on div "Edit Widget Widget Display Widget Title * Customer Open Order Value Bucket Char…" at bounding box center [202, 181] width 405 height 334
drag, startPoint x: 131, startPoint y: 114, endPoint x: 137, endPoint y: 119, distance: 7.9
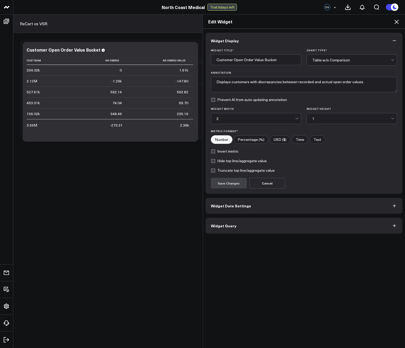
click at [132, 115] on div "Edit Widget Widget Display Widget Title * Customer Open Order Value Bucket Char…" at bounding box center [202, 181] width 405 height 334
click at [230, 154] on form "Widget Title * Customer Open Order Value Bucket Chart Type * Table w/o Comparis…" at bounding box center [304, 119] width 186 height 140
click at [227, 151] on label "Invert metric" at bounding box center [225, 151] width 28 height 4
click at [215, 151] on input "Invert metric" at bounding box center [213, 151] width 4 height 4
click at [223, 150] on label "Invert metric" at bounding box center [225, 151] width 28 height 4
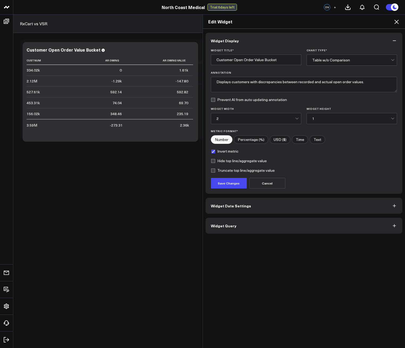
click at [215, 150] on input "Invert metric" at bounding box center [213, 151] width 4 height 4
checkbox input "false"
click at [231, 205] on span "Widget Date Settings" at bounding box center [231, 206] width 40 height 4
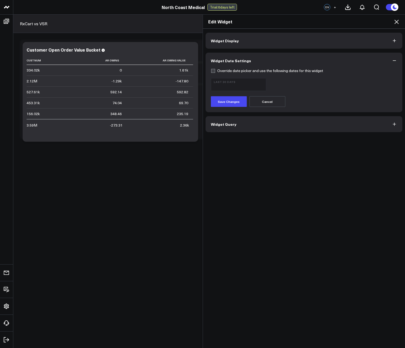
click at [234, 118] on button "Widget Query" at bounding box center [304, 124] width 197 height 16
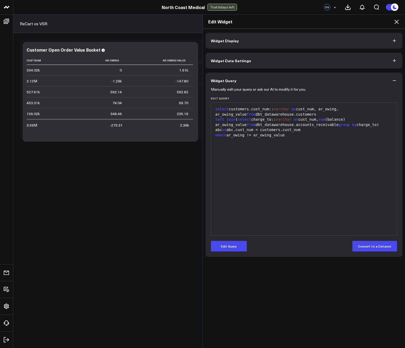
click at [235, 44] on button "Widget Display" at bounding box center [304, 41] width 197 height 16
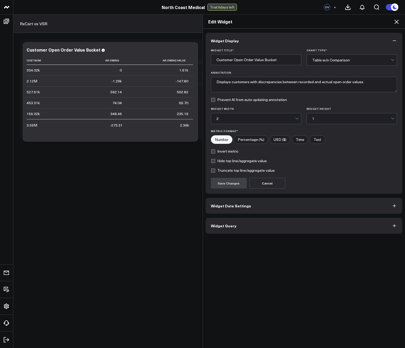
drag, startPoint x: 28, startPoint y: 119, endPoint x: 53, endPoint y: 120, distance: 24.8
click at [53, 120] on div "Edit Widget Widget Display Widget Title * Customer Open Order Value Bucket Char…" at bounding box center [202, 181] width 405 height 334
click at [214, 224] on span "Widget Query" at bounding box center [224, 226] width 26 height 4
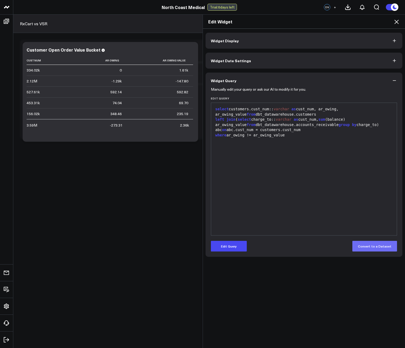
click at [384, 248] on button "Convert to a Dataset" at bounding box center [374, 246] width 45 height 11
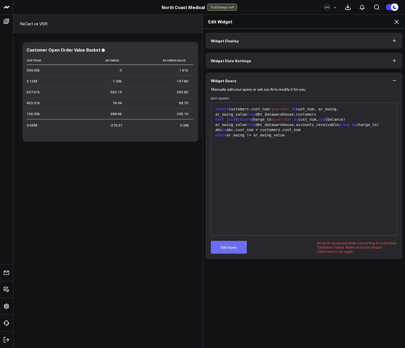
click at [224, 253] on button "Edit Query" at bounding box center [229, 247] width 36 height 13
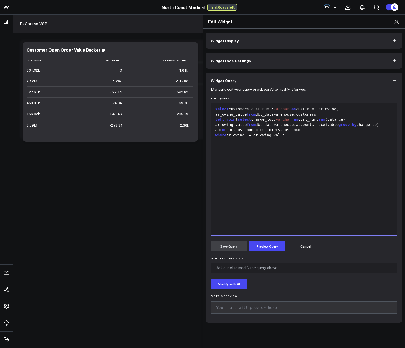
click at [390, 23] on h2 "Edit Widget" at bounding box center [304, 22] width 192 height 6
click at [397, 22] on icon at bounding box center [396, 22] width 4 height 4
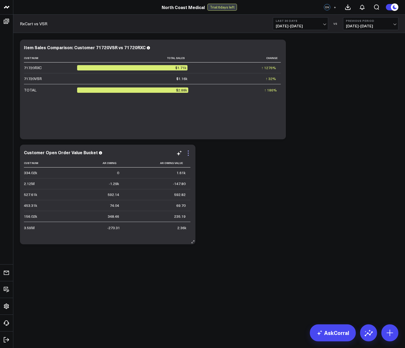
click at [187, 154] on icon at bounding box center [188, 153] width 6 height 6
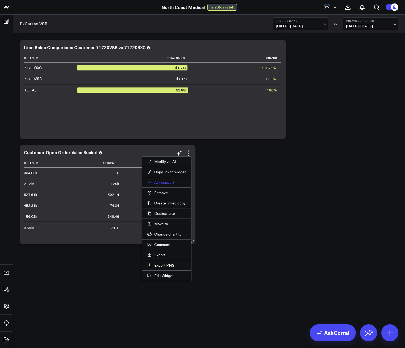
click at [176, 183] on button "Ask support" at bounding box center [166, 182] width 39 height 5
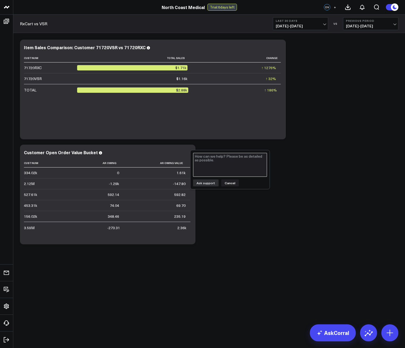
click at [232, 165] on textarea at bounding box center [230, 165] width 74 height 24
type textarea "C"
type textarea "FIeld cust_num is being treated as a number so it"
click at [225, 167] on textarea "FIeld cust_num is being treated as a number so it" at bounding box center [230, 165] width 74 height 24
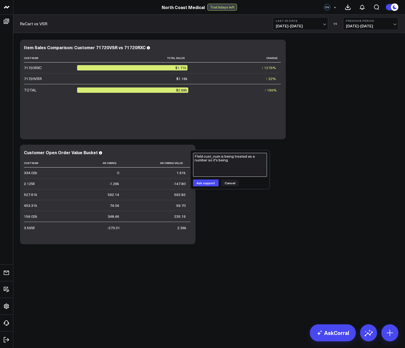
paste textarea "aggregate"
click at [233, 166] on textarea "FIeld cust_num is being treated as a number so it's being aggregated, how do I …" at bounding box center [230, 165] width 74 height 24
paste textarea "2122716"
type textarea "FIeld cust_num is being treated as a number so it's being aggregated, how do I …"
click at [208, 184] on button "Ask support" at bounding box center [206, 182] width 26 height 7
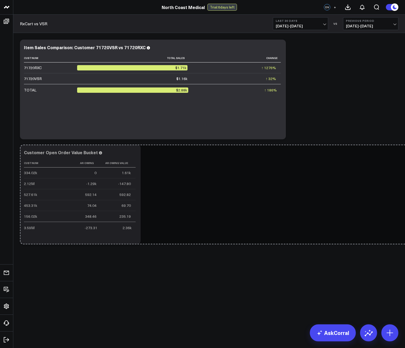
drag, startPoint x: 194, startPoint y: 242, endPoint x: 408, endPoint y: 242, distance: 214.3
click at [405, 242] on html "North Coast Medical North Coast Medical Trial: 6 days left DV + RxCart vs VSR L…" at bounding box center [202, 174] width 405 height 348
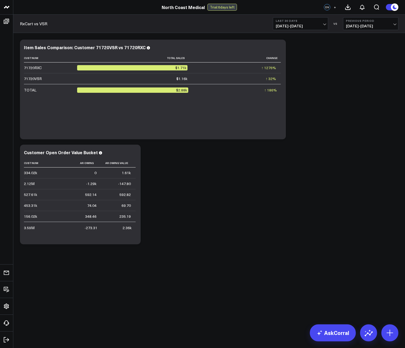
click at [138, 243] on div "Modify via AI Copy link to widget Ask support Remove Create linked copy Executi…" at bounding box center [209, 142] width 384 height 210
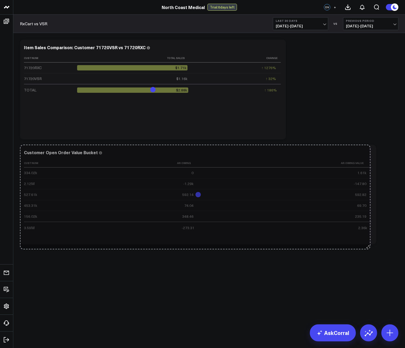
drag, startPoint x: 137, startPoint y: 241, endPoint x: 370, endPoint y: 246, distance: 233.3
click at [370, 246] on div "Modify via AI Copy link to widget Ask support Remove Create linked copy Executi…" at bounding box center [209, 142] width 384 height 210
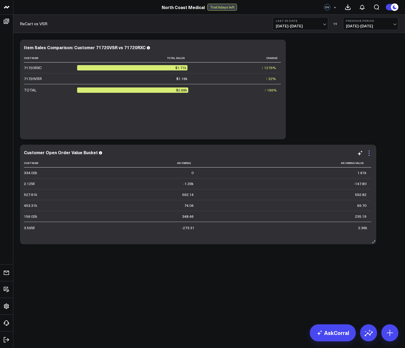
click at [368, 154] on icon at bounding box center [369, 153] width 6 height 6
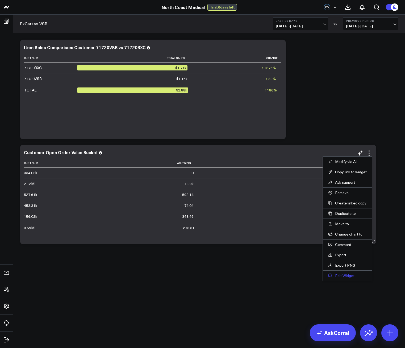
click at [349, 276] on button "Edit Widget" at bounding box center [347, 275] width 39 height 5
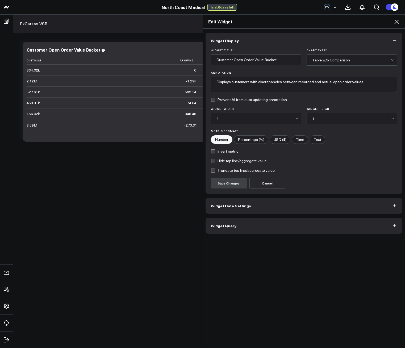
click at [233, 207] on span "Widget Date Settings" at bounding box center [231, 206] width 40 height 4
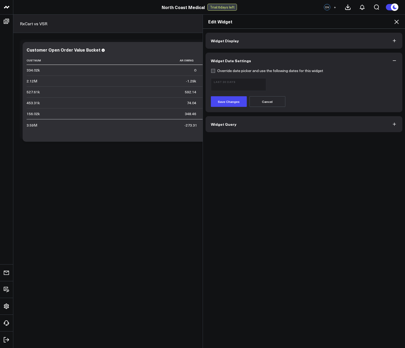
click at [239, 137] on div "Widget Display Widget Date Settings Override date picker and use the following …" at bounding box center [304, 189] width 202 height 320
click at [239, 135] on div "Widget Display Widget Date Settings Override date picker and use the following …" at bounding box center [304, 189] width 202 height 320
click at [236, 128] on button "Widget Query" at bounding box center [304, 124] width 197 height 16
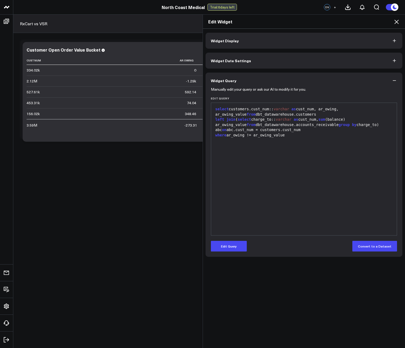
click at [240, 39] on button "Widget Display" at bounding box center [304, 41] width 197 height 16
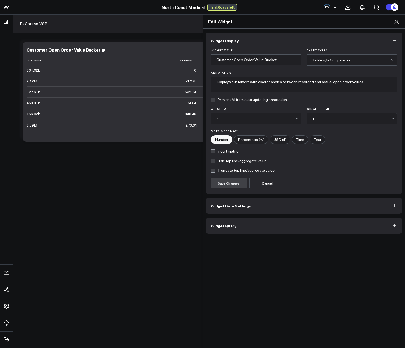
click at [246, 228] on button "Widget Query" at bounding box center [304, 226] width 197 height 16
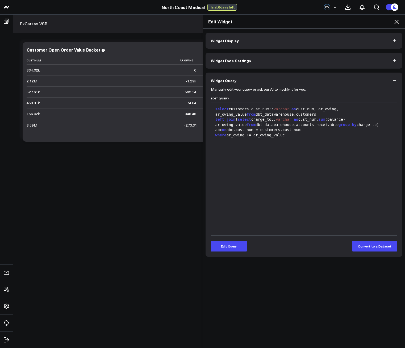
click at [399, 20] on icon at bounding box center [396, 22] width 4 height 4
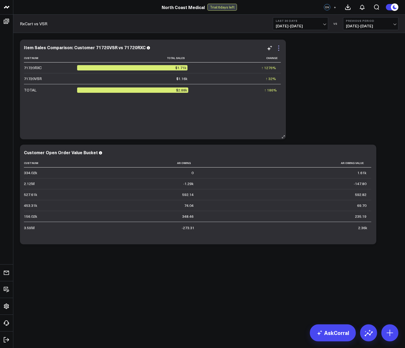
click at [278, 47] on icon at bounding box center [278, 48] width 6 height 6
click at [369, 154] on icon at bounding box center [369, 153] width 6 height 6
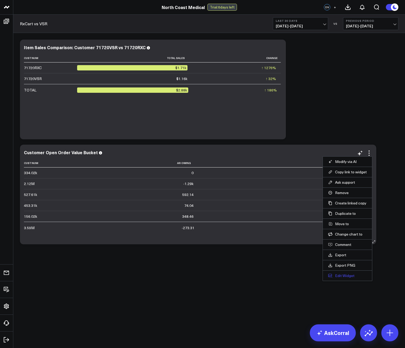
click at [346, 275] on button "Edit Widget" at bounding box center [347, 275] width 39 height 5
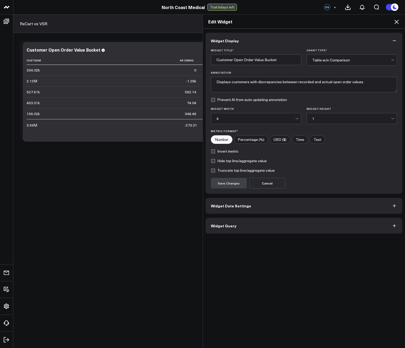
click at [329, 58] on div "Table w/o Comparison" at bounding box center [351, 60] width 79 height 4
click at [361, 29] on div "Widget Display Widget Title * Customer Open Order Value Bucket Chart Type * 27 …" at bounding box center [304, 189] width 202 height 320
click at [396, 22] on icon at bounding box center [396, 22] width 4 height 4
